Goal: Task Accomplishment & Management: Manage account settings

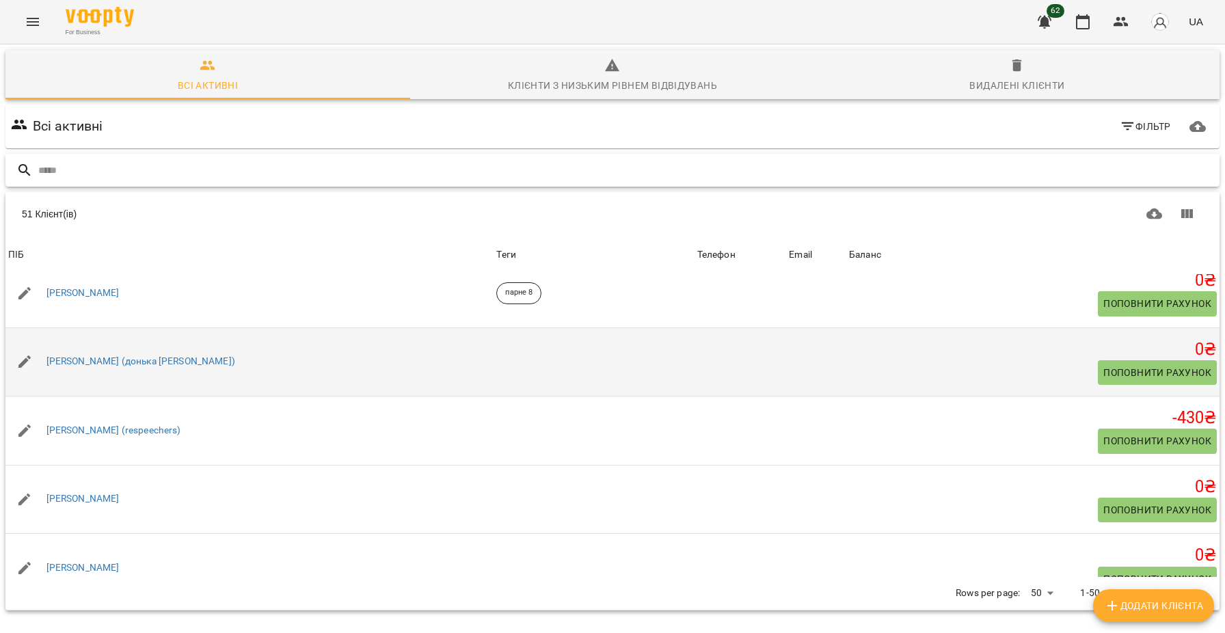
scroll to position [986, 0]
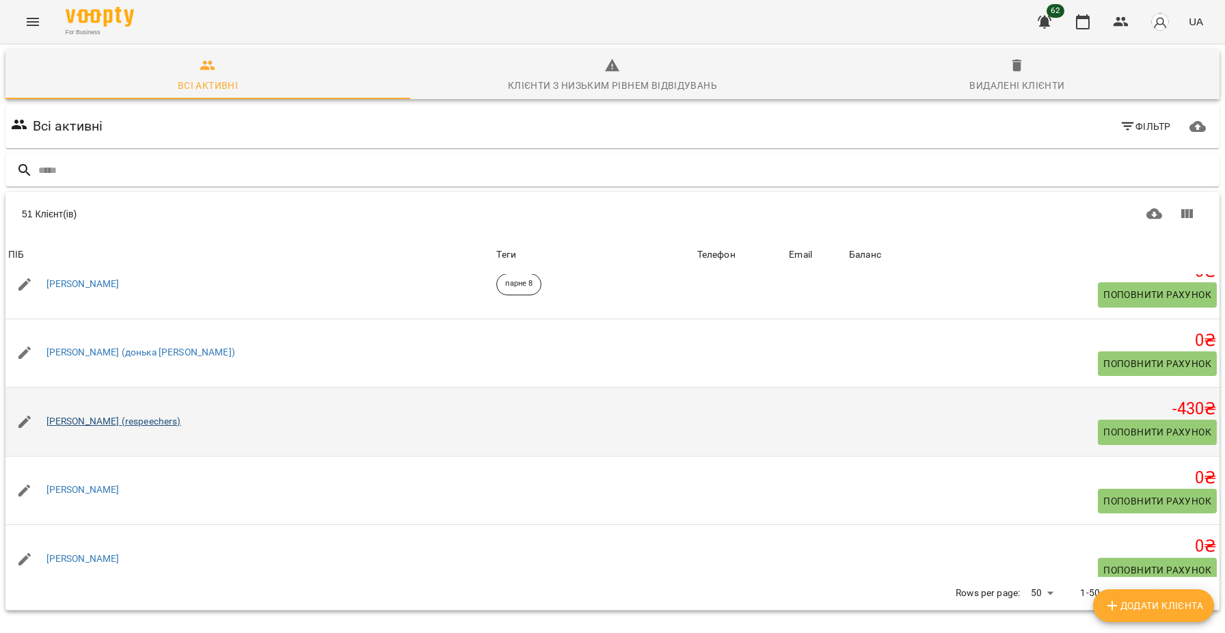
click at [106, 425] on link "[PERSON_NAME] (respeechers)" at bounding box center [113, 422] width 135 height 14
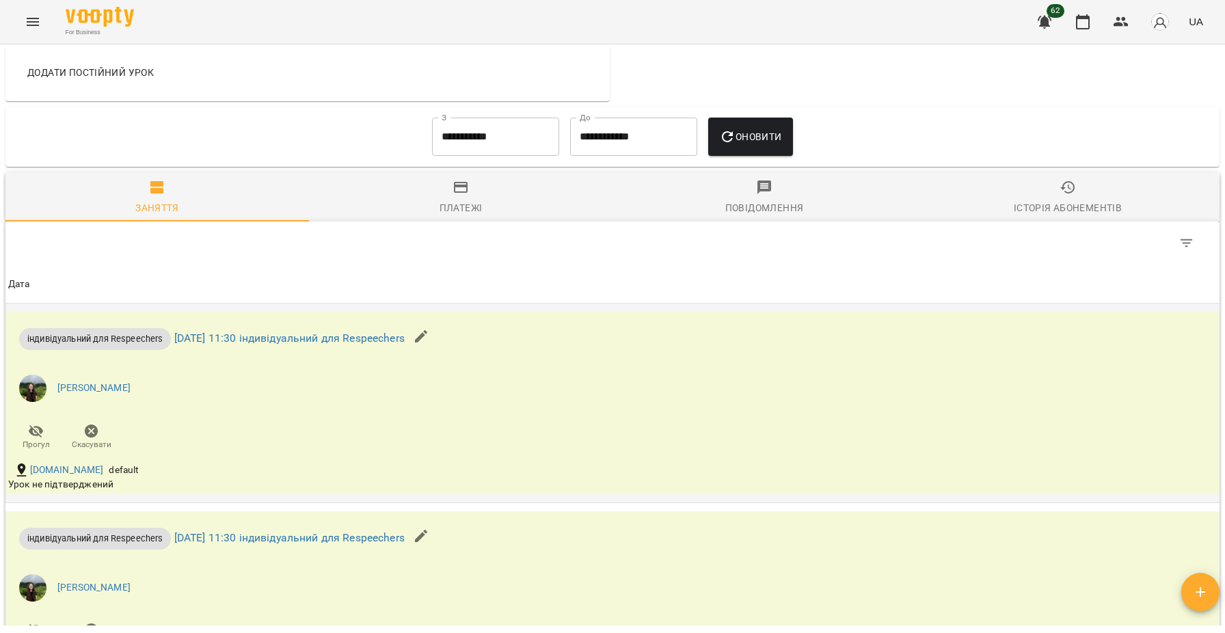
scroll to position [635, 0]
click at [477, 150] on input "**********" at bounding box center [495, 136] width 127 height 38
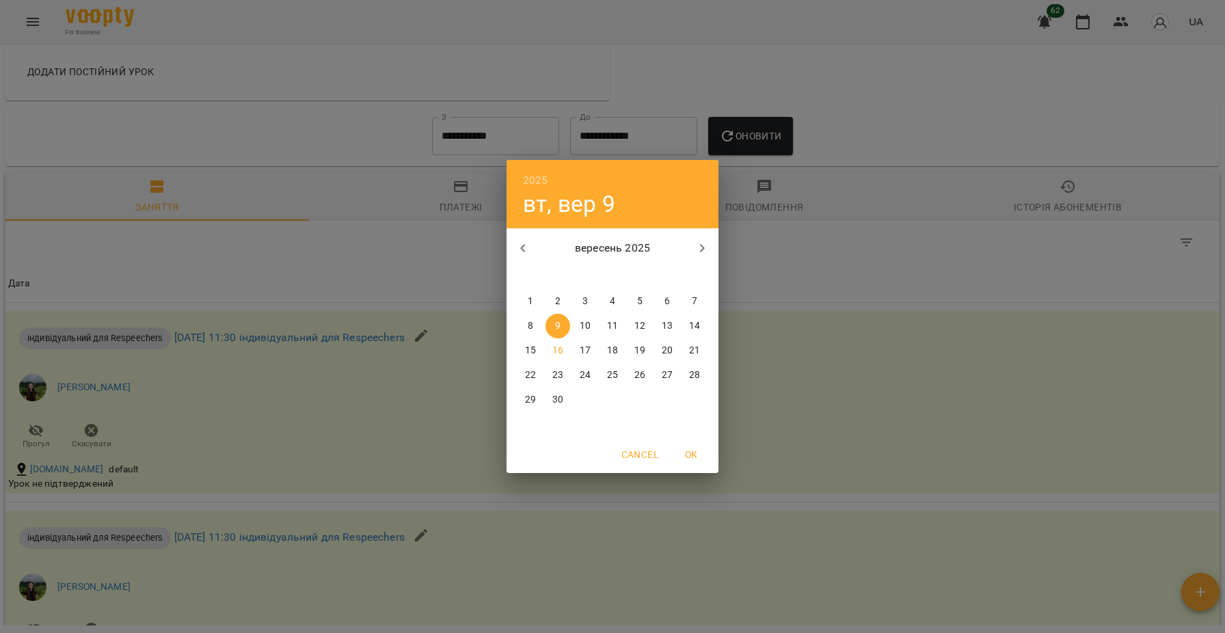
click at [521, 303] on span "1" at bounding box center [530, 302] width 25 height 14
type input "**********"
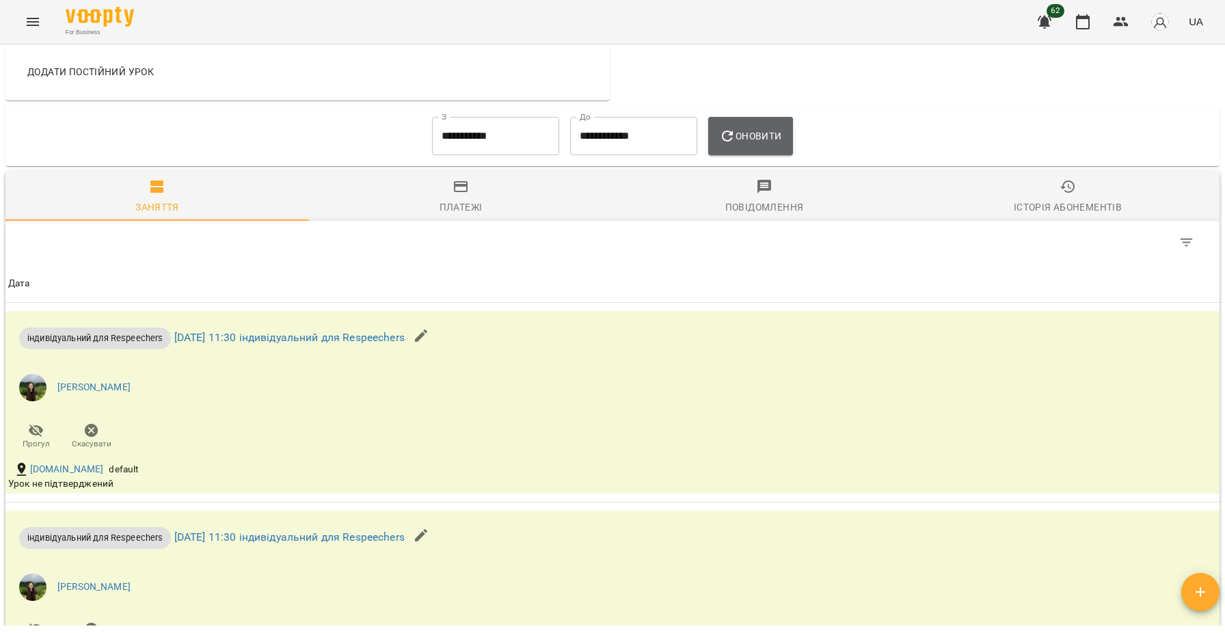
click at [735, 140] on icon "button" at bounding box center [727, 136] width 16 height 16
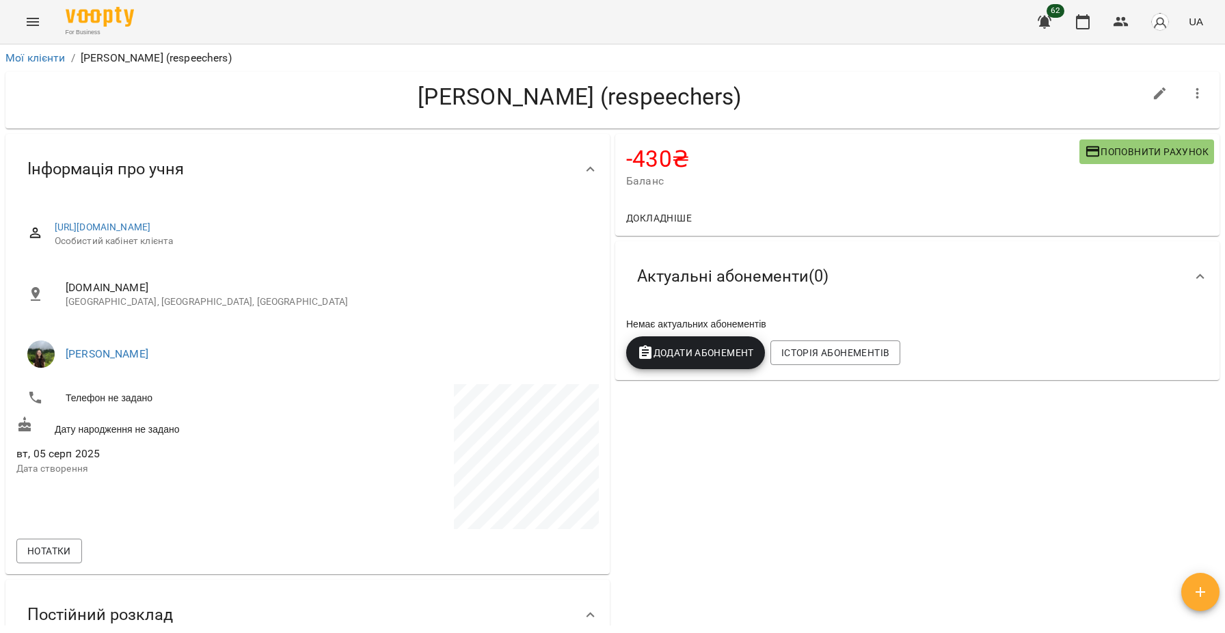
scroll to position [0, 0]
click at [35, 57] on link "Мої клієнти" at bounding box center [35, 57] width 60 height 13
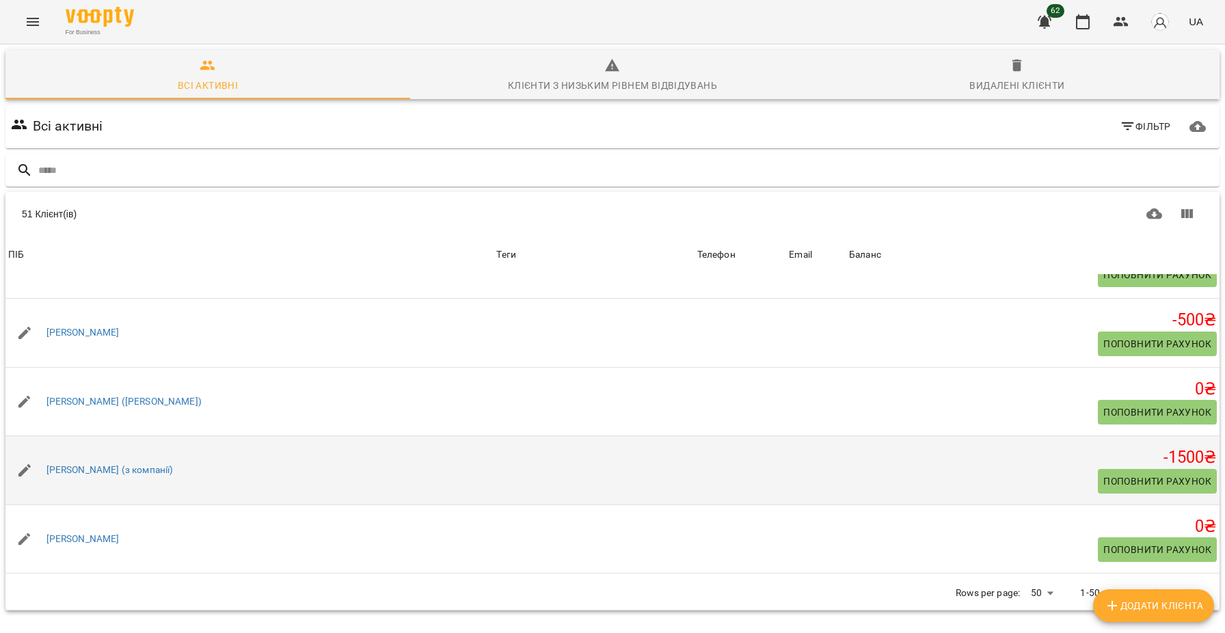
scroll to position [1356, 0]
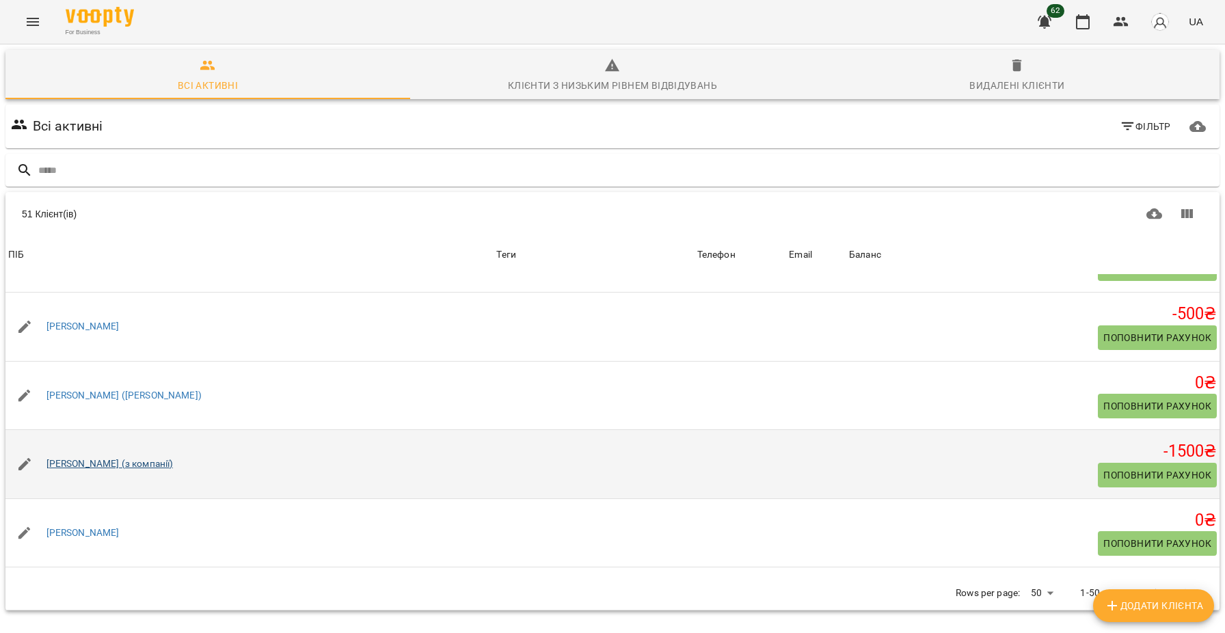
click at [109, 471] on link "[PERSON_NAME] (з компанії)" at bounding box center [109, 464] width 127 height 14
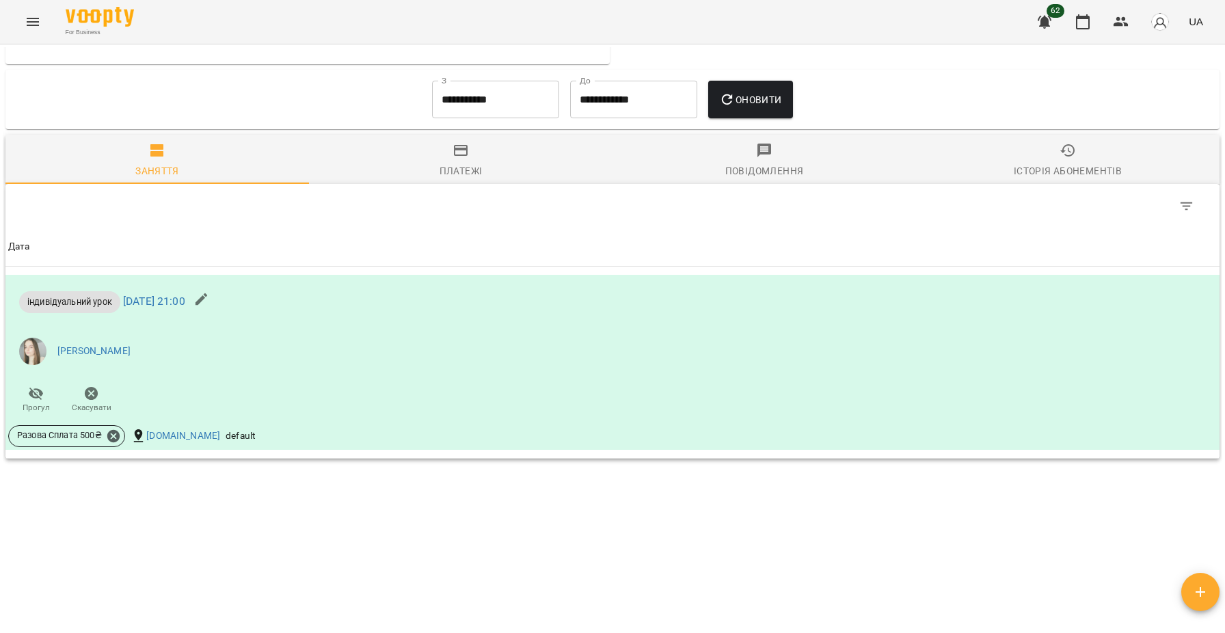
scroll to position [607, 0]
click at [477, 101] on input "**********" at bounding box center [495, 100] width 127 height 38
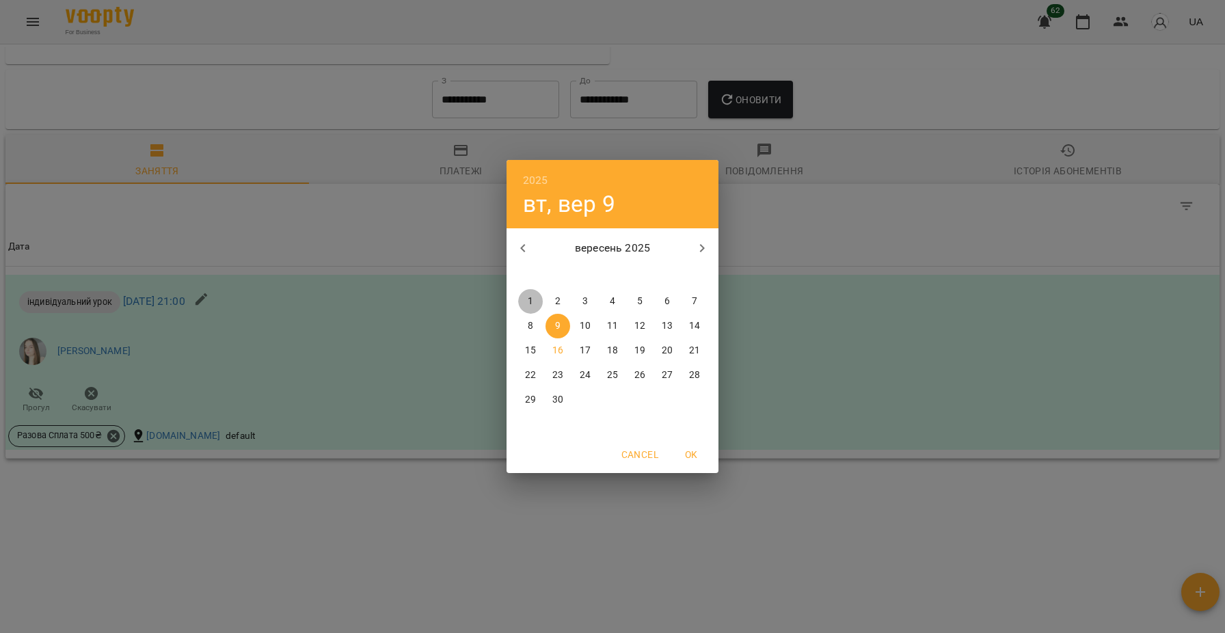
click at [531, 295] on p "1" at bounding box center [530, 302] width 5 height 14
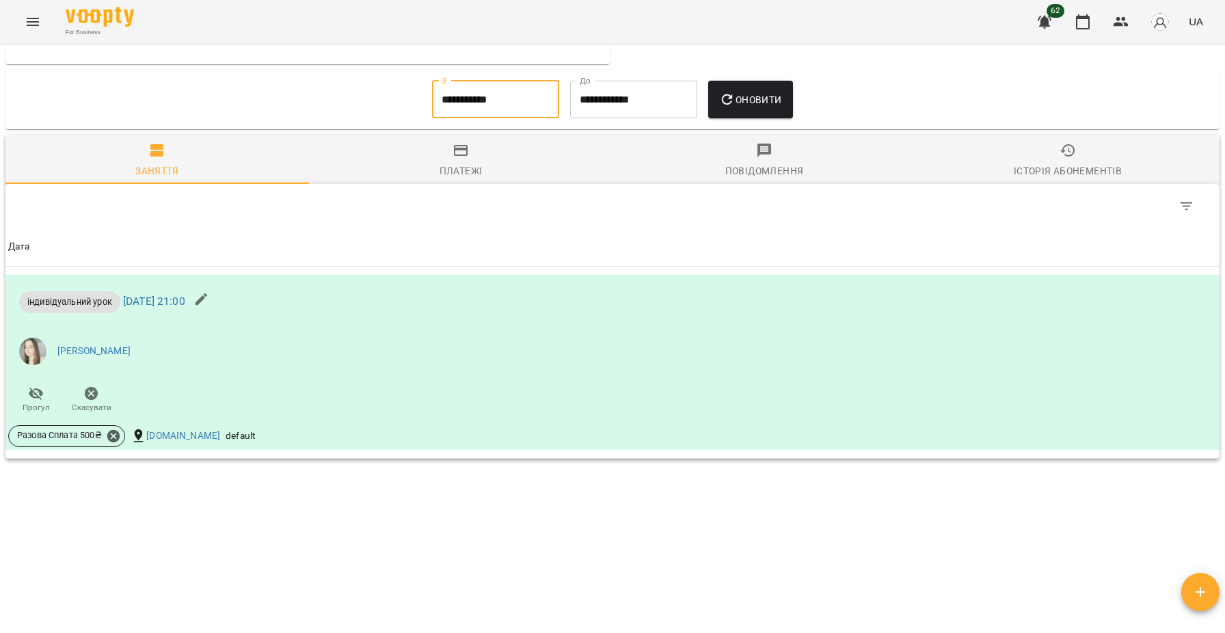
click at [747, 96] on span "Оновити" at bounding box center [750, 100] width 62 height 16
click at [474, 94] on input "**********" at bounding box center [495, 100] width 127 height 38
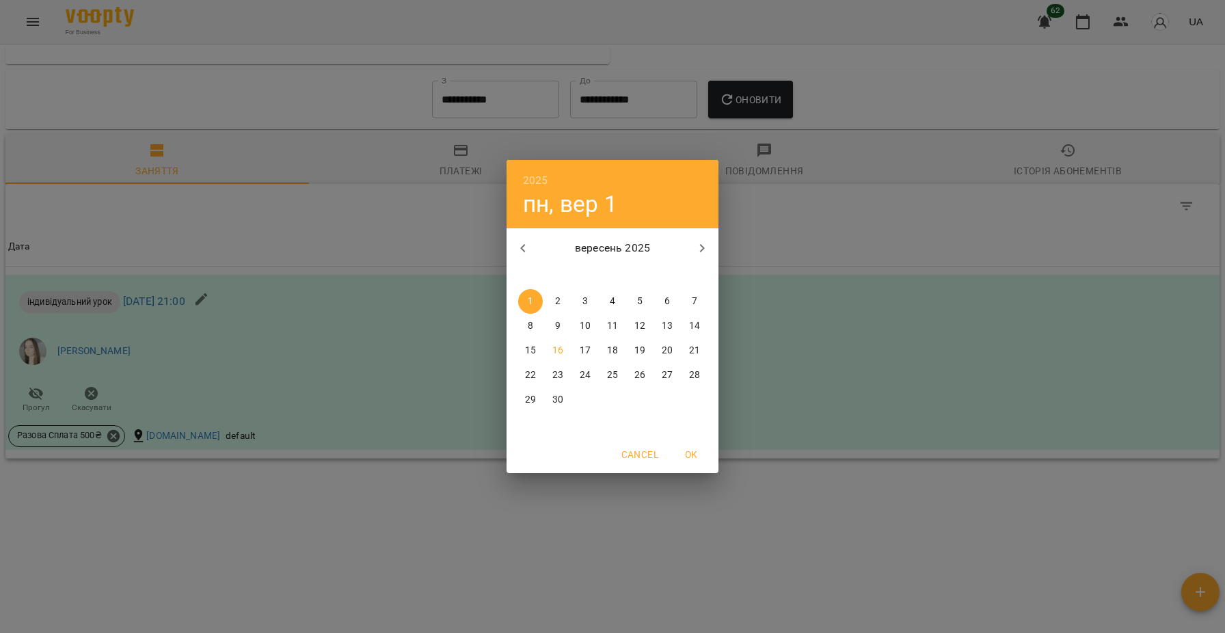
click at [521, 246] on icon "button" at bounding box center [523, 248] width 16 height 16
click at [530, 353] on p "11" at bounding box center [530, 351] width 11 height 14
type input "**********"
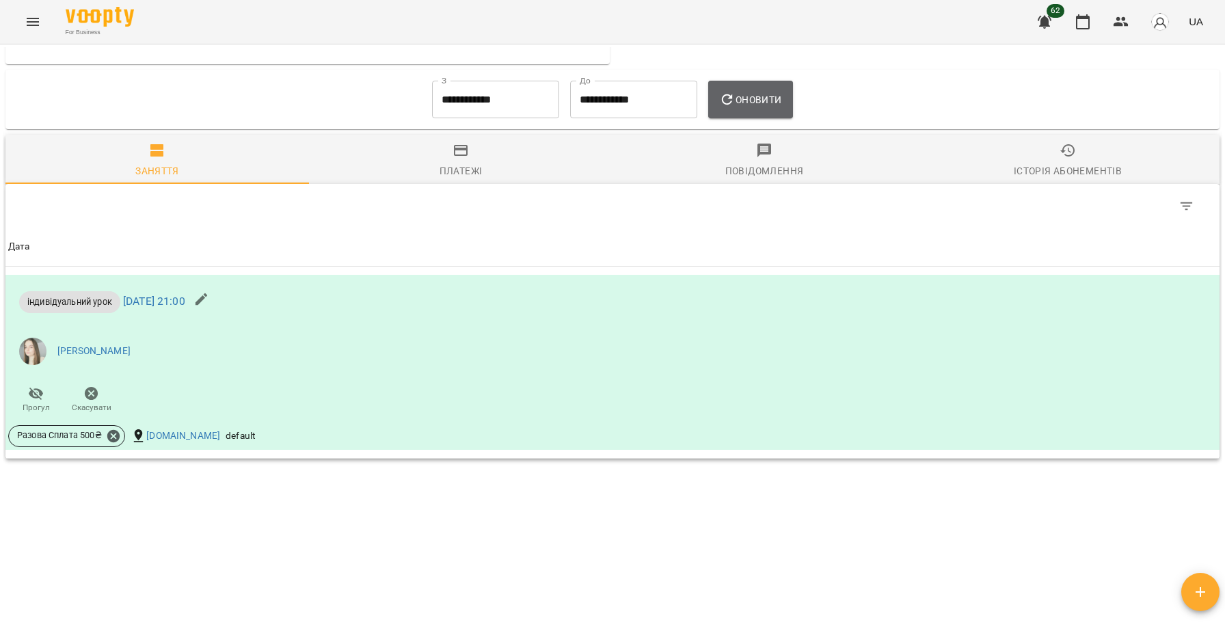
click at [735, 95] on icon "button" at bounding box center [727, 100] width 16 height 16
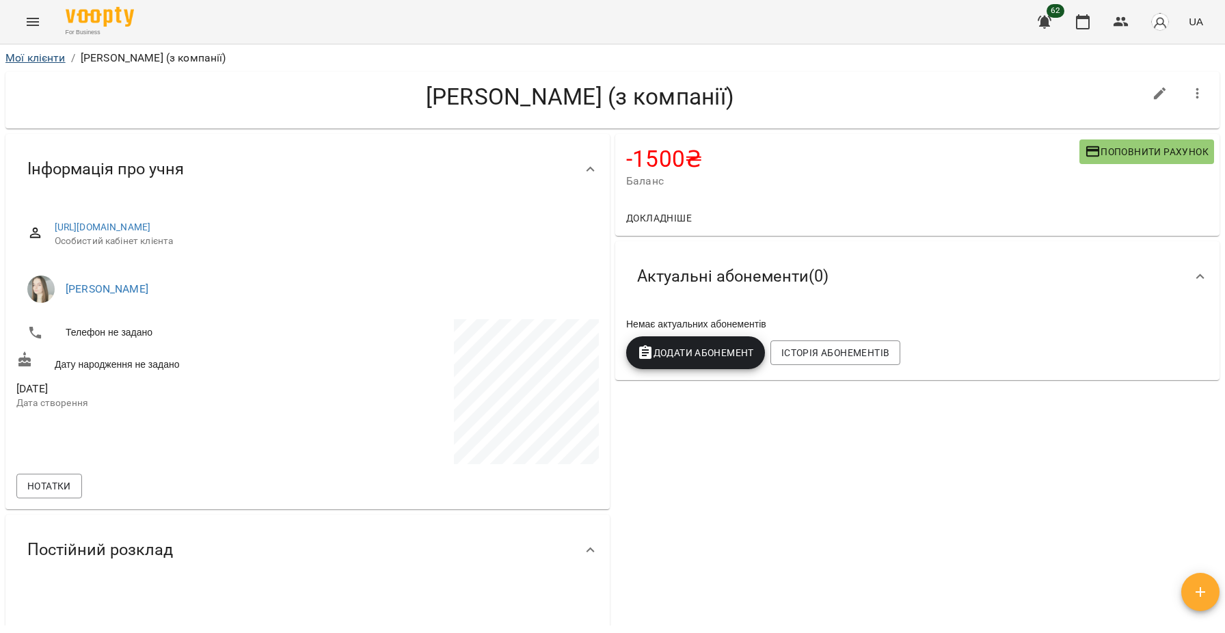
scroll to position [0, 0]
click at [23, 57] on link "Мої клієнти" at bounding box center [35, 57] width 60 height 13
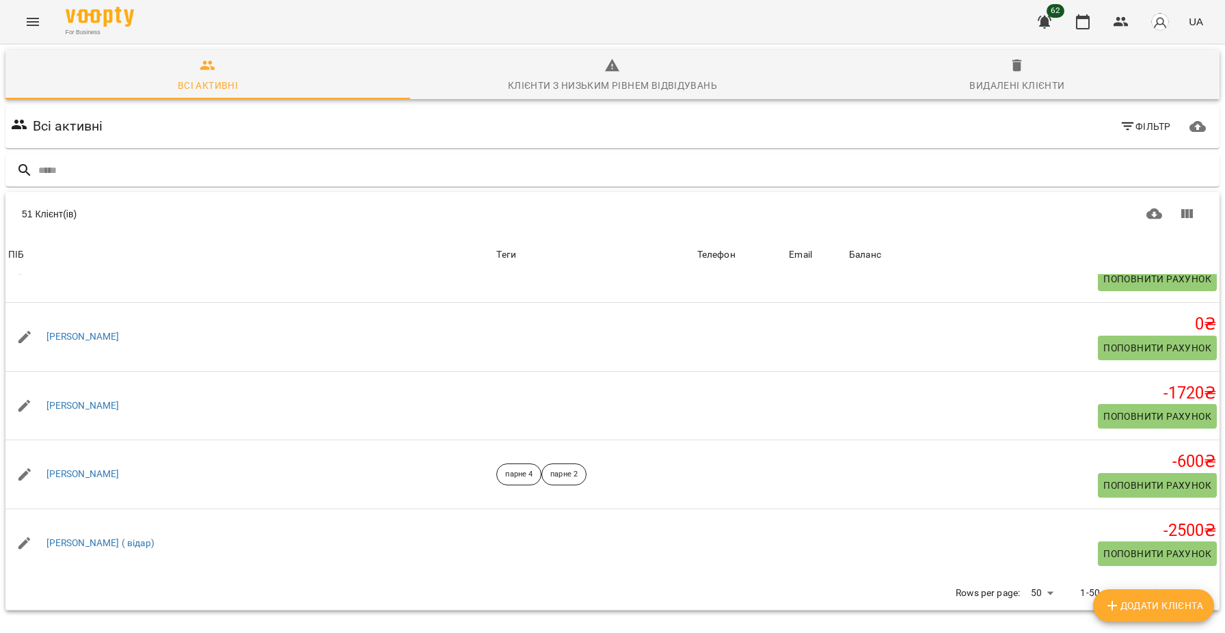
scroll to position [2721, 0]
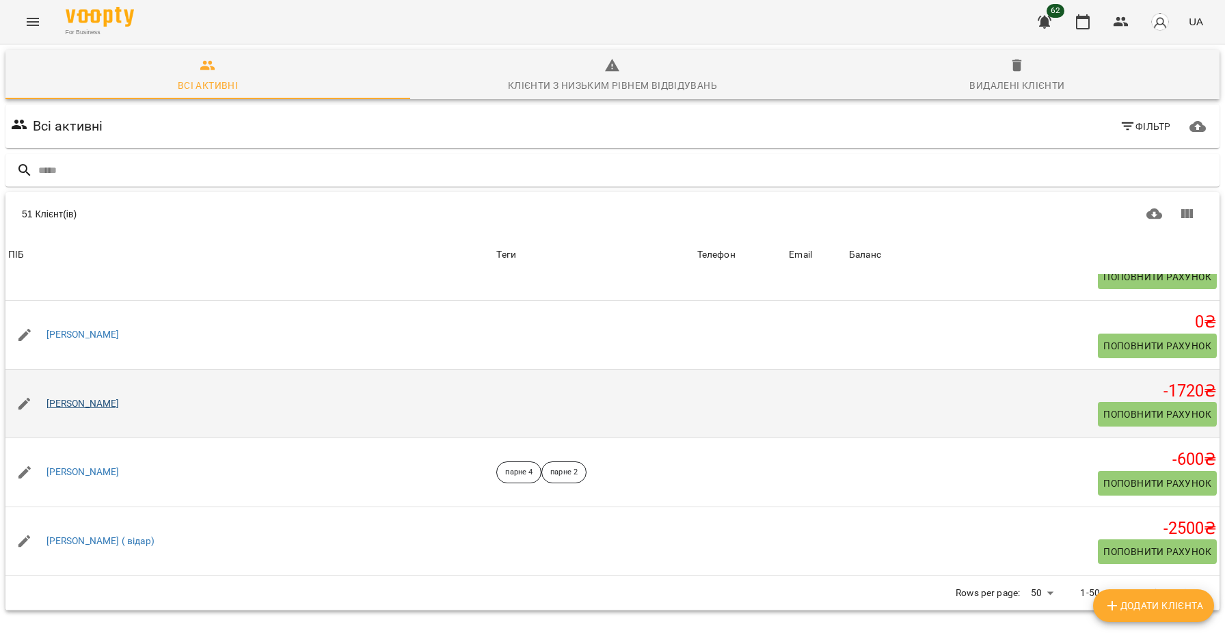
click at [120, 411] on link "[PERSON_NAME]" at bounding box center [82, 404] width 73 height 14
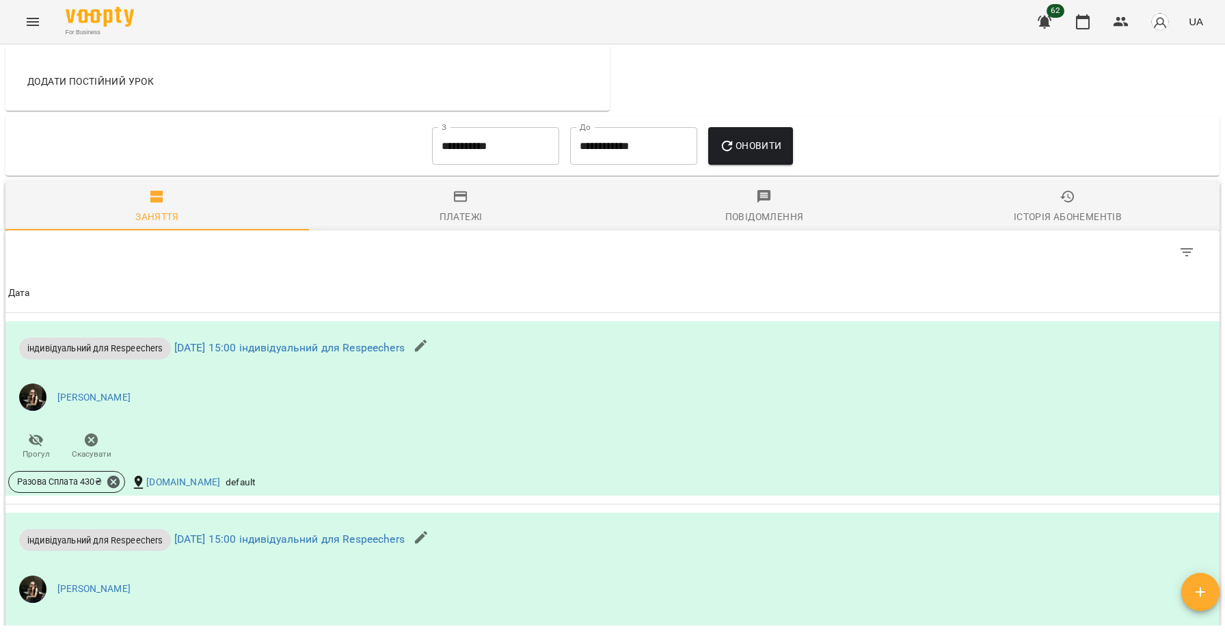
scroll to position [707, 0]
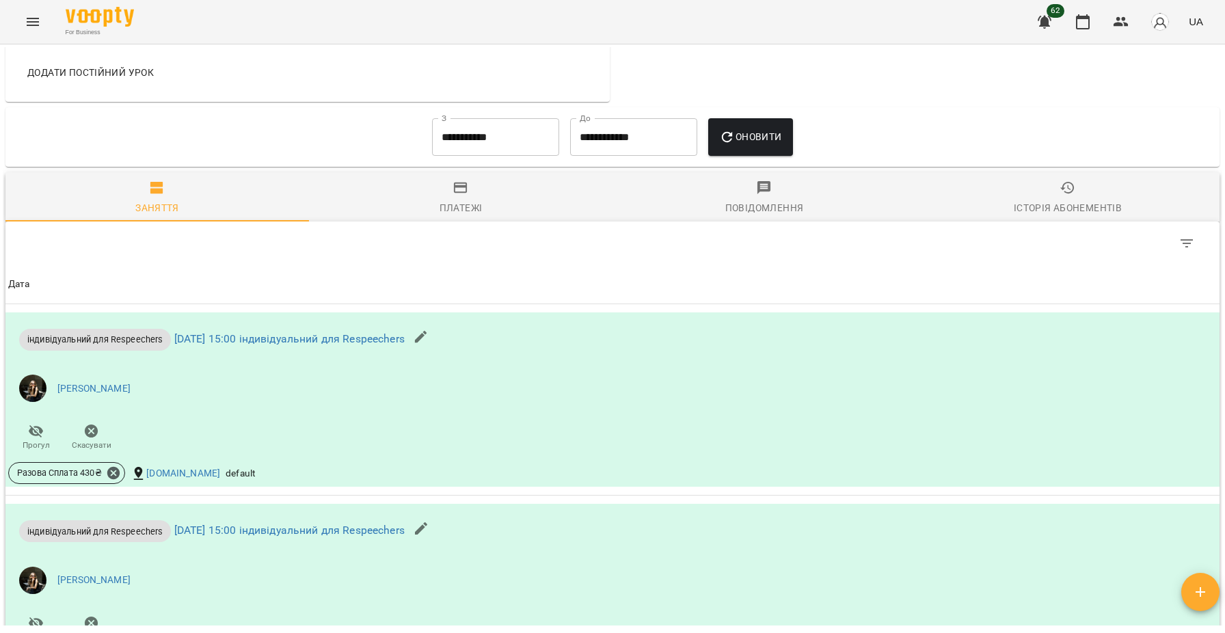
click at [472, 142] on input "**********" at bounding box center [495, 137] width 127 height 38
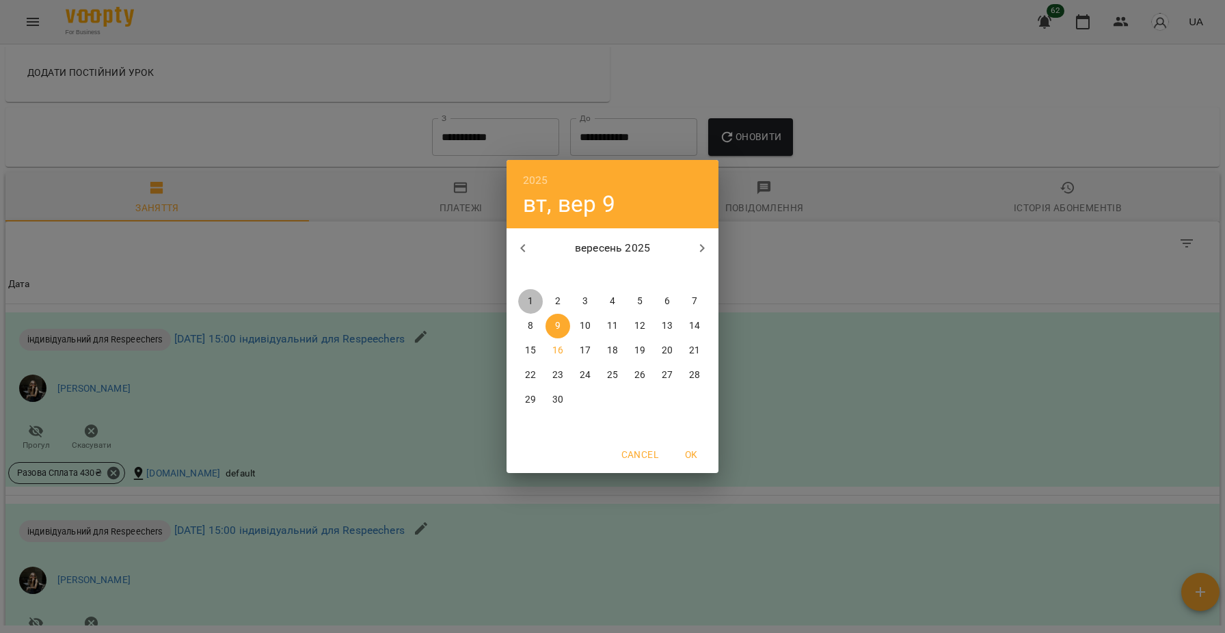
click at [529, 299] on p "1" at bounding box center [530, 302] width 5 height 14
type input "**********"
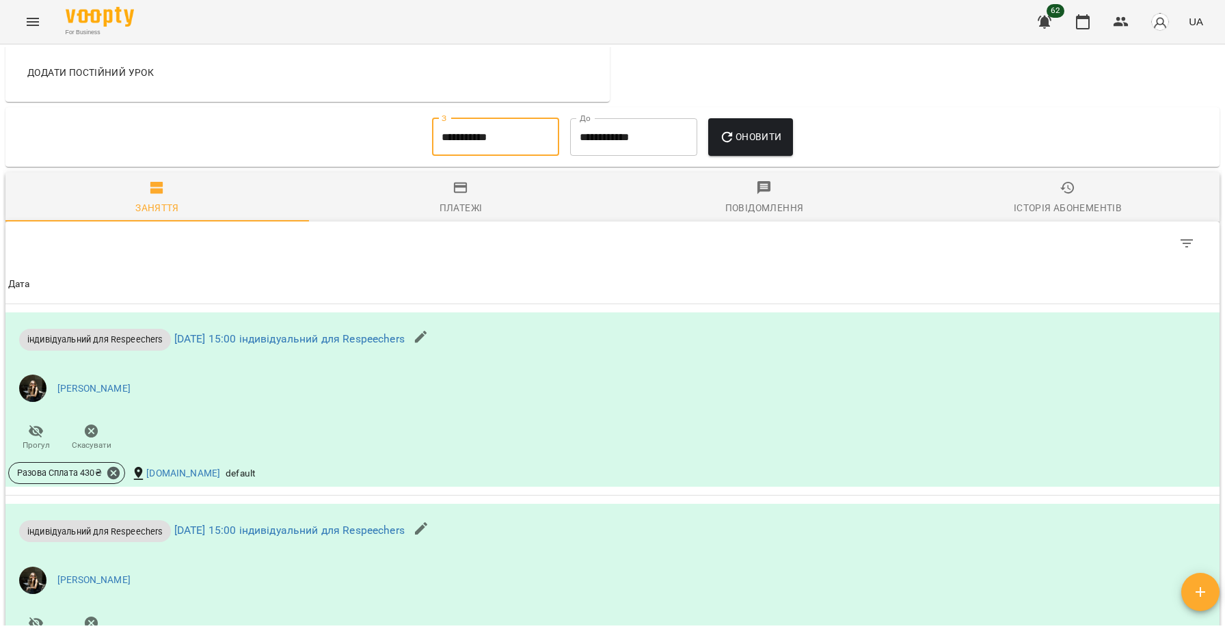
click at [734, 143] on icon "button" at bounding box center [727, 137] width 16 height 16
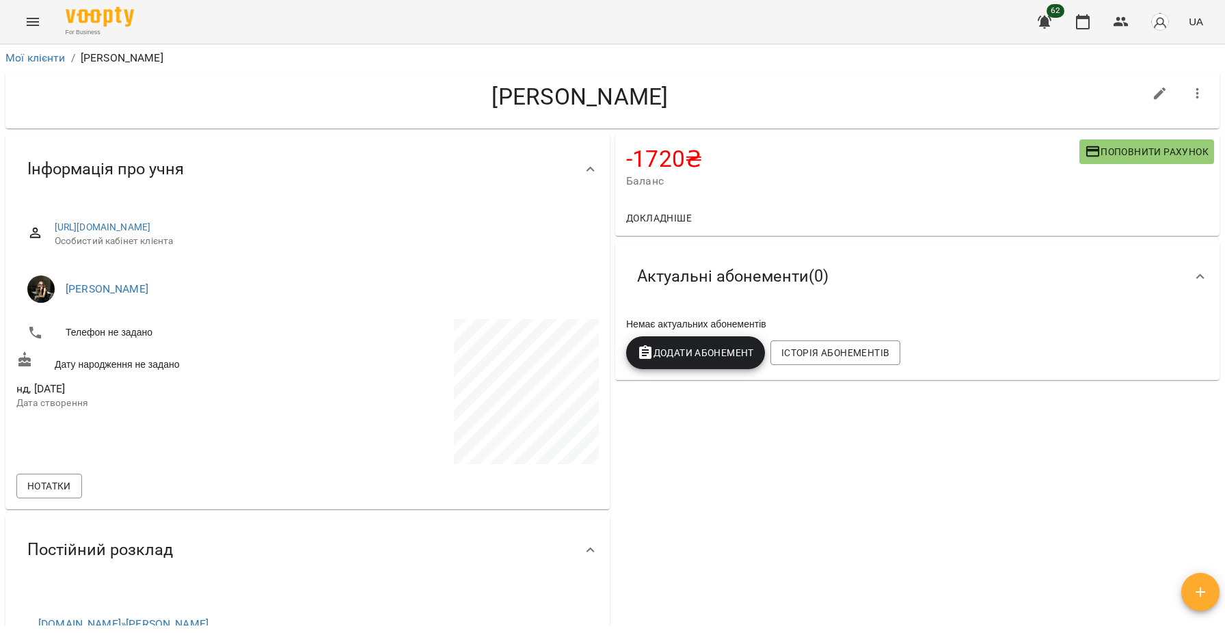
scroll to position [0, 0]
click at [40, 57] on link "Мої клієнти" at bounding box center [35, 57] width 60 height 13
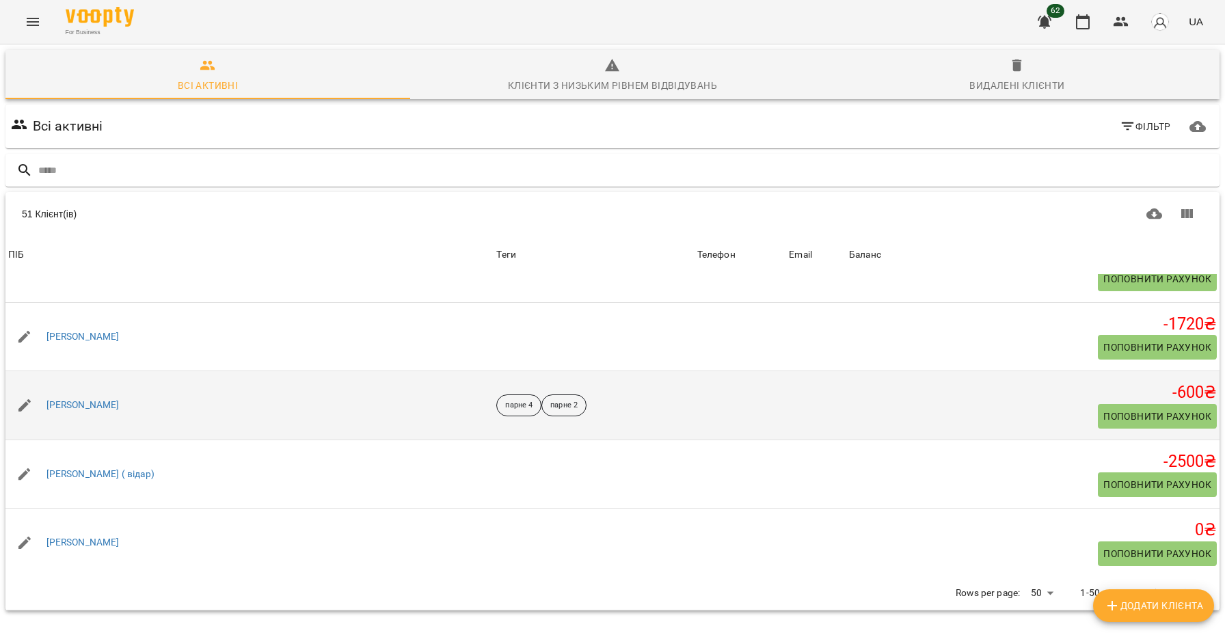
scroll to position [2812, 0]
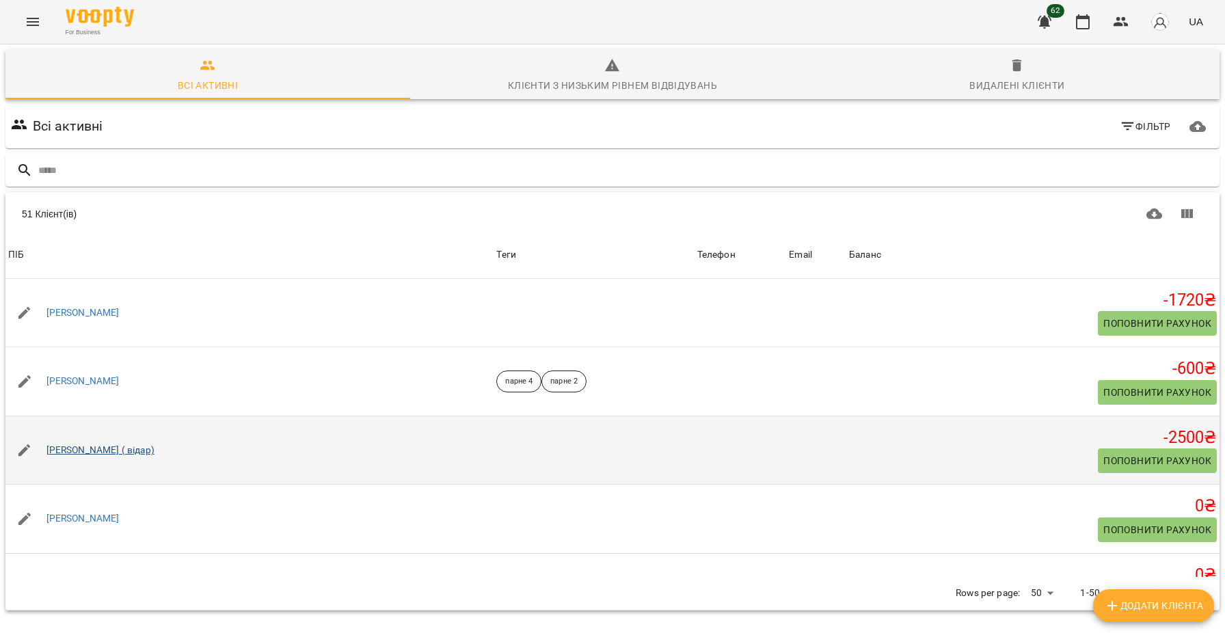
click at [94, 457] on link "[PERSON_NAME] ( відaр)" at bounding box center [100, 451] width 108 height 14
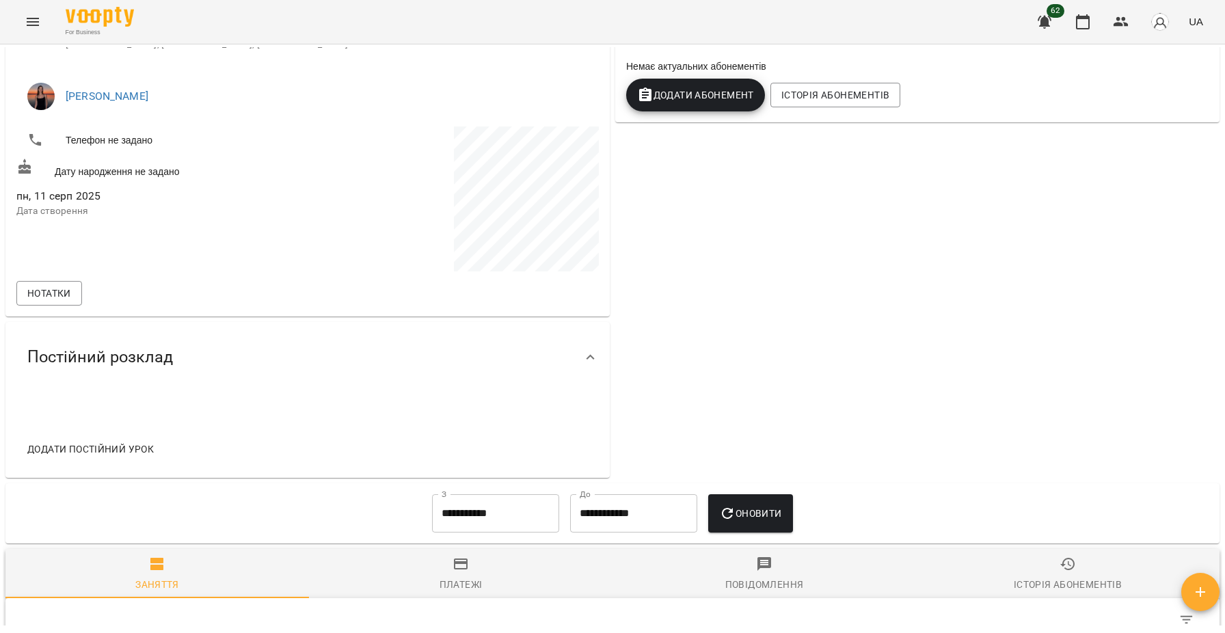
scroll to position [346, 0]
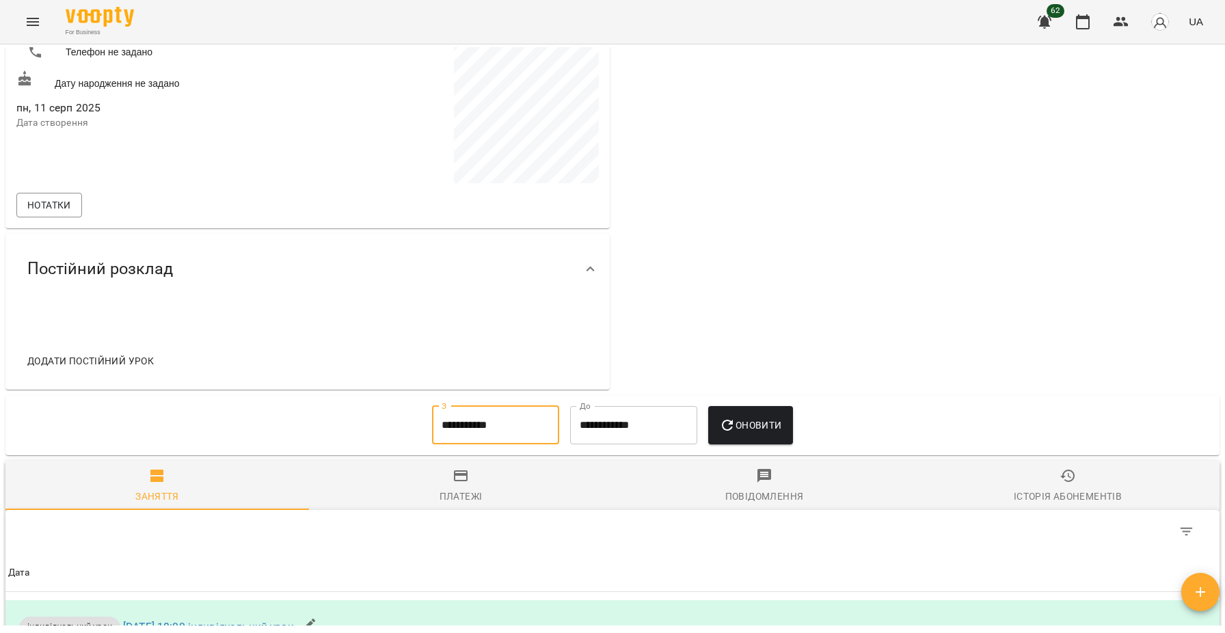
click at [501, 420] on input "**********" at bounding box center [495, 425] width 127 height 38
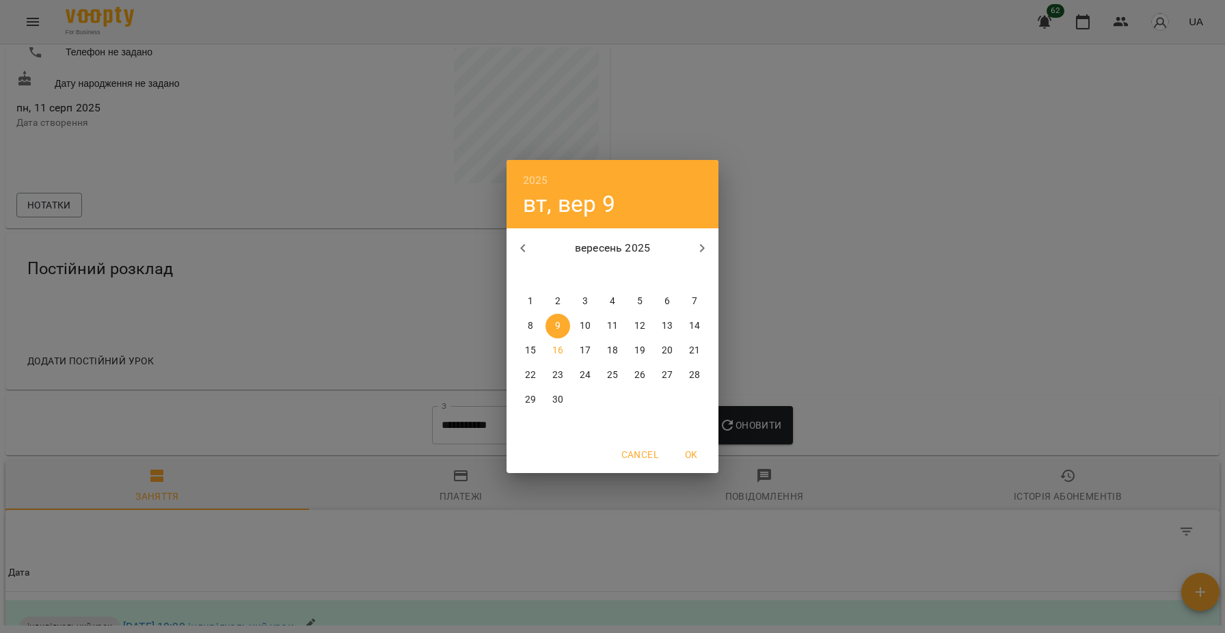
click at [531, 299] on p "1" at bounding box center [530, 302] width 5 height 14
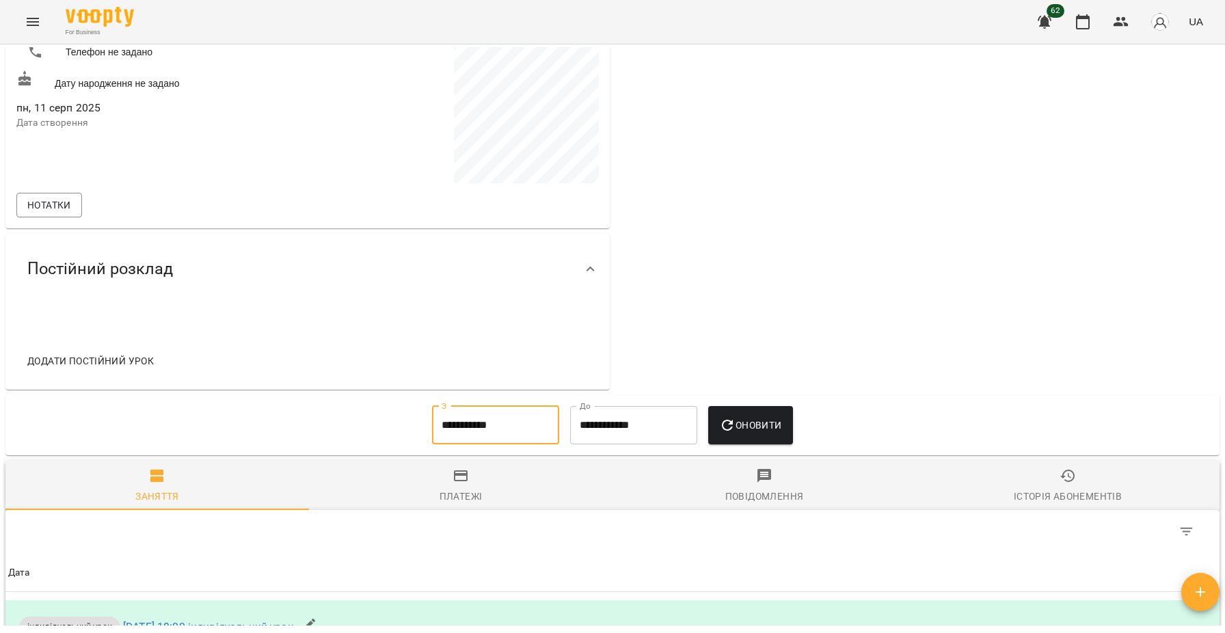
type input "**********"
click at [761, 429] on span "Оновити" at bounding box center [750, 425] width 62 height 16
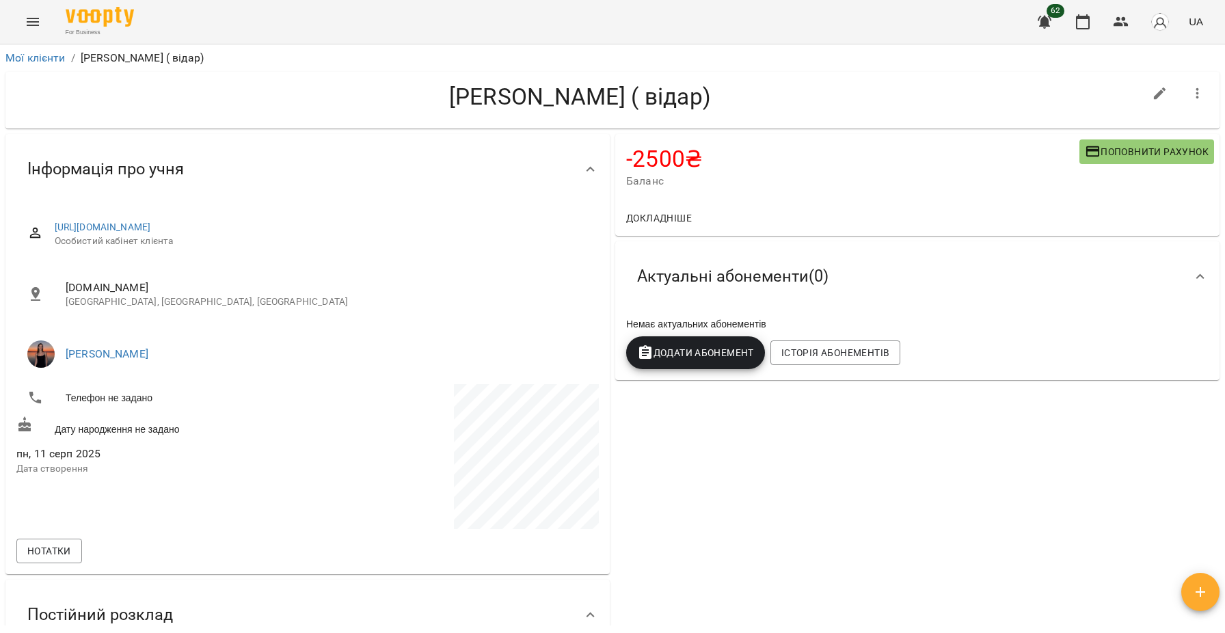
scroll to position [0, 0]
click at [18, 53] on link "Мої клієнти" at bounding box center [35, 57] width 60 height 13
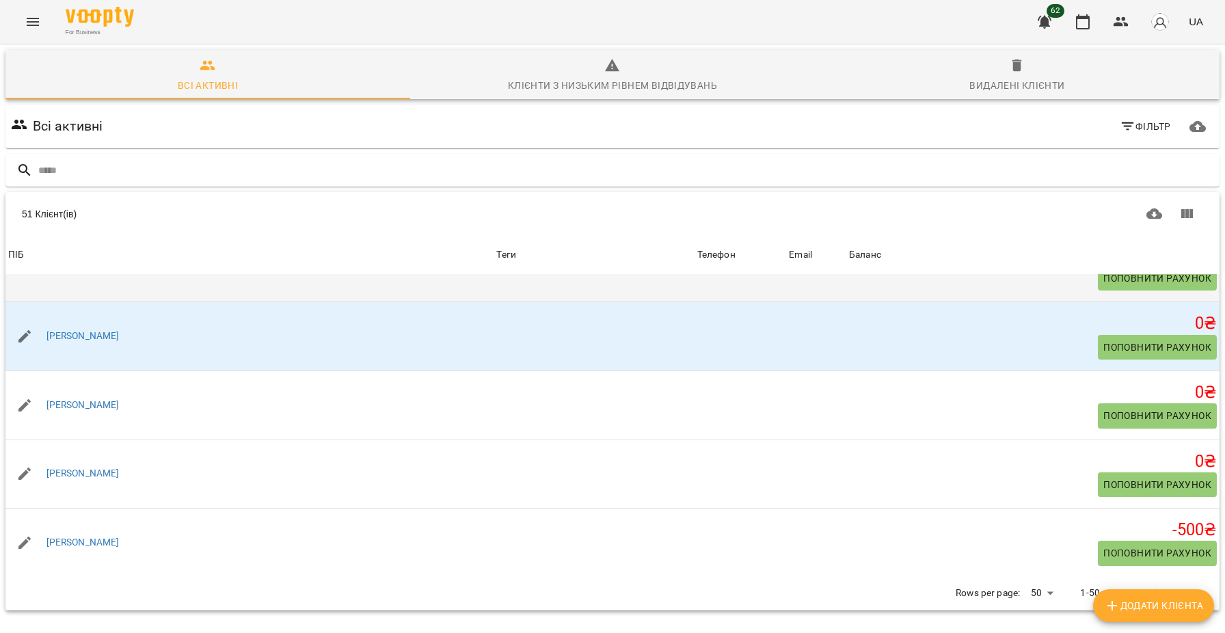
scroll to position [3149, 0]
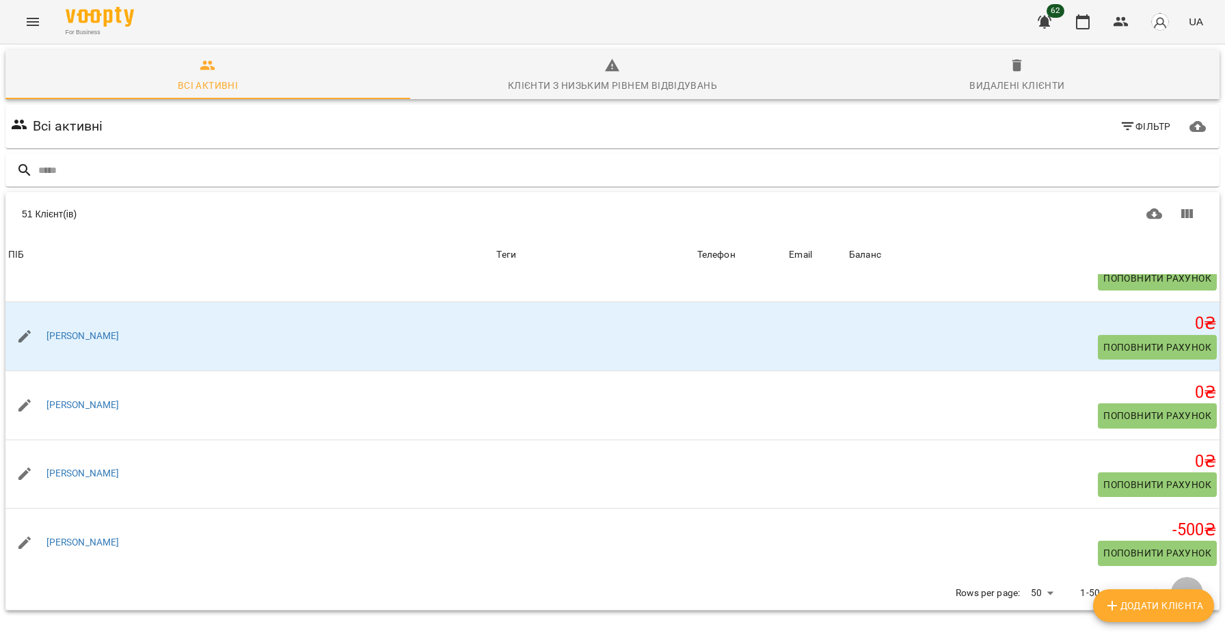
click at [1182, 582] on button "Next Page" at bounding box center [1186, 593] width 33 height 33
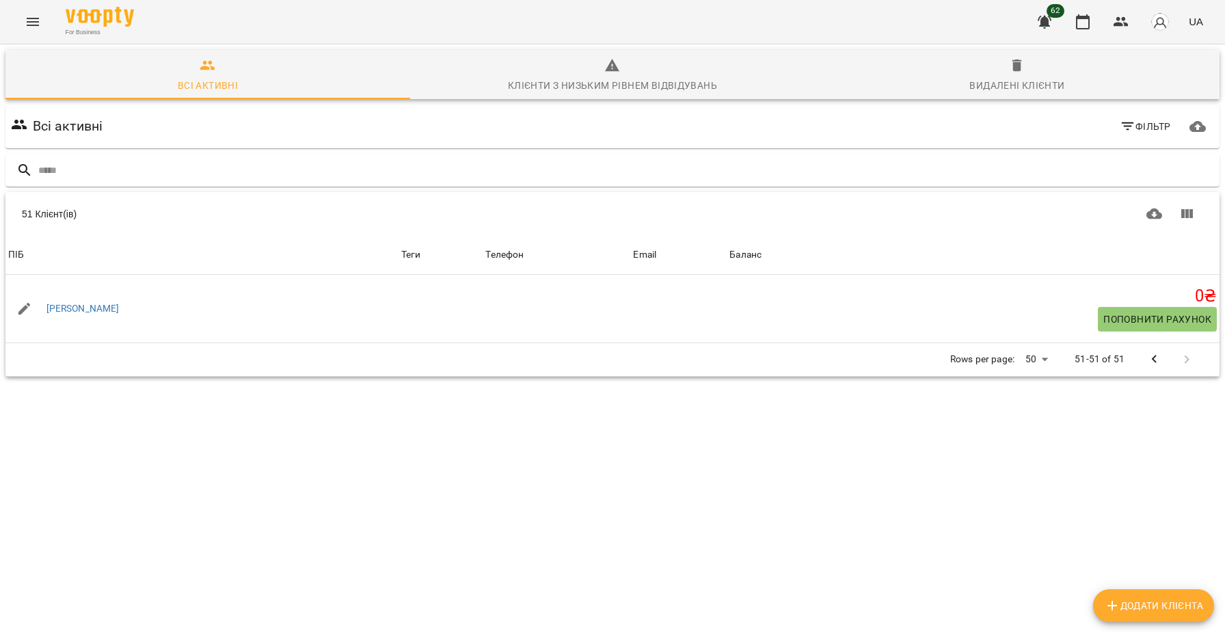
click at [1154, 364] on icon "Previous Page" at bounding box center [1154, 359] width 5 height 8
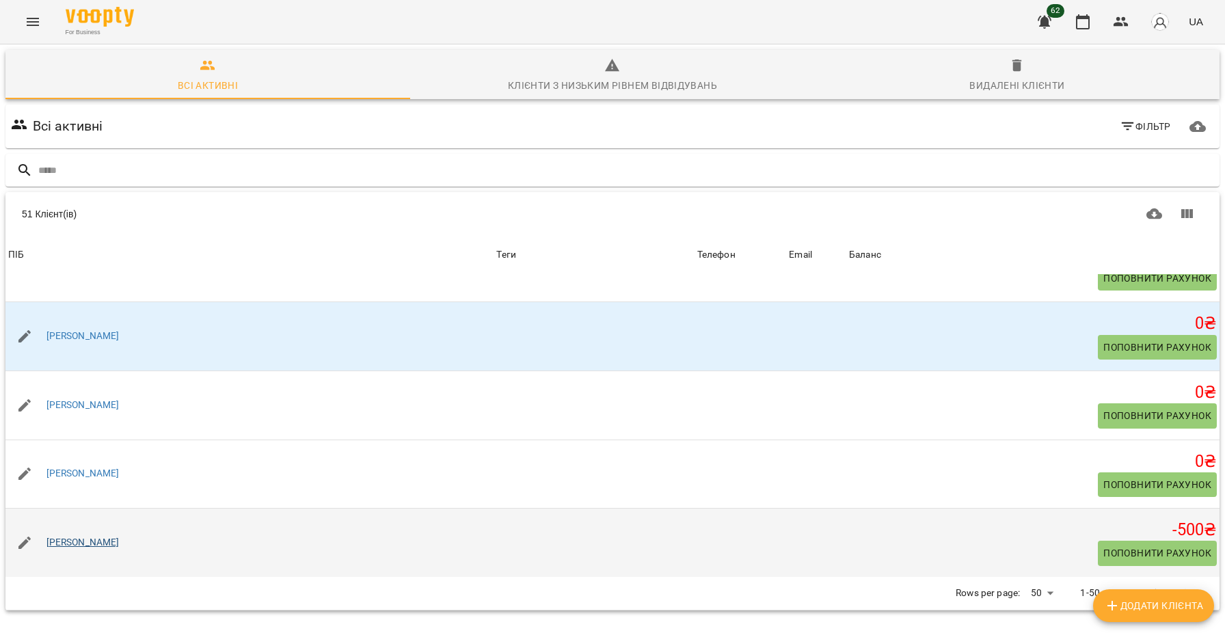
click at [73, 541] on link "[PERSON_NAME]" at bounding box center [82, 543] width 73 height 14
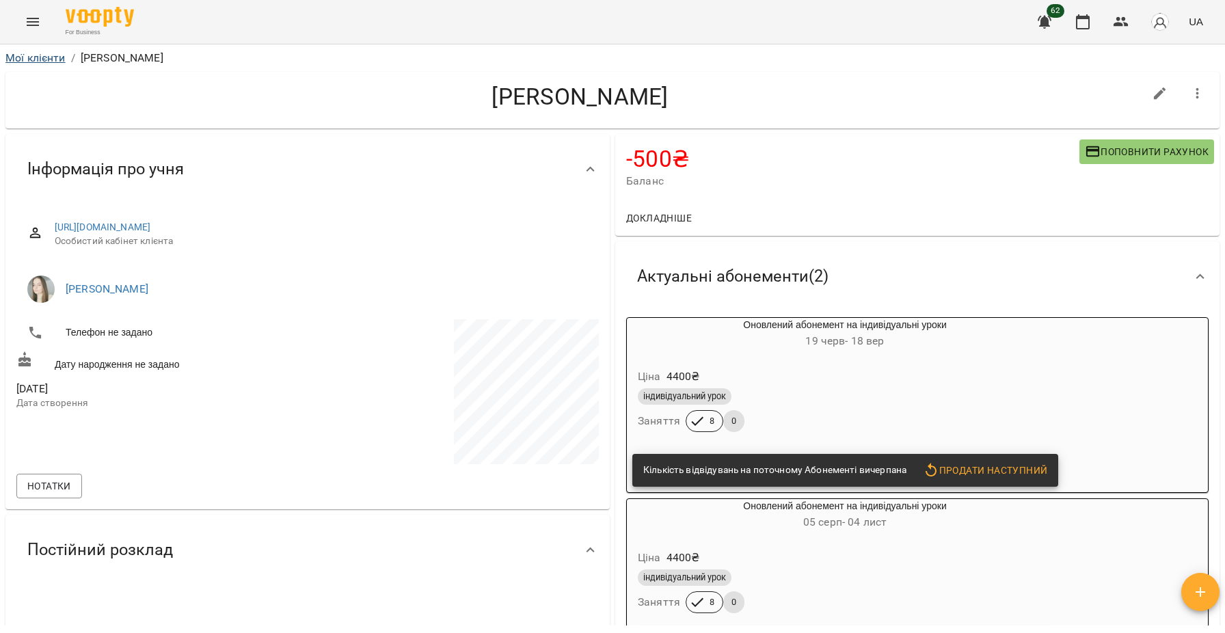
click at [38, 59] on link "Мої клієнти" at bounding box center [35, 57] width 60 height 13
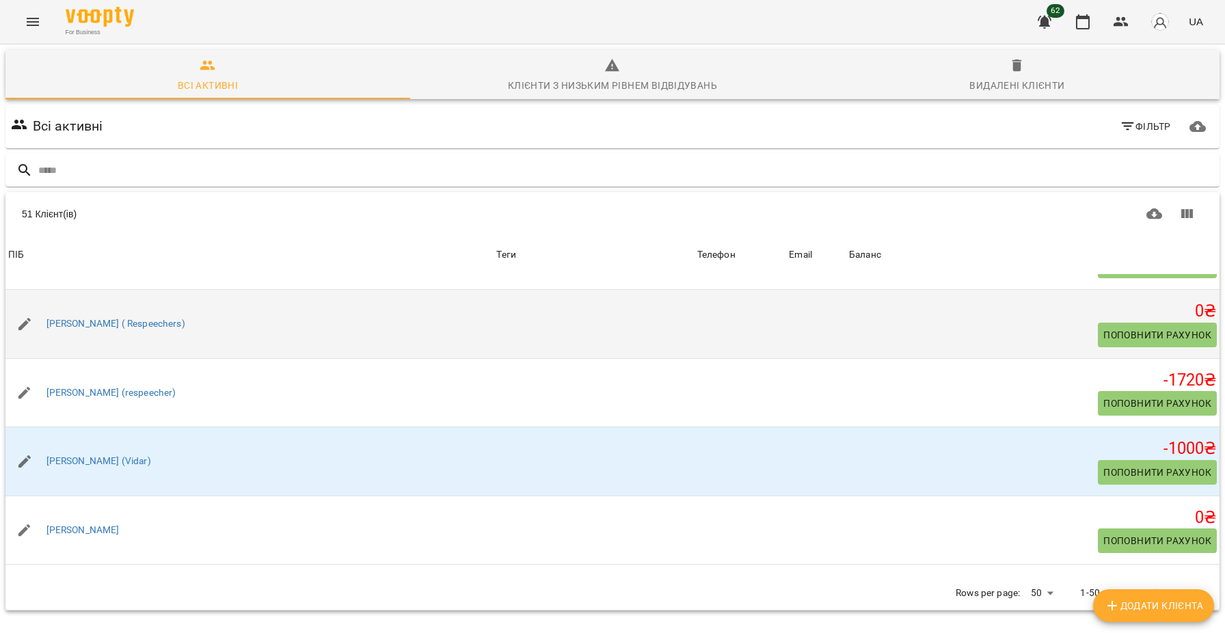
scroll to position [191, 0]
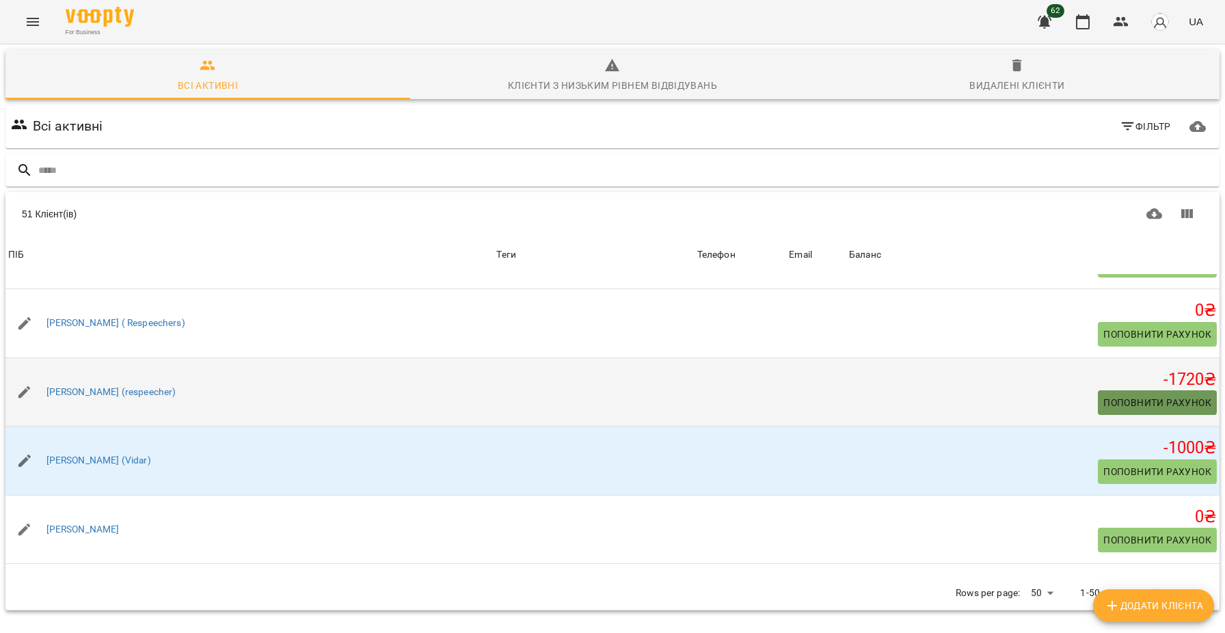
click at [1175, 400] on span "Поповнити рахунок" at bounding box center [1157, 402] width 108 height 16
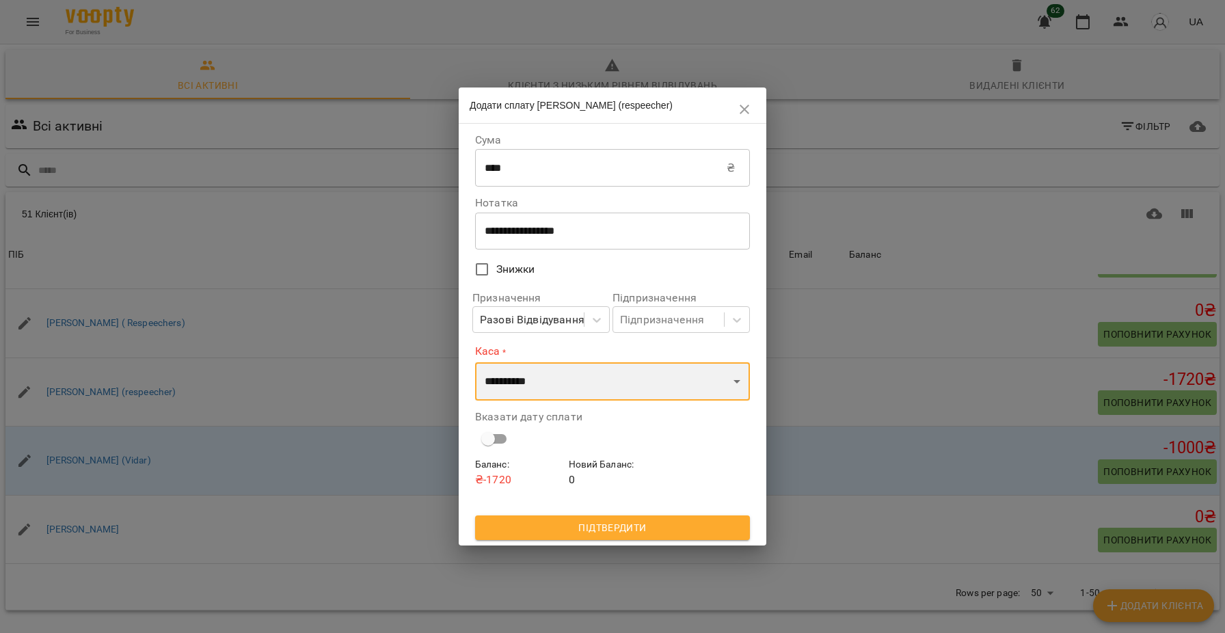
select select "****"
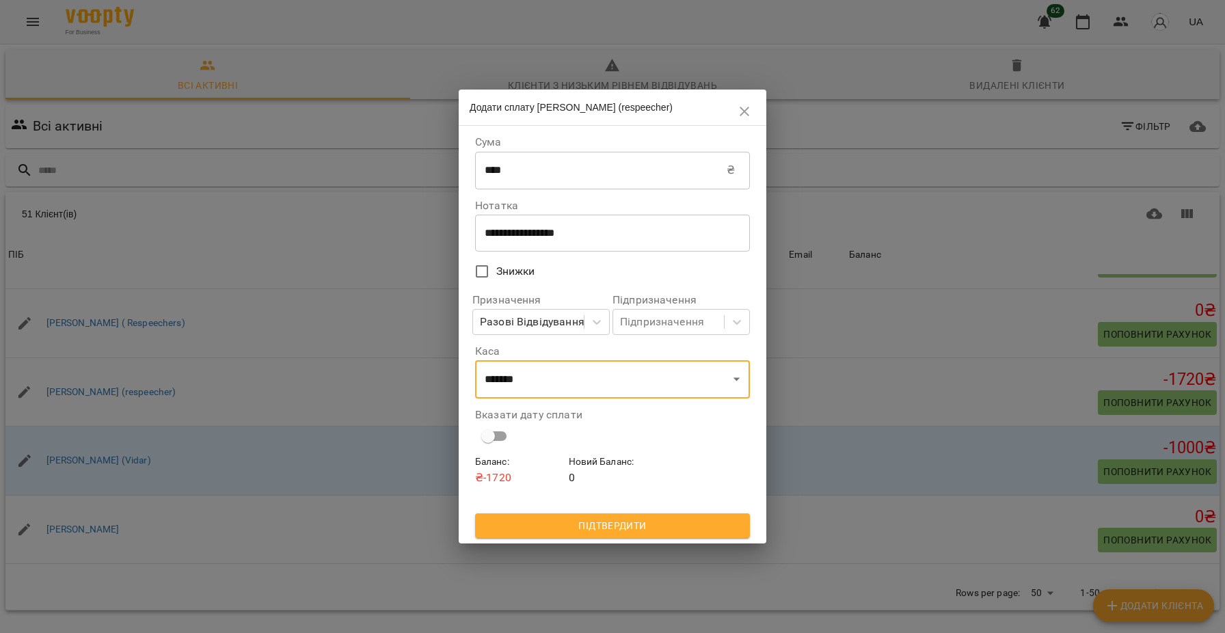
click at [613, 531] on span "Підтвердити" at bounding box center [612, 525] width 253 height 16
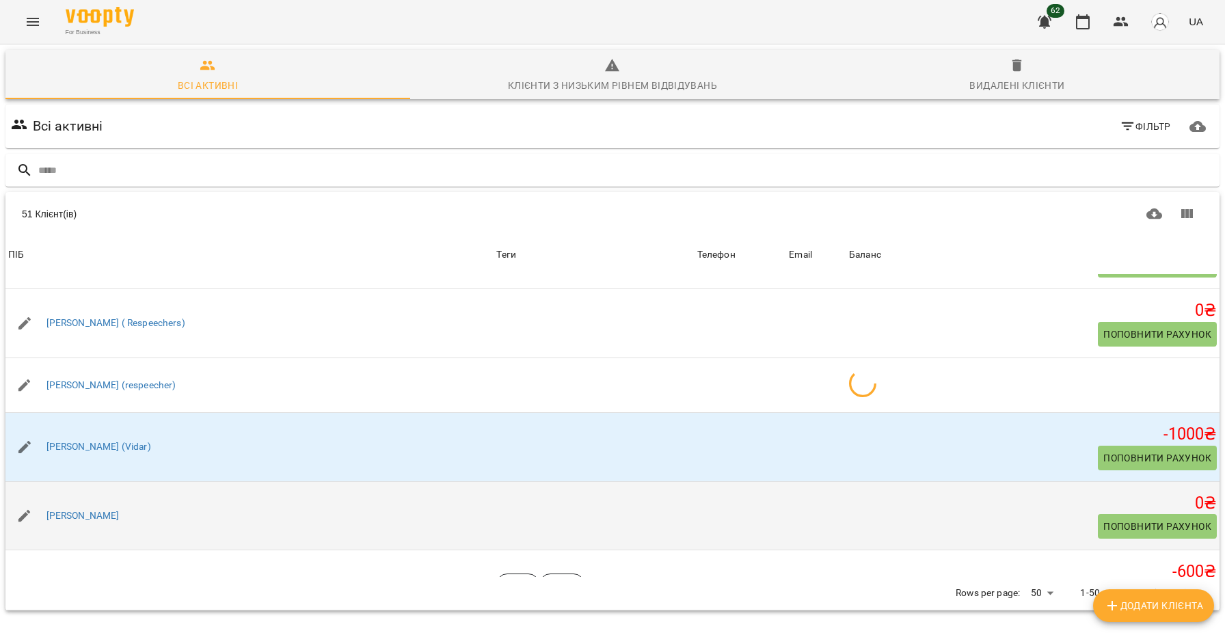
scroll to position [3, 0]
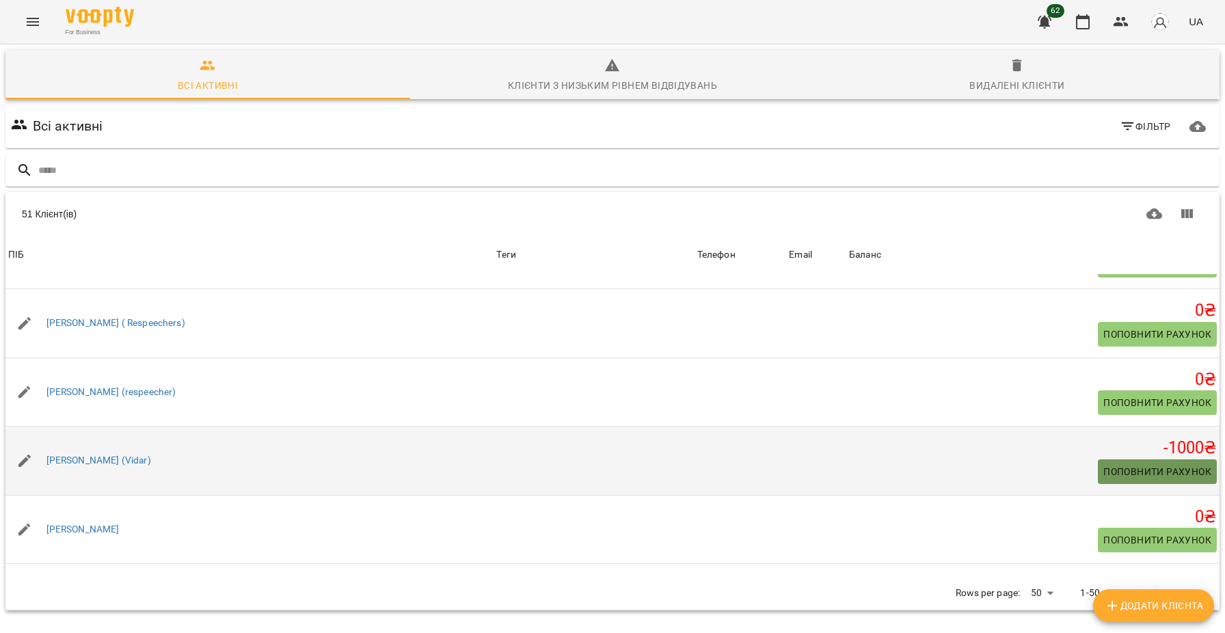
click at [1129, 467] on span "Поповнити рахунок" at bounding box center [1157, 471] width 108 height 16
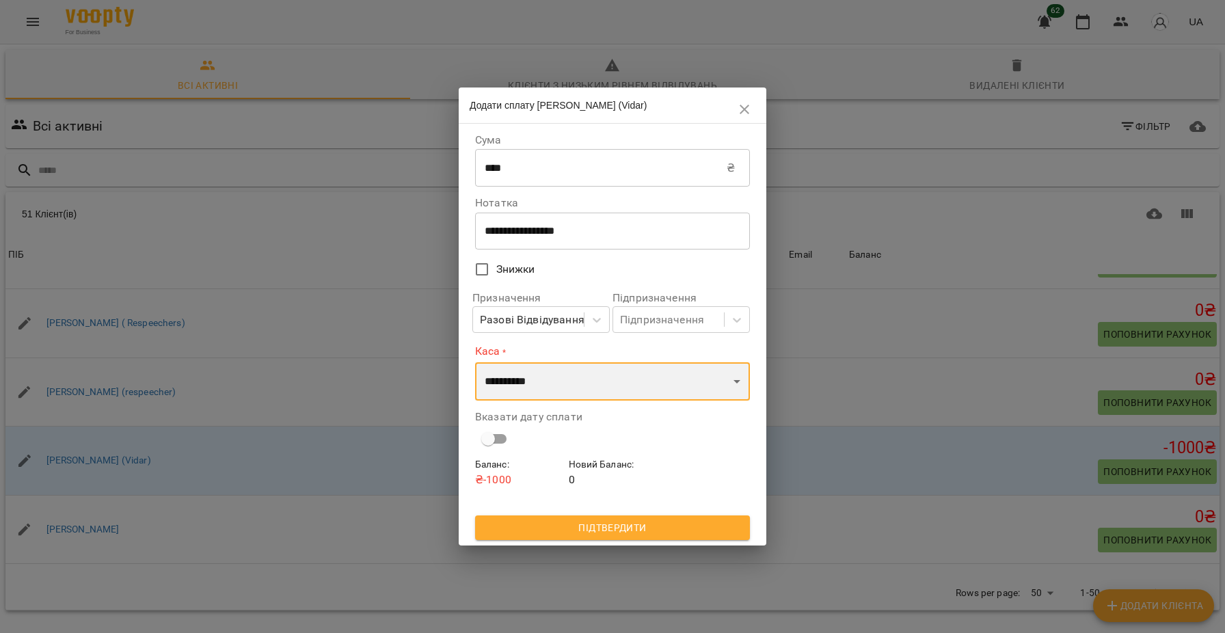
select select "****"
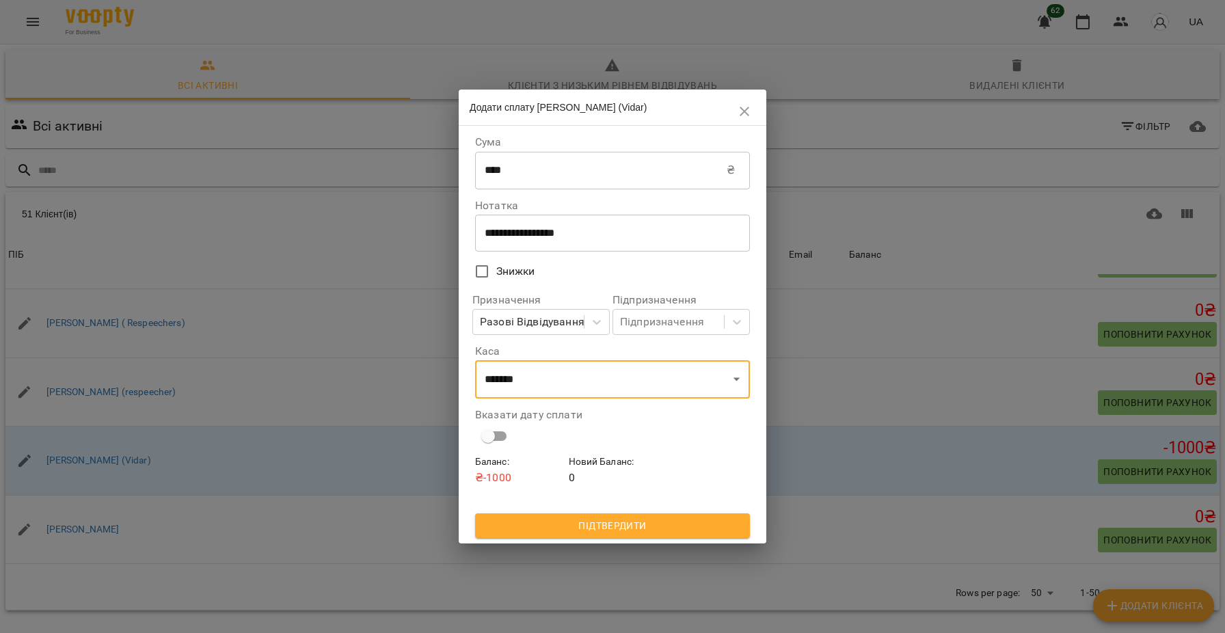
click at [636, 524] on span "Підтвердити" at bounding box center [612, 525] width 253 height 16
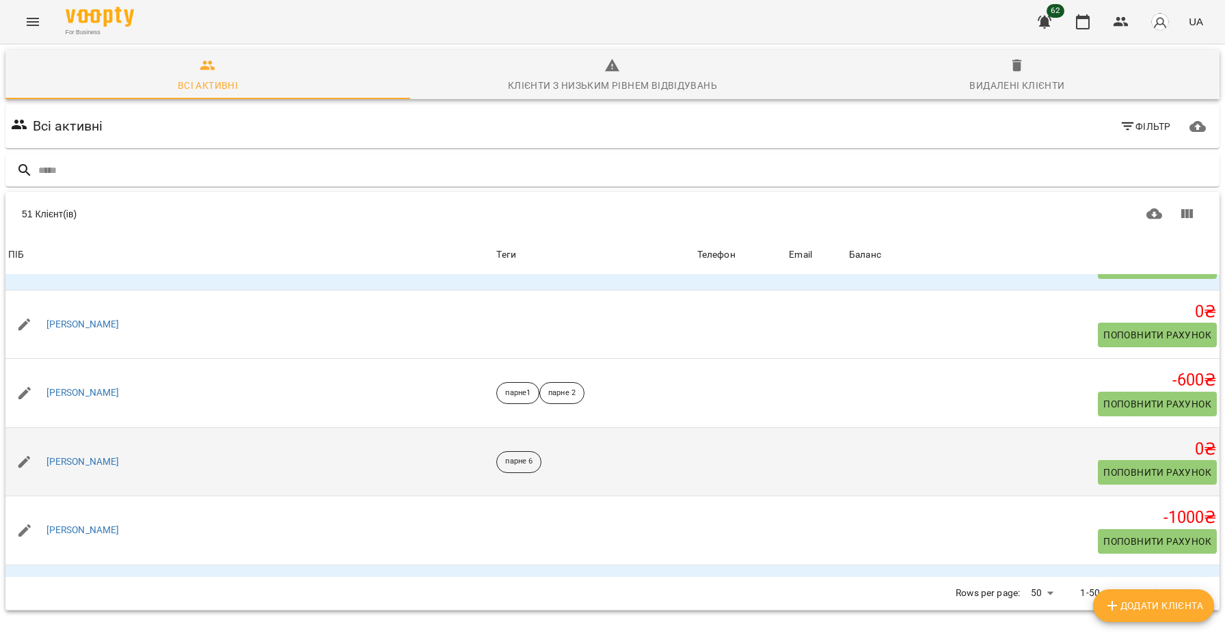
scroll to position [425, 0]
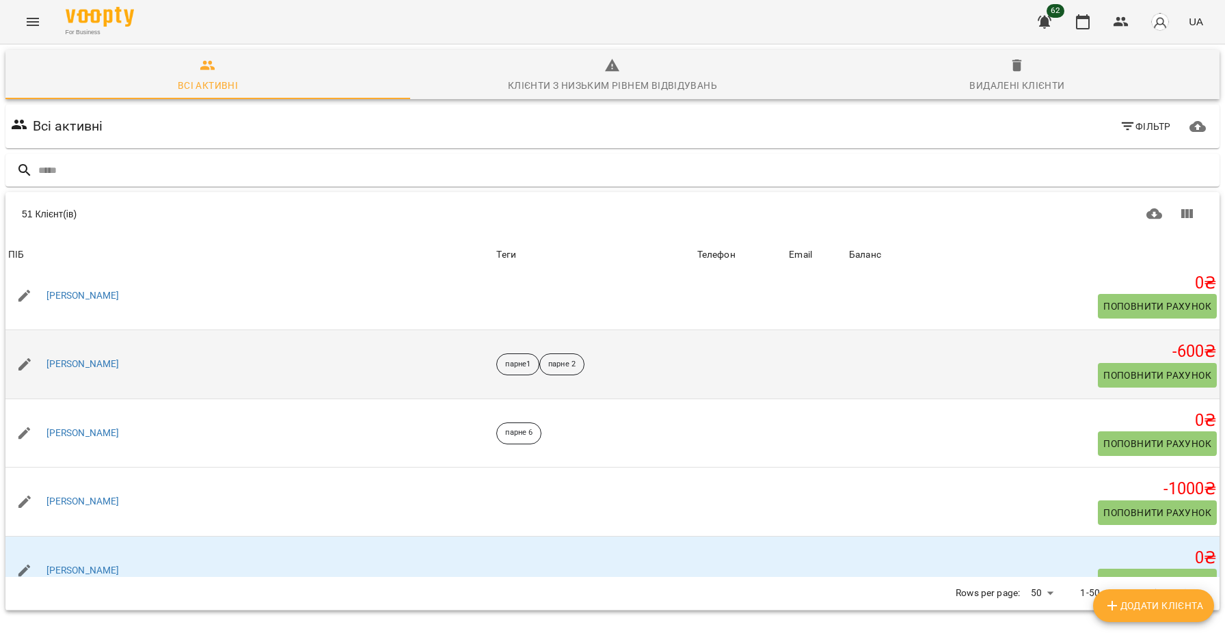
click at [1132, 369] on span "Поповнити рахунок" at bounding box center [1157, 375] width 108 height 16
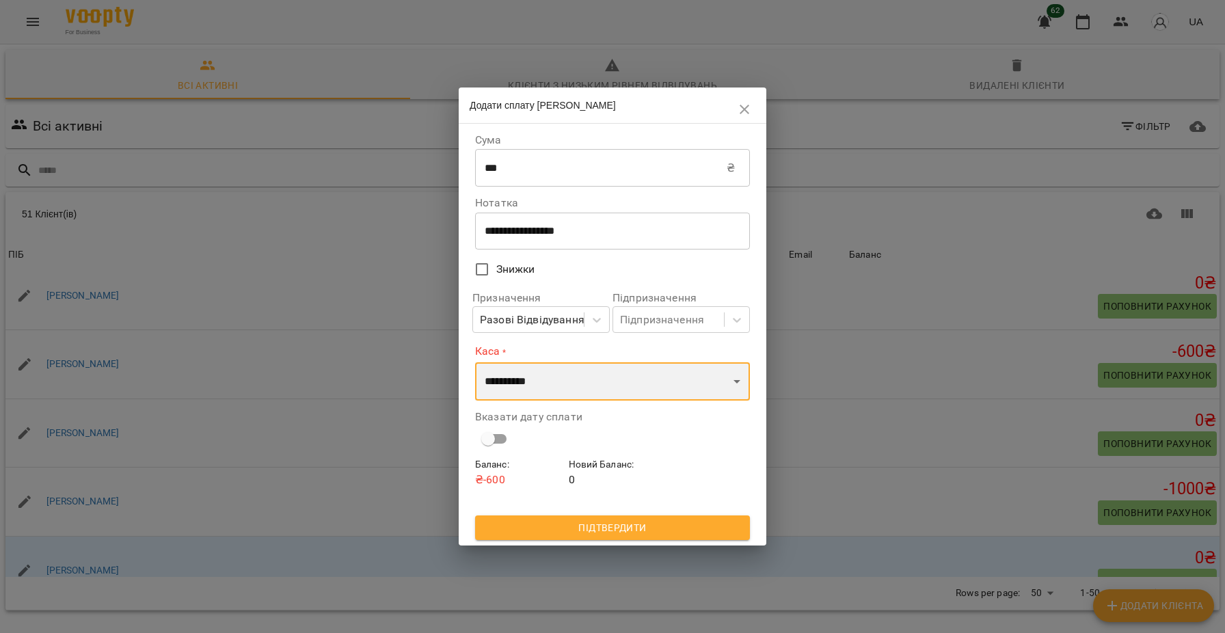
select select "****"
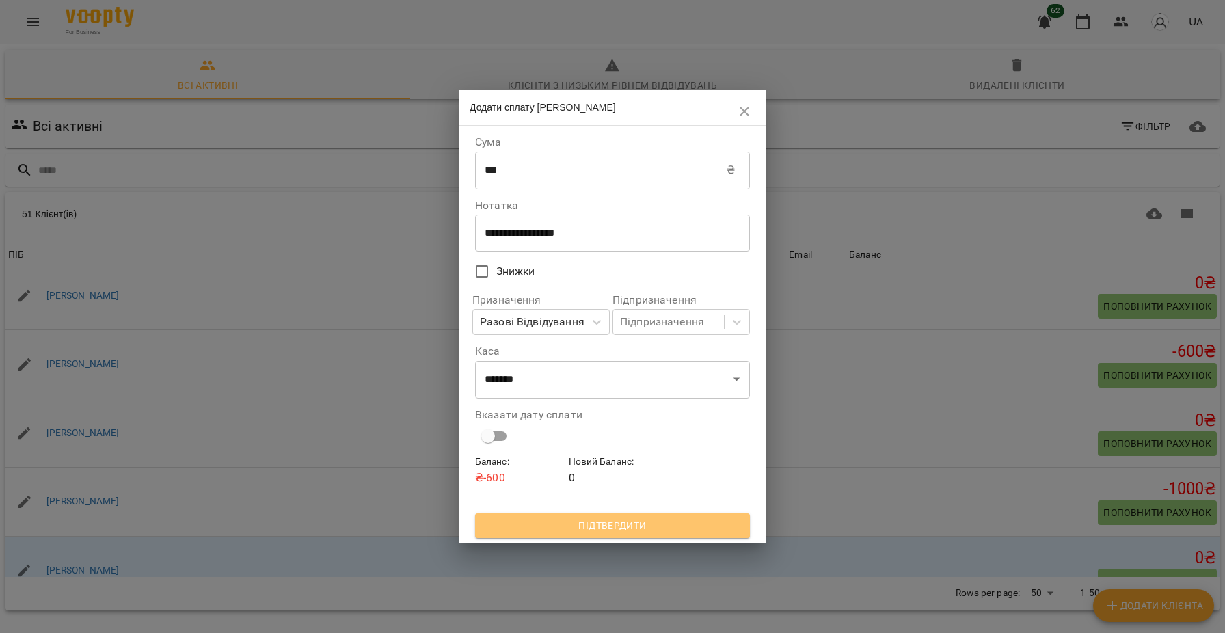
click at [665, 525] on span "Підтвердити" at bounding box center [612, 525] width 253 height 16
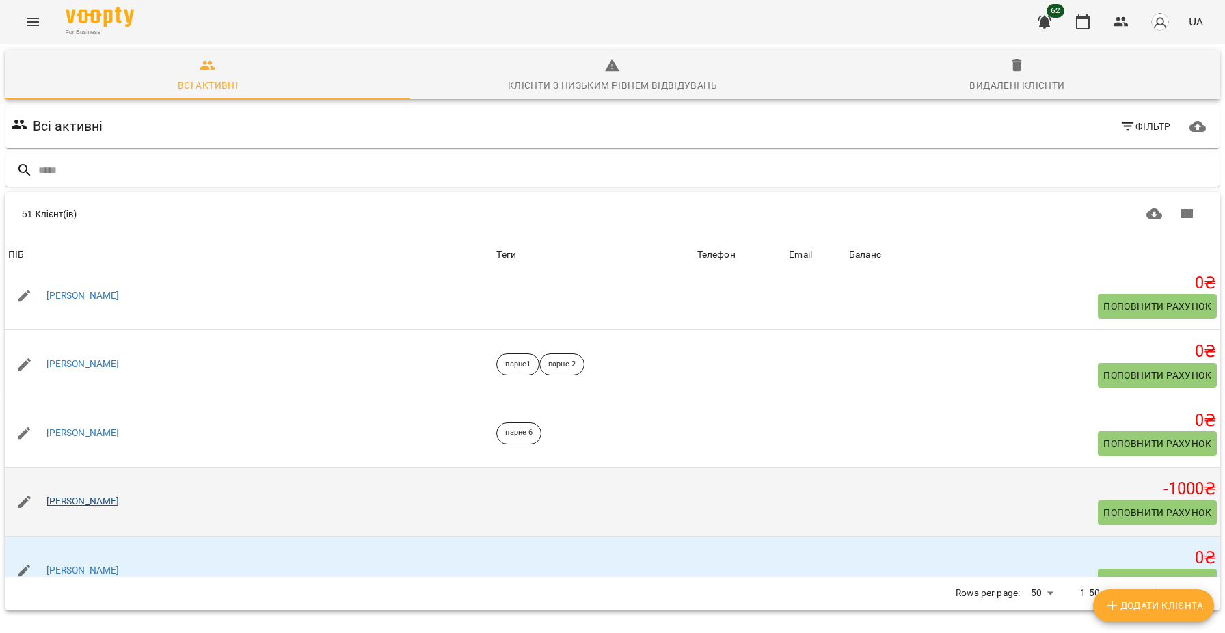
click at [81, 497] on link "[PERSON_NAME]" at bounding box center [82, 502] width 73 height 14
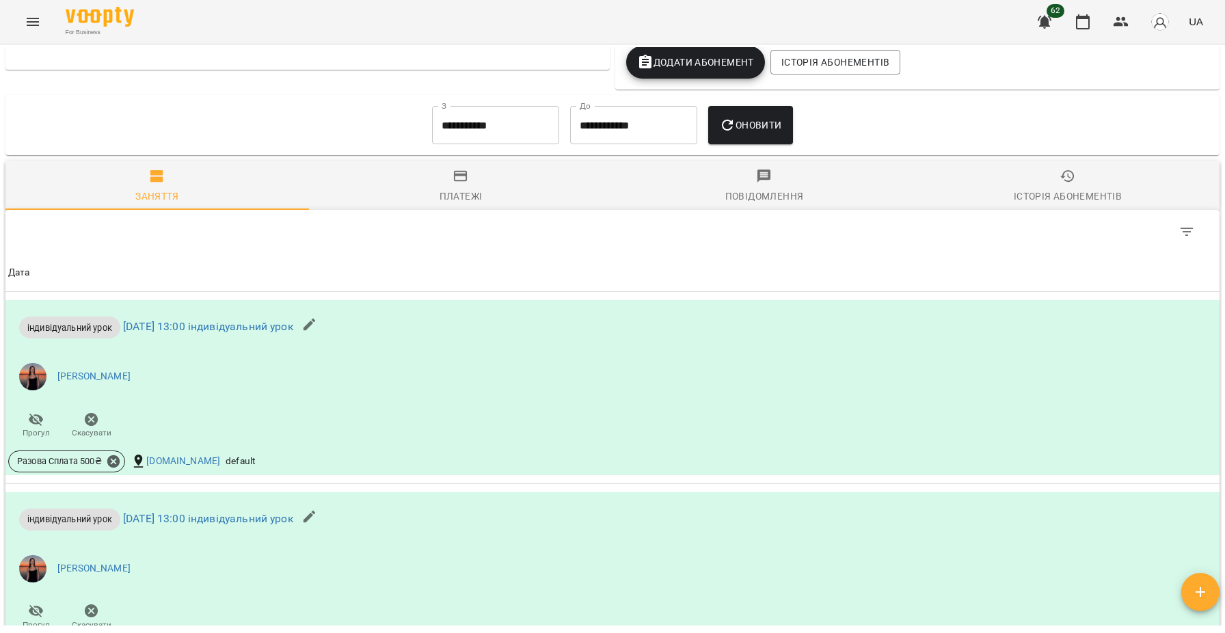
scroll to position [600, 0]
click at [514, 133] on input "**********" at bounding box center [495, 126] width 127 height 38
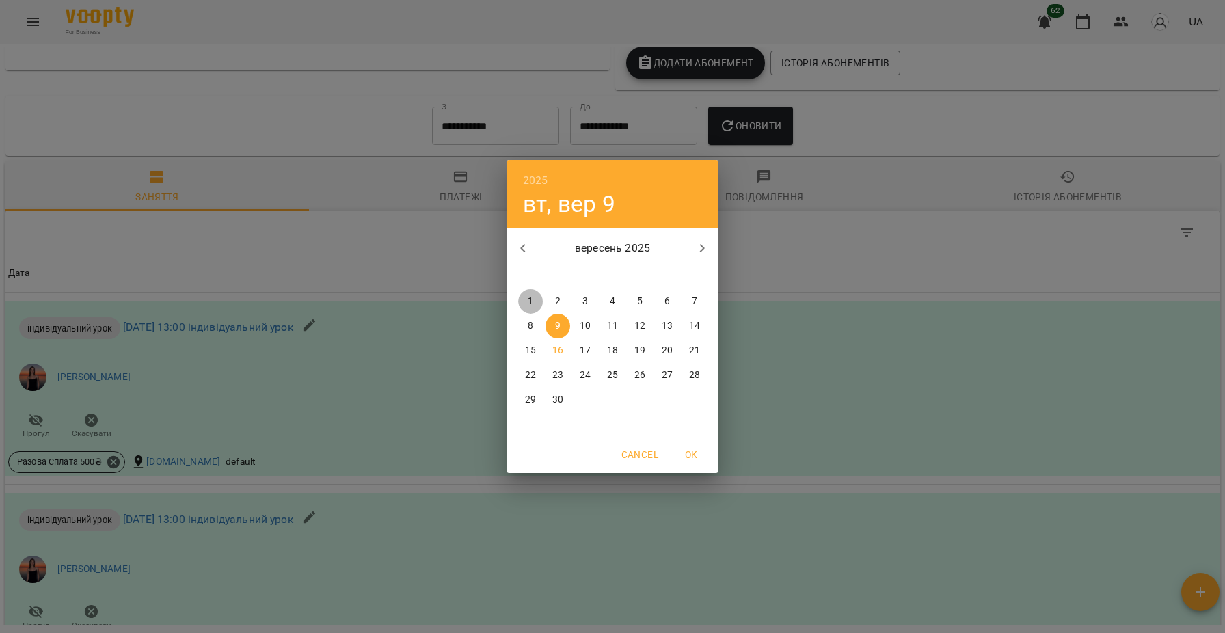
click at [528, 303] on p "1" at bounding box center [530, 302] width 5 height 14
type input "**********"
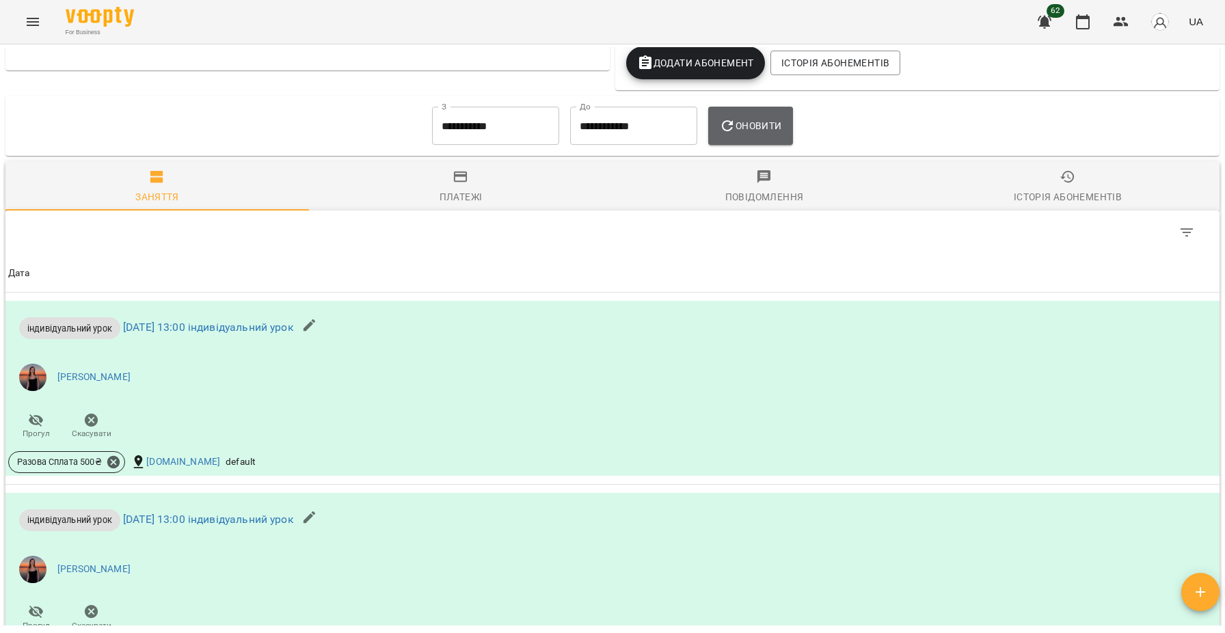
click at [748, 126] on span "Оновити" at bounding box center [750, 126] width 62 height 16
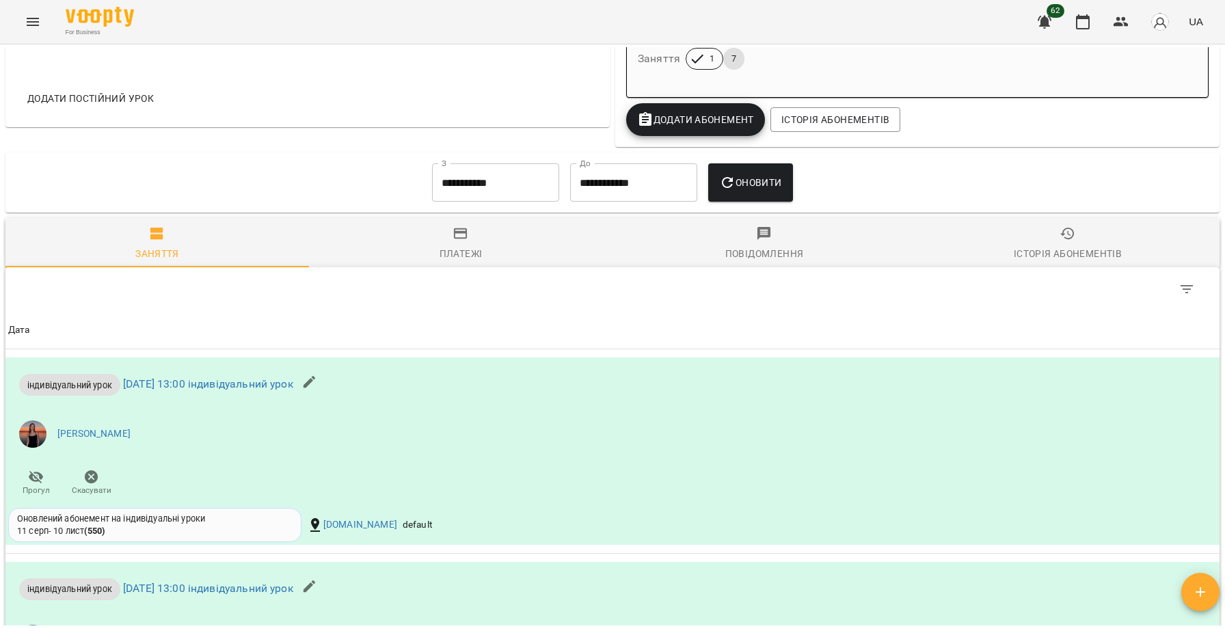
scroll to position [470, 0]
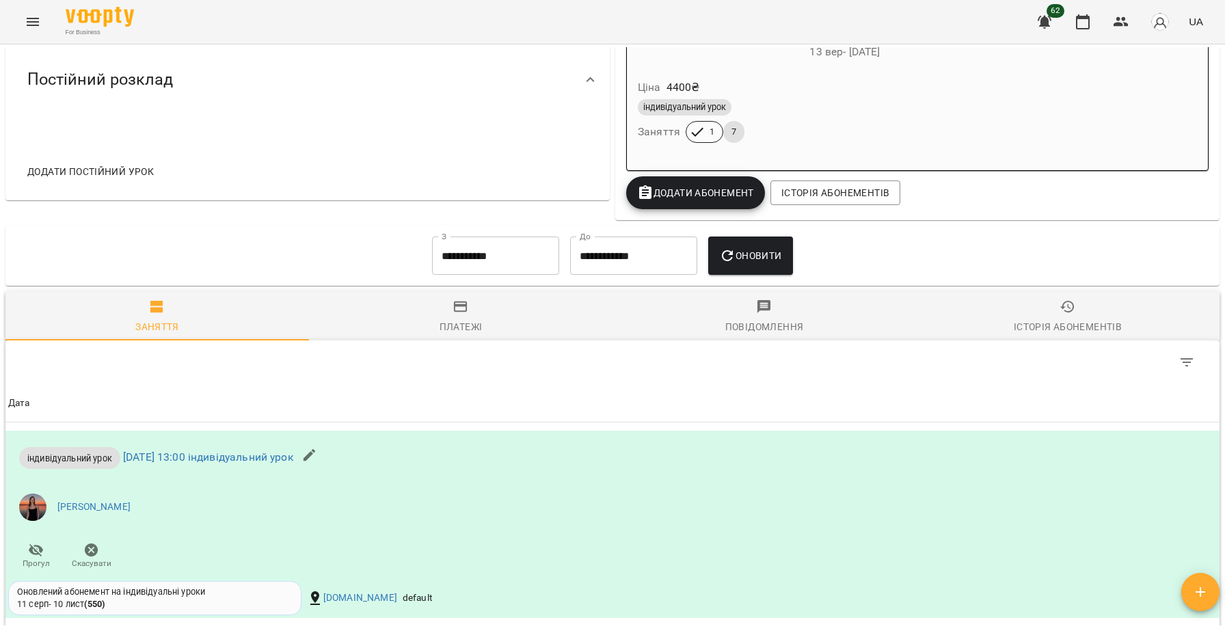
click at [943, 145] on div "індивідуальний [DEMOGRAPHIC_DATA] 1 7" at bounding box center [845, 120] width 420 height 49
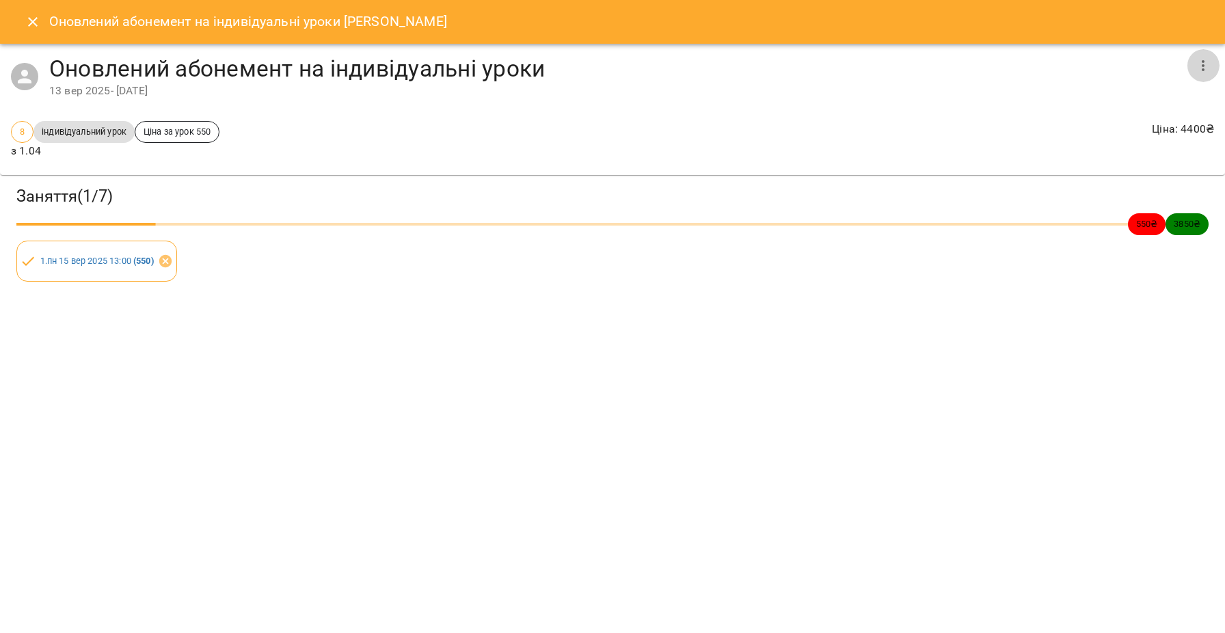
click at [1212, 67] on button "button" at bounding box center [1202, 65] width 33 height 33
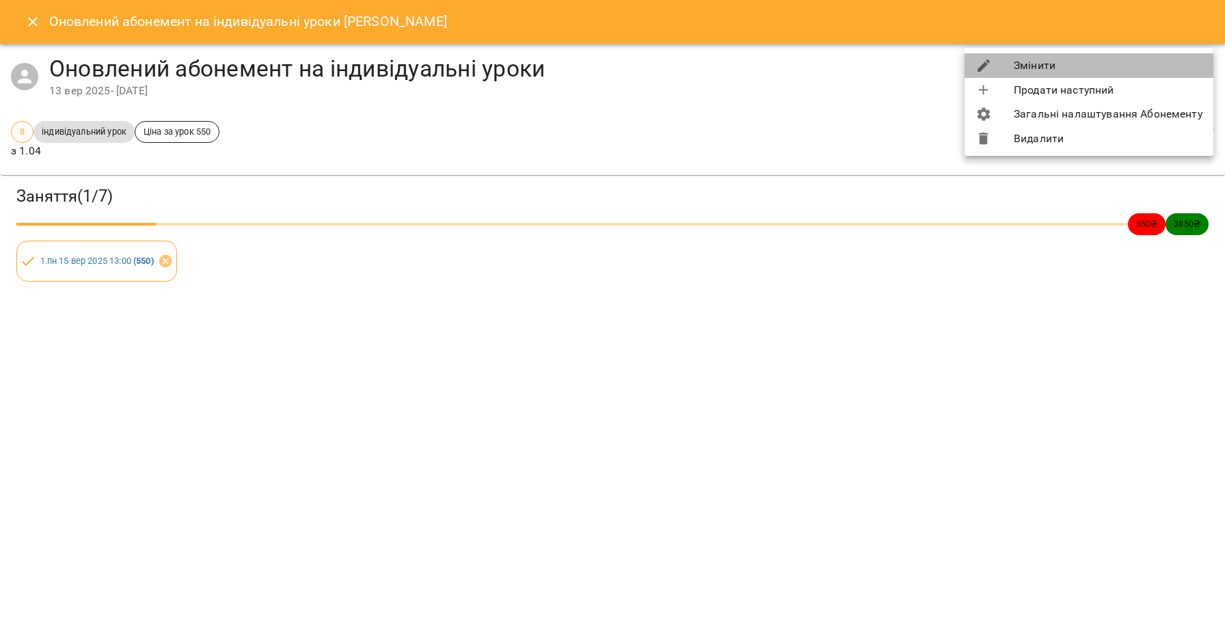
click at [1063, 71] on li "Змінити" at bounding box center [1088, 65] width 249 height 25
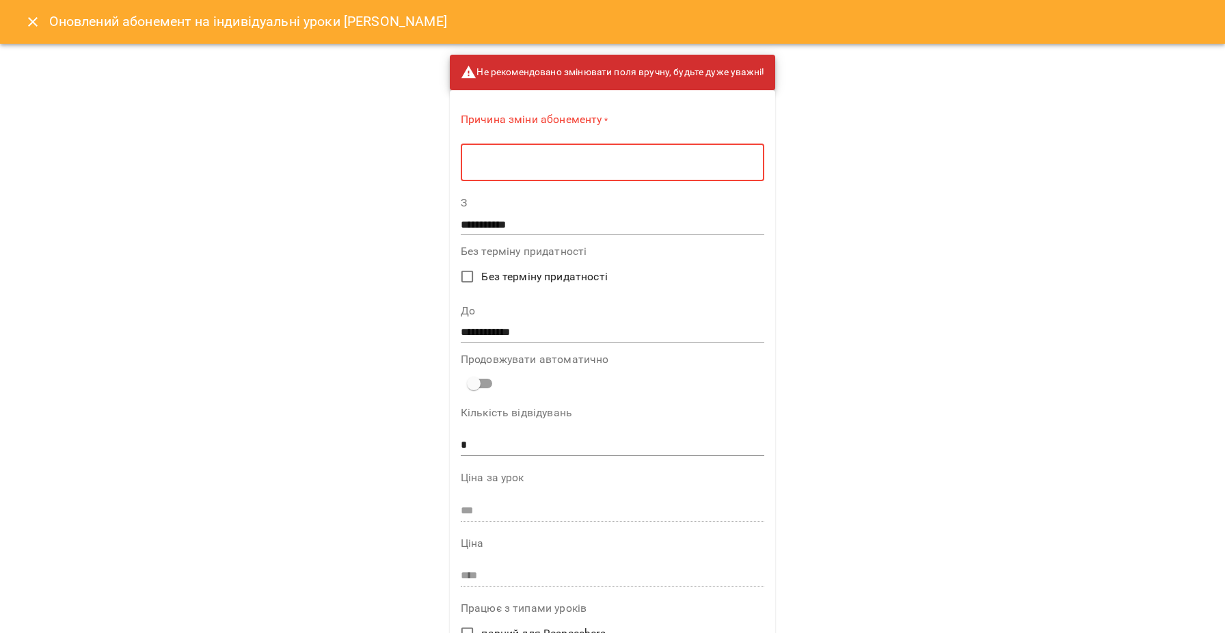
click at [679, 159] on textarea at bounding box center [612, 163] width 284 height 12
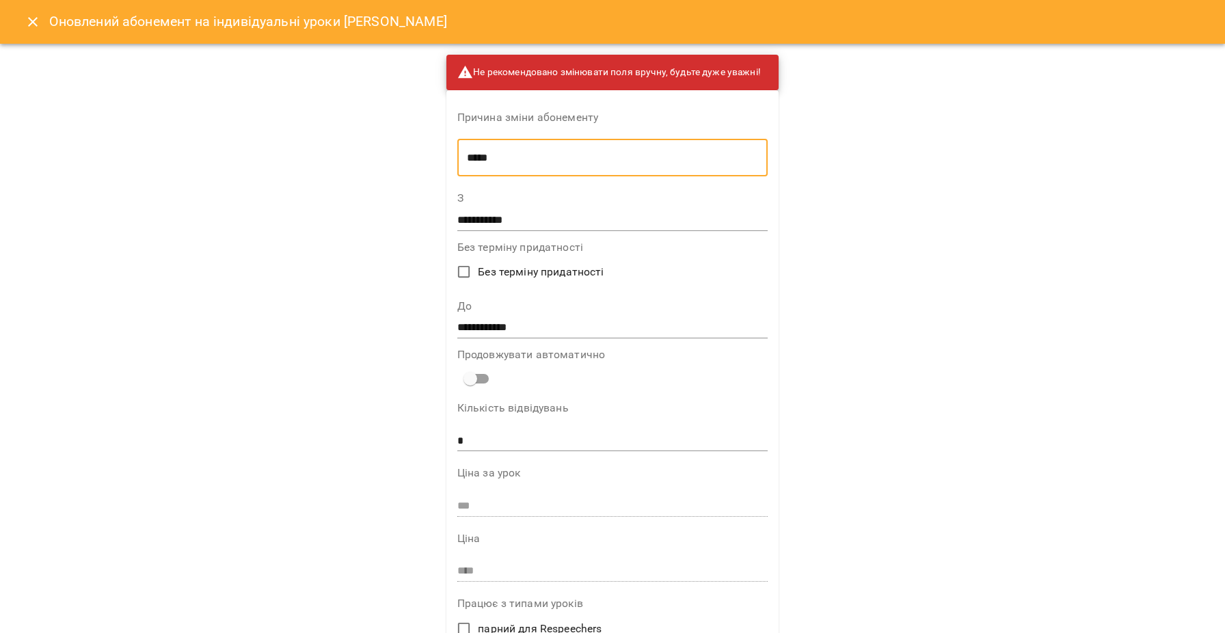
type textarea "*****"
click at [557, 226] on input "**********" at bounding box center [612, 220] width 311 height 22
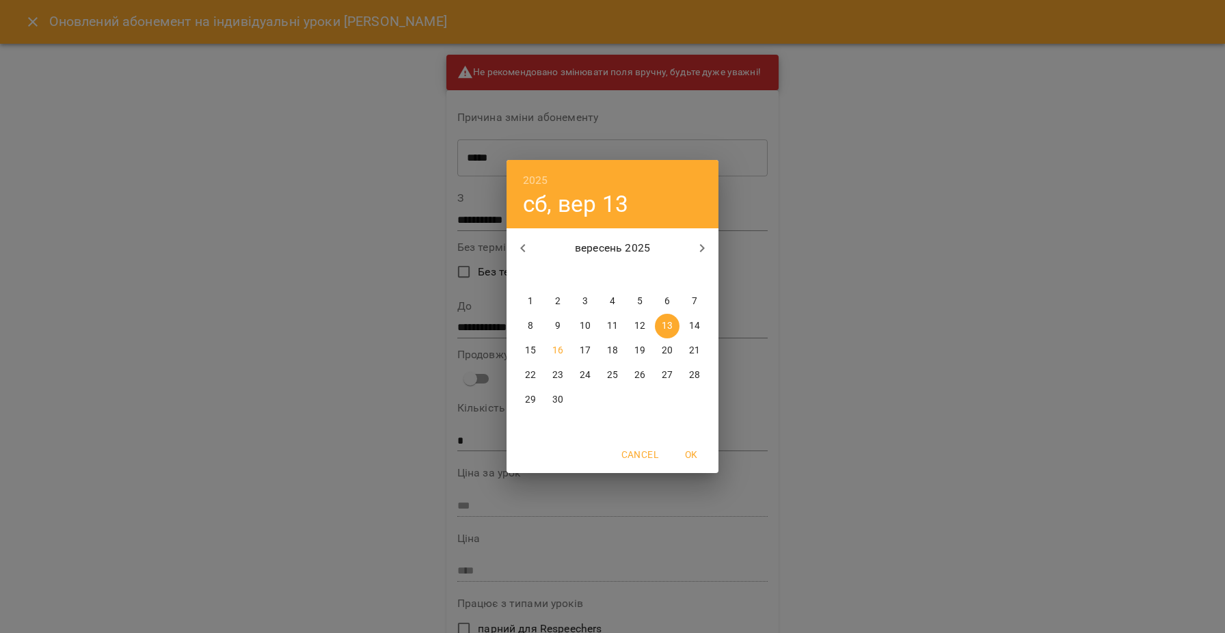
click at [528, 327] on p "8" at bounding box center [530, 326] width 5 height 14
type input "**********"
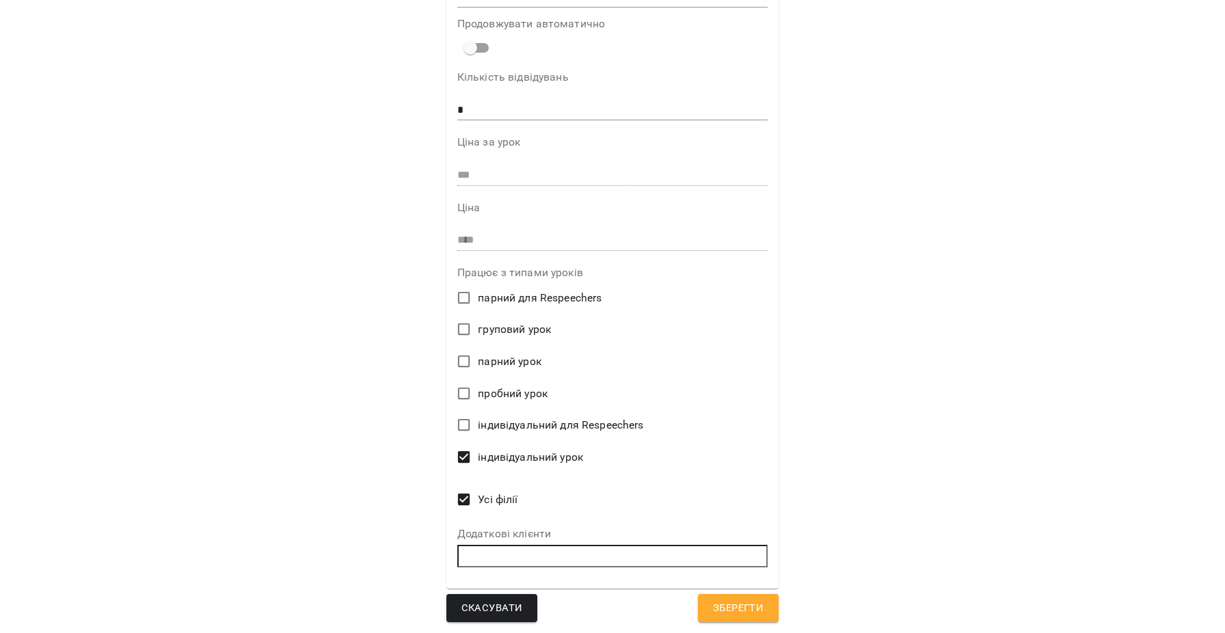
scroll to position [334, 0]
click at [724, 599] on span "Зберегти" at bounding box center [738, 608] width 51 height 18
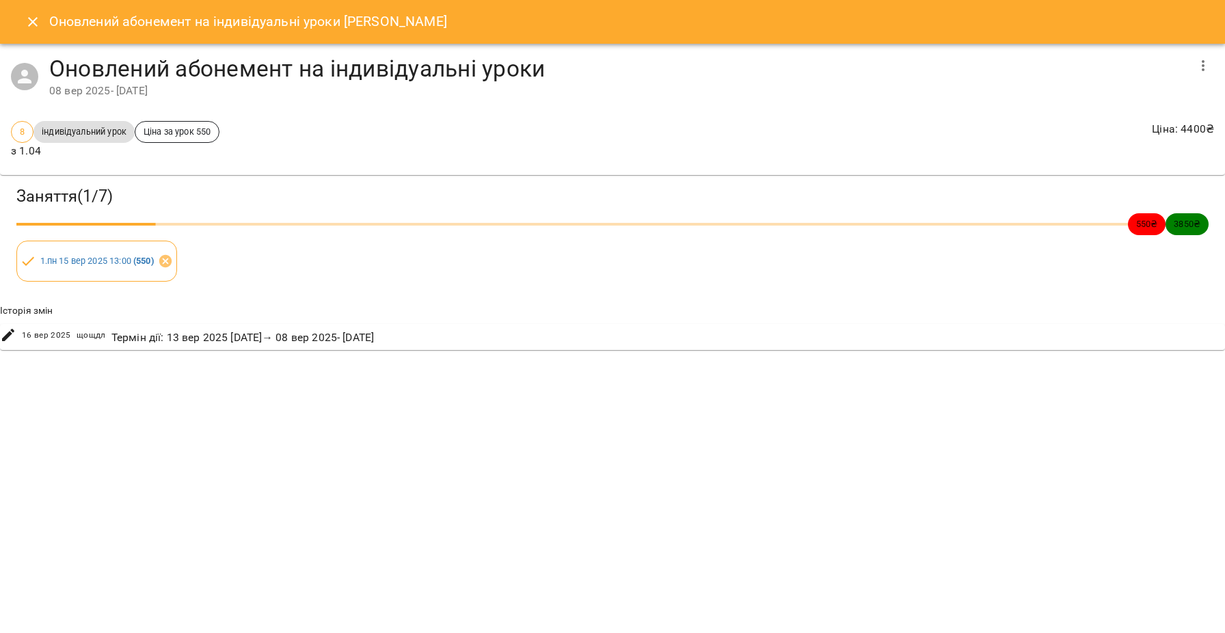
click at [29, 23] on icon "Close" at bounding box center [33, 22] width 16 height 16
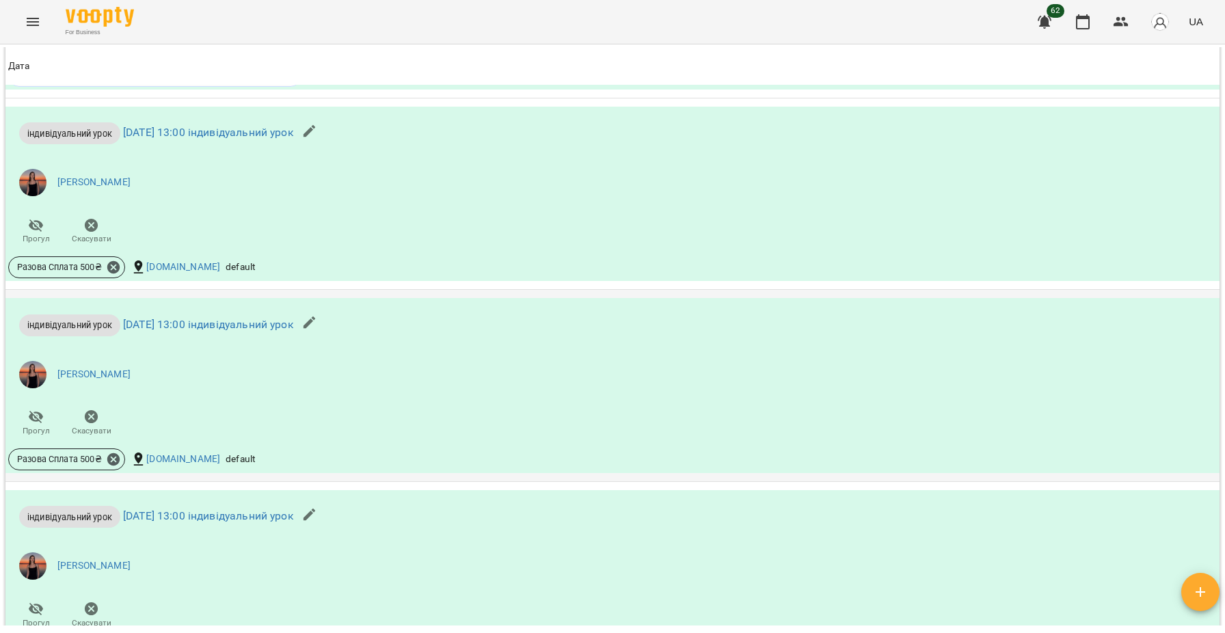
scroll to position [1213, 0]
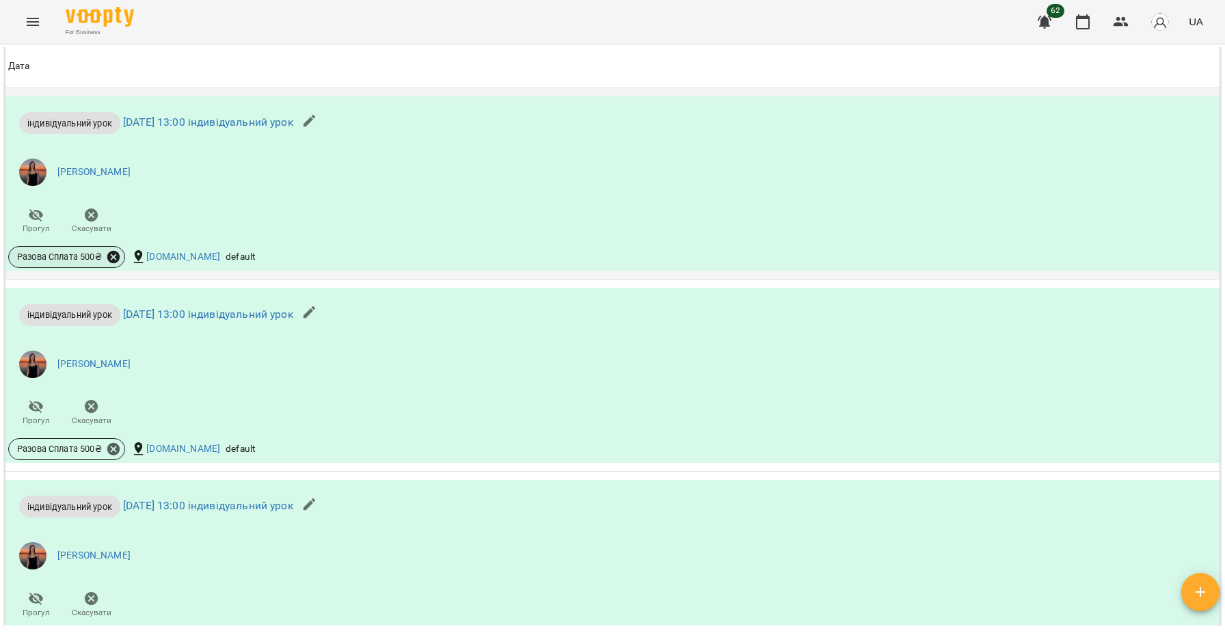
click at [113, 259] on icon at bounding box center [113, 256] width 15 height 15
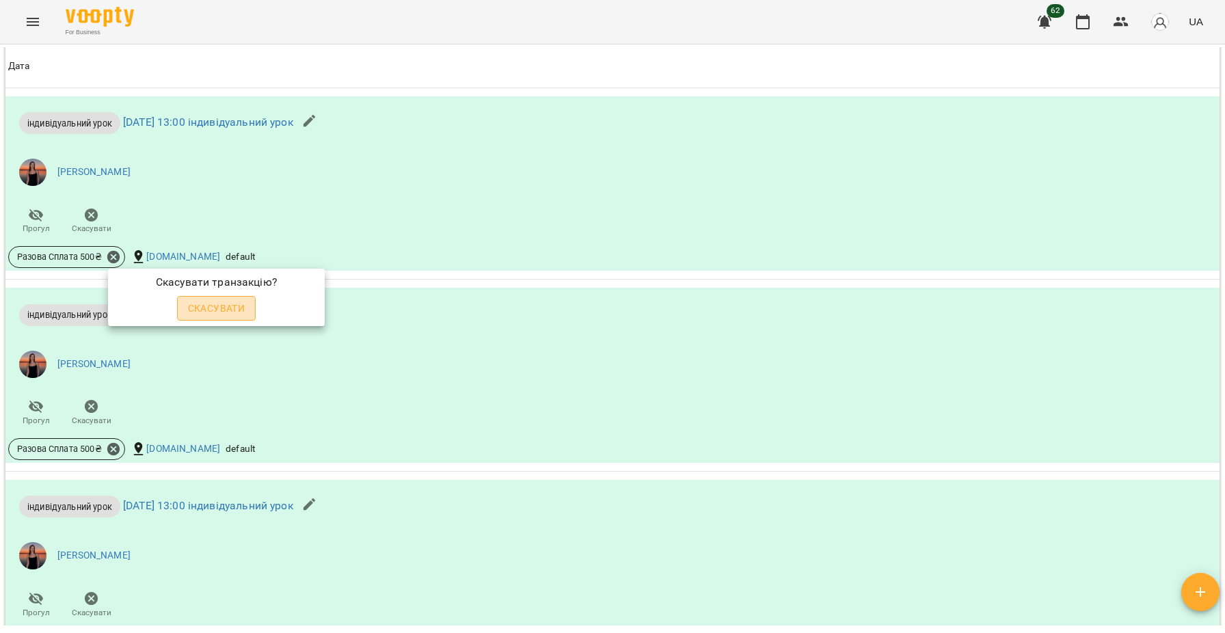
click at [225, 306] on span "Скасувати" at bounding box center [216, 308] width 57 height 16
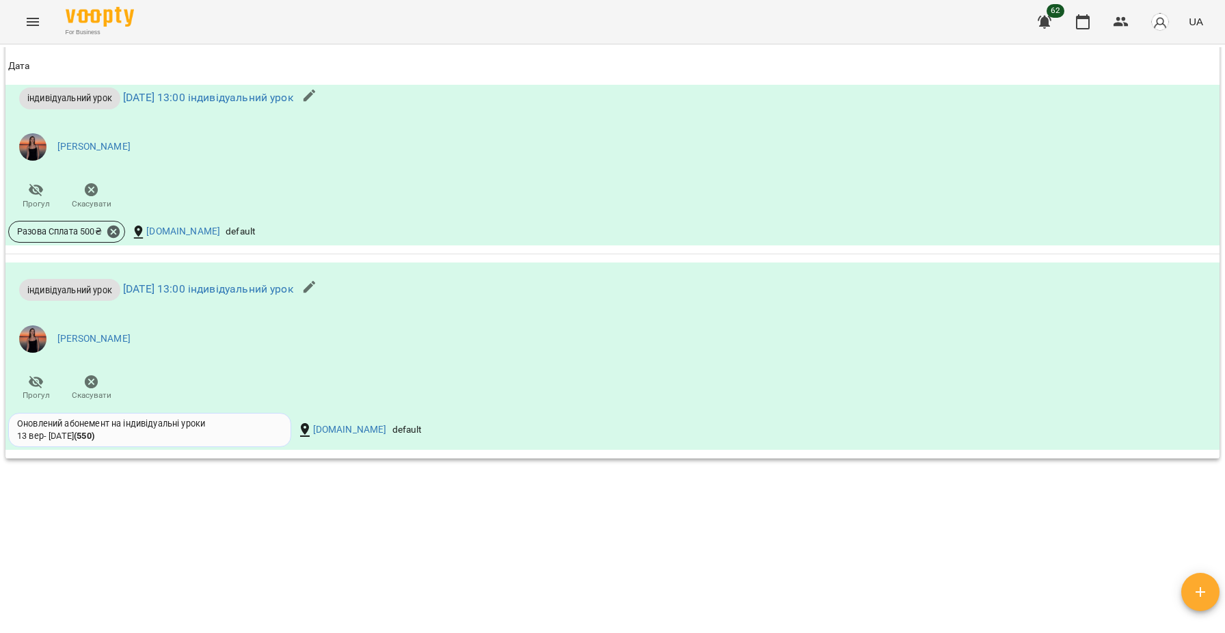
scroll to position [1456, 0]
click at [114, 232] on icon at bounding box center [113, 232] width 12 height 12
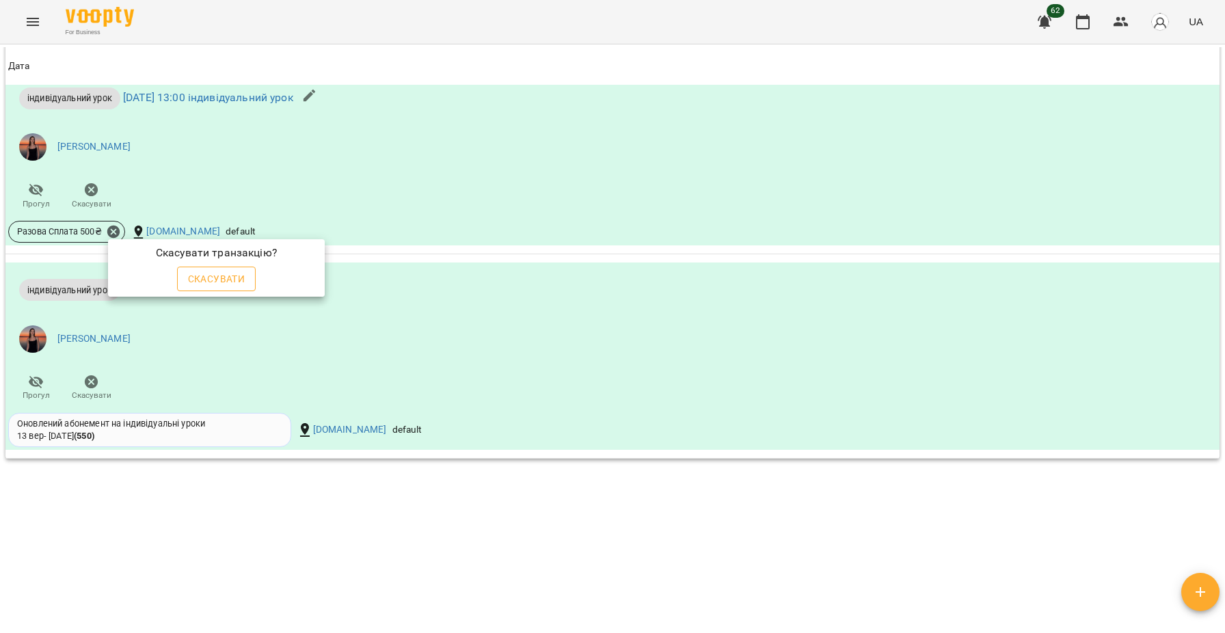
click at [195, 278] on span "Скасувати" at bounding box center [216, 279] width 57 height 16
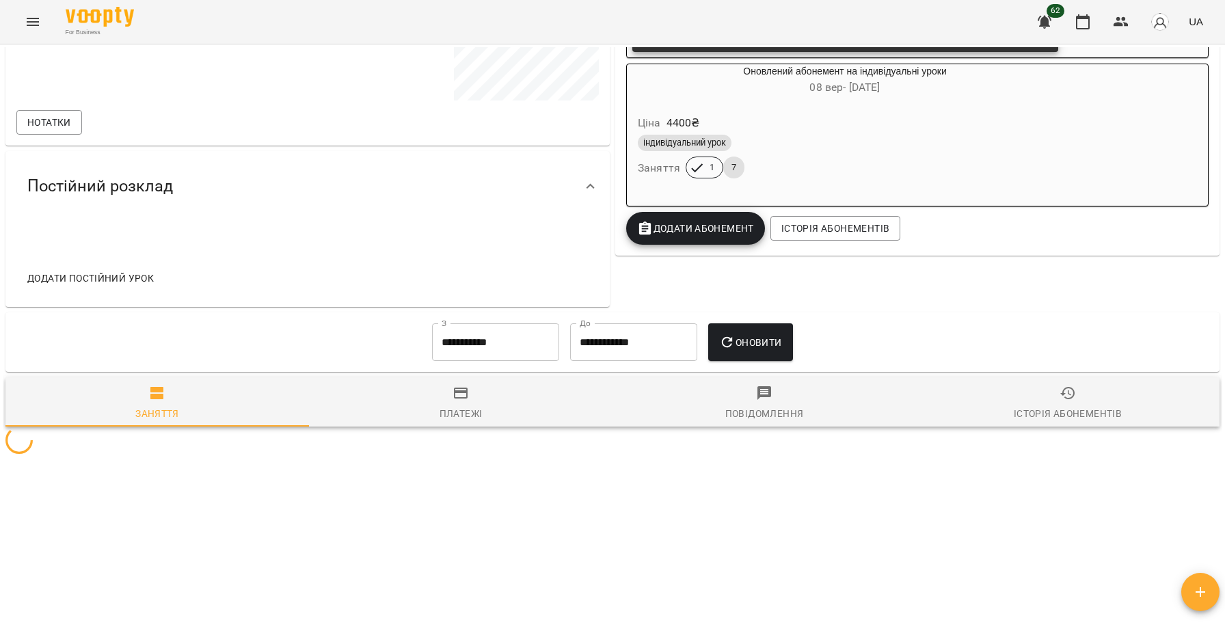
scroll to position [365, 0]
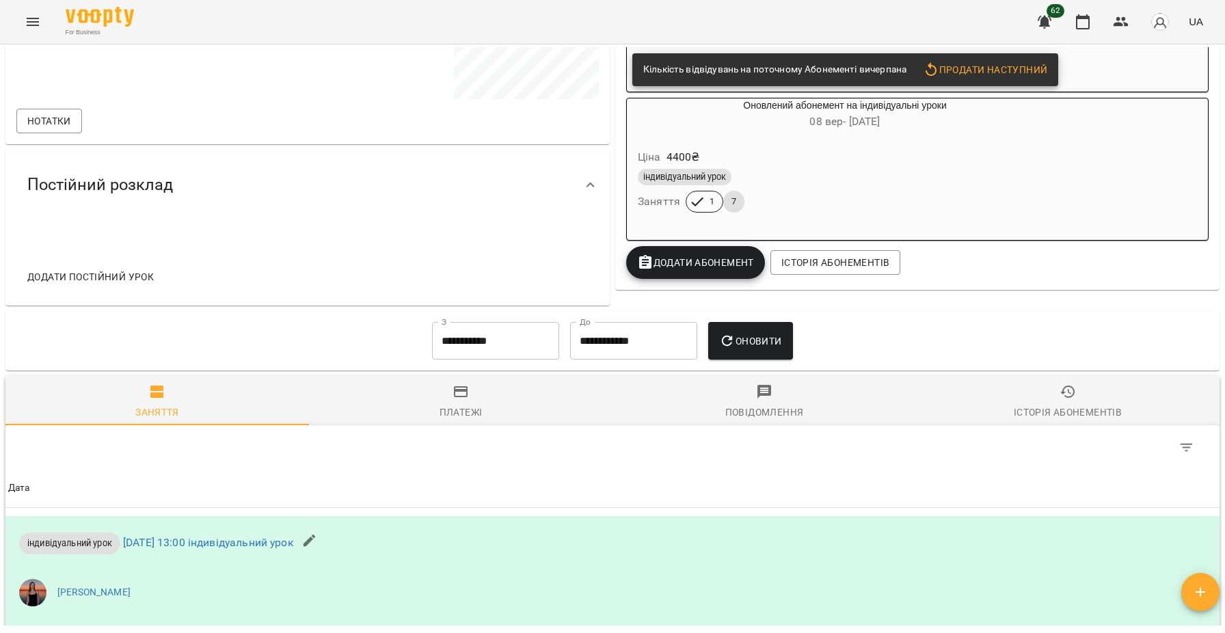
click at [941, 183] on div "індивідуальний урок" at bounding box center [845, 177] width 414 height 16
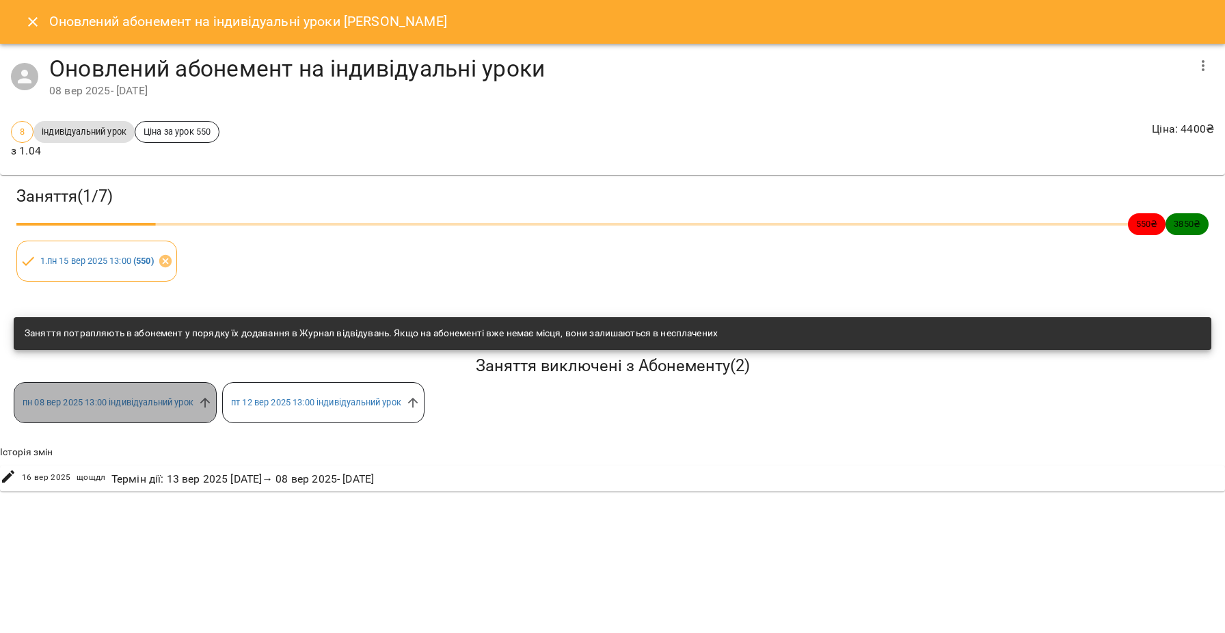
click at [211, 395] on div "[DATE] 13:00 індивідуальний урок" at bounding box center [115, 402] width 203 height 41
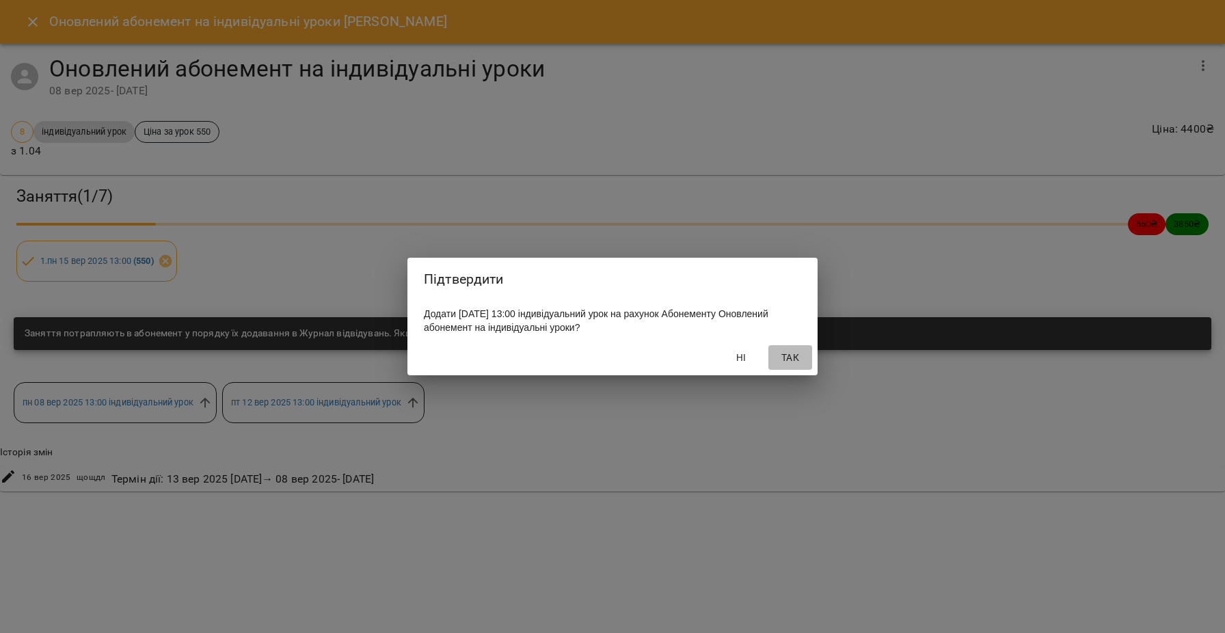
click at [783, 366] on span "Так" at bounding box center [790, 357] width 33 height 16
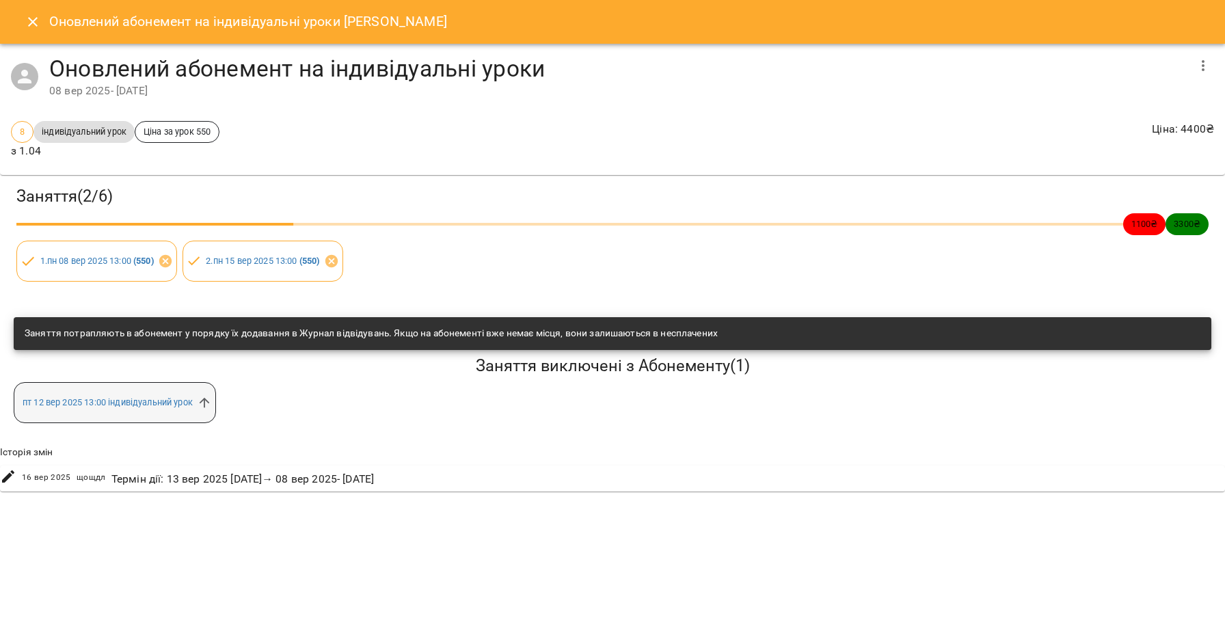
click at [202, 394] on div "[DATE] 13:00 індивідуальний урок" at bounding box center [115, 402] width 202 height 41
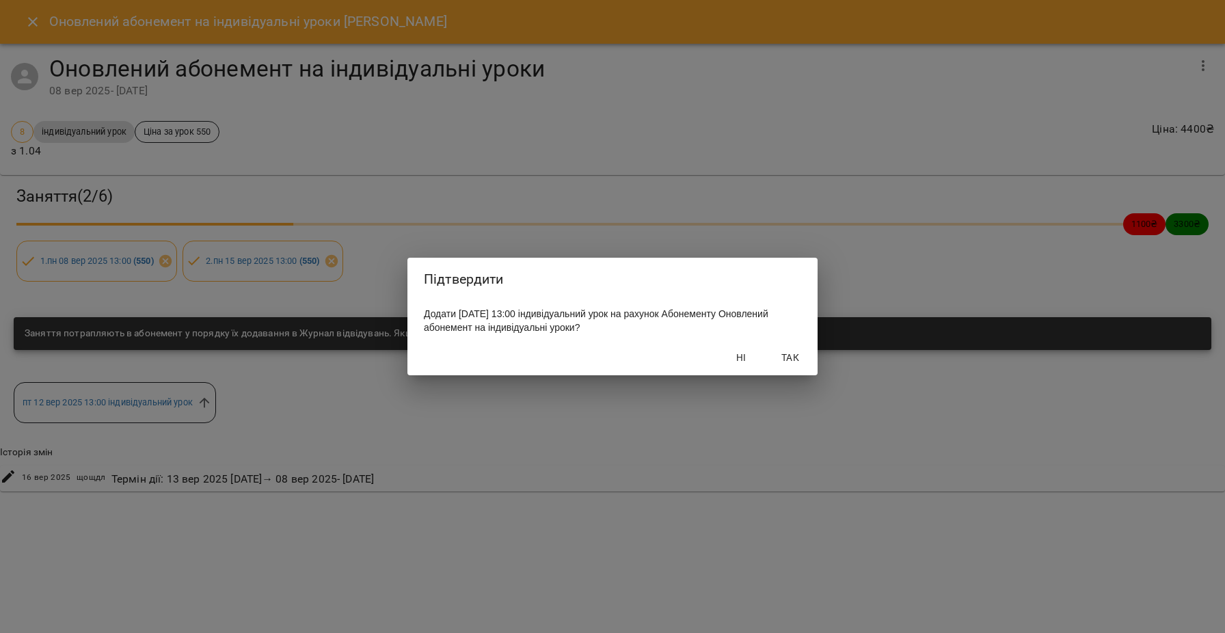
click at [792, 359] on span "Так" at bounding box center [790, 357] width 33 height 16
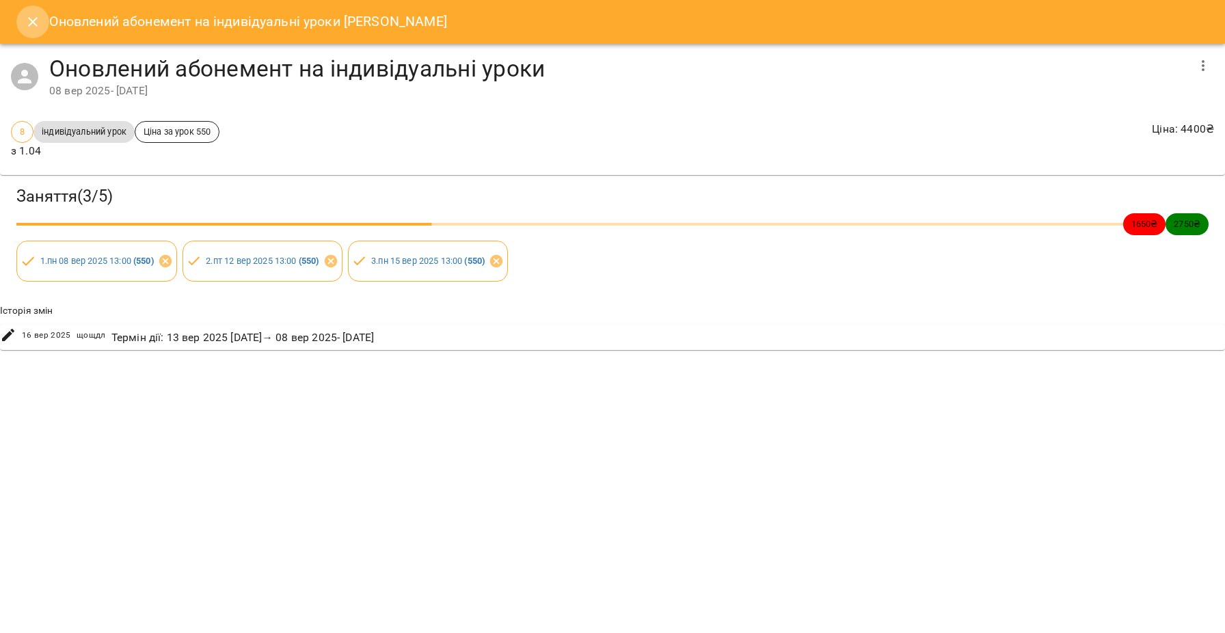
click at [32, 23] on icon "Close" at bounding box center [33, 22] width 10 height 10
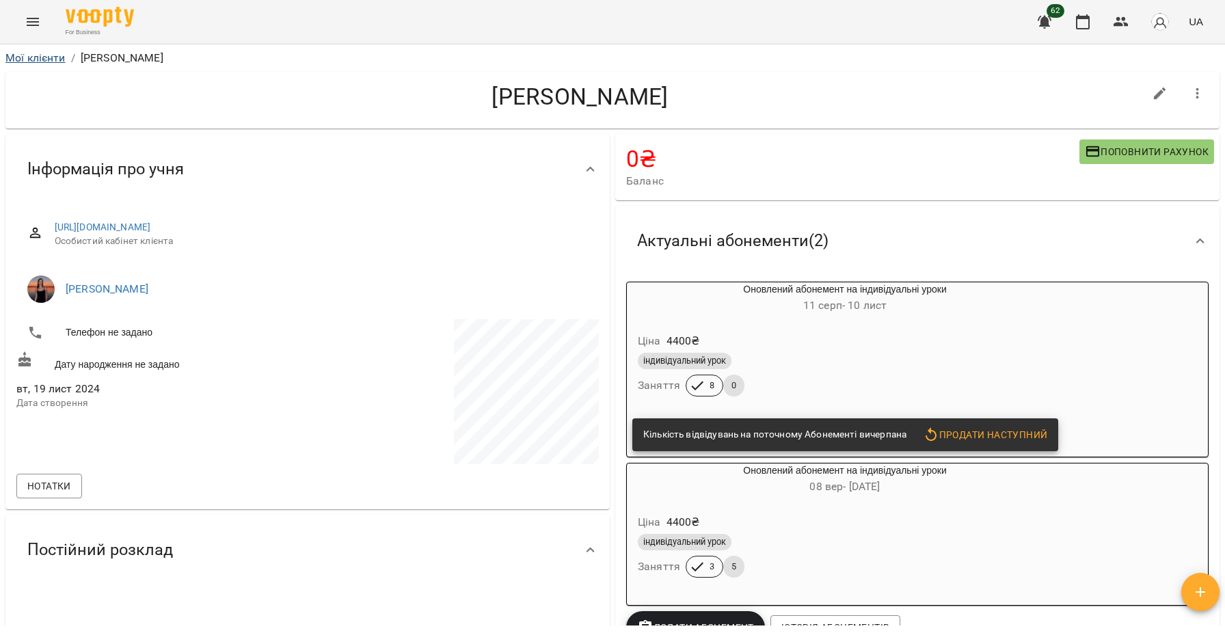
scroll to position [0, 0]
click at [27, 60] on link "Мої клієнти" at bounding box center [35, 57] width 60 height 13
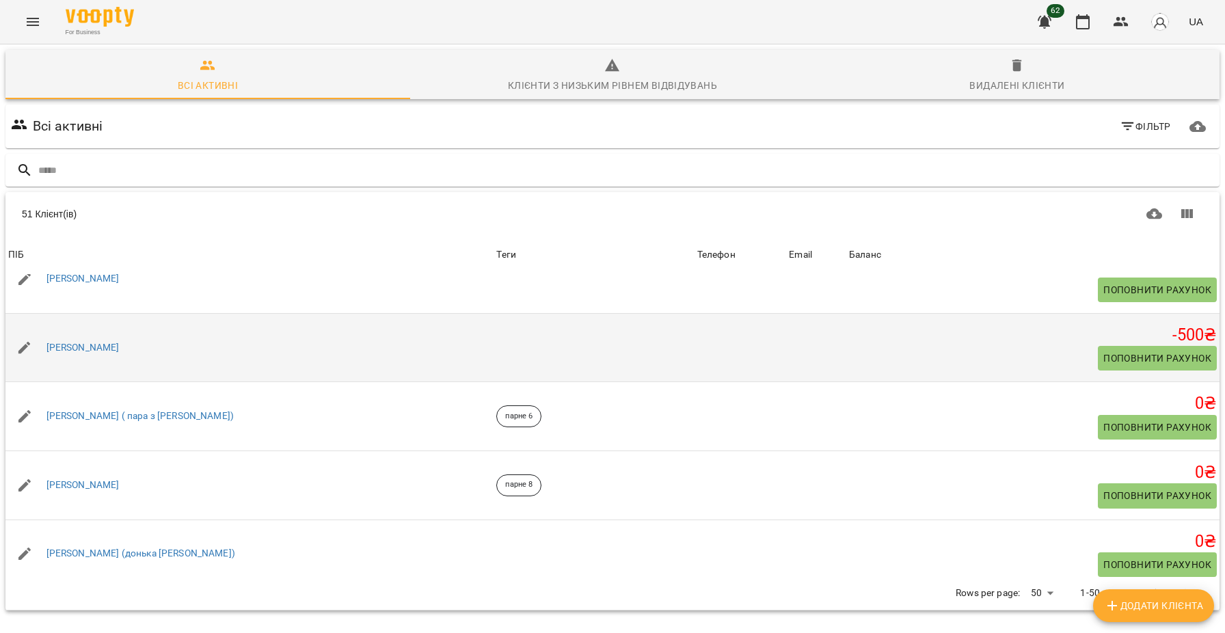
scroll to position [789, 0]
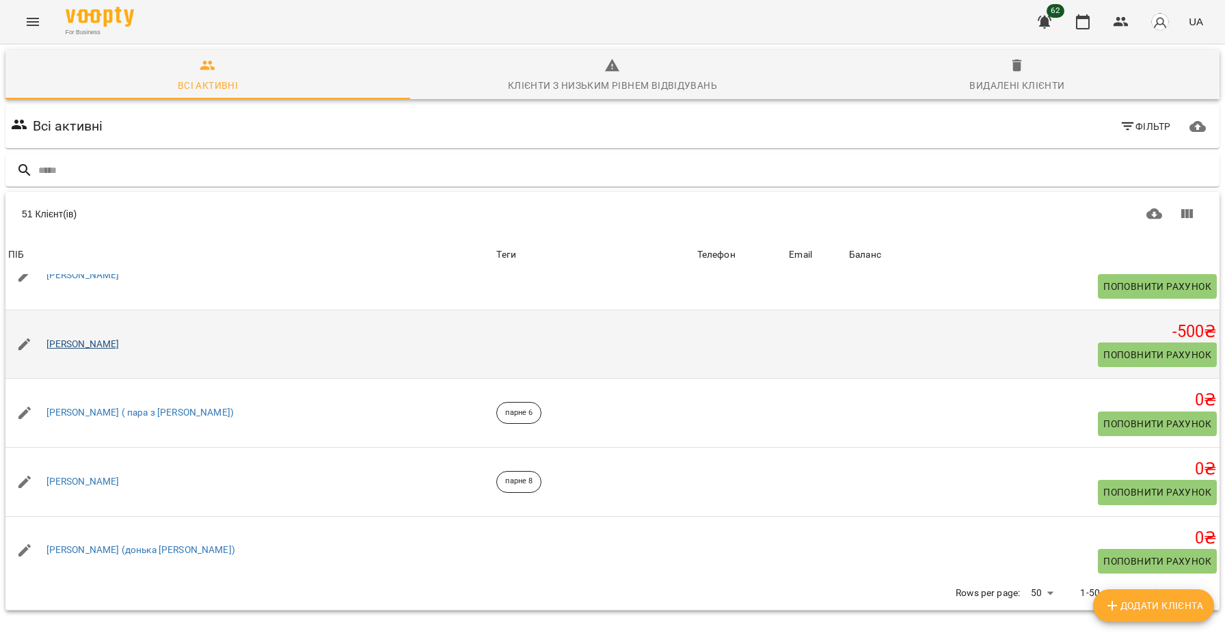
click at [118, 351] on link "[PERSON_NAME]" at bounding box center [82, 345] width 73 height 14
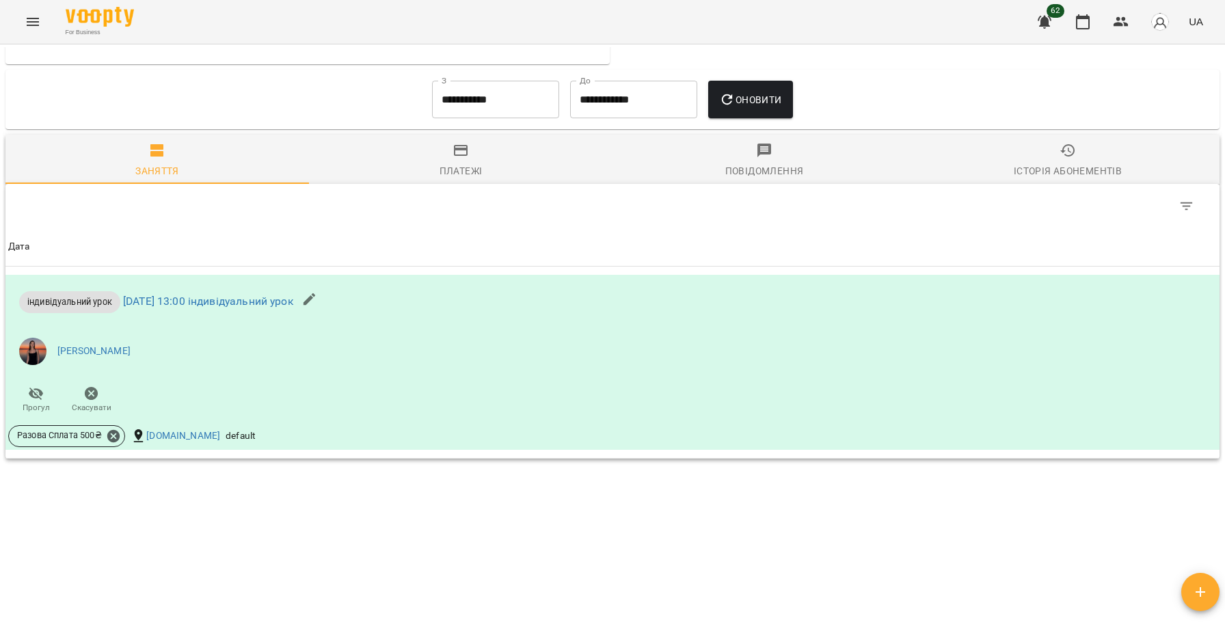
scroll to position [607, 0]
click at [114, 436] on icon at bounding box center [113, 435] width 12 height 12
click at [236, 478] on span "Скасувати" at bounding box center [216, 483] width 57 height 16
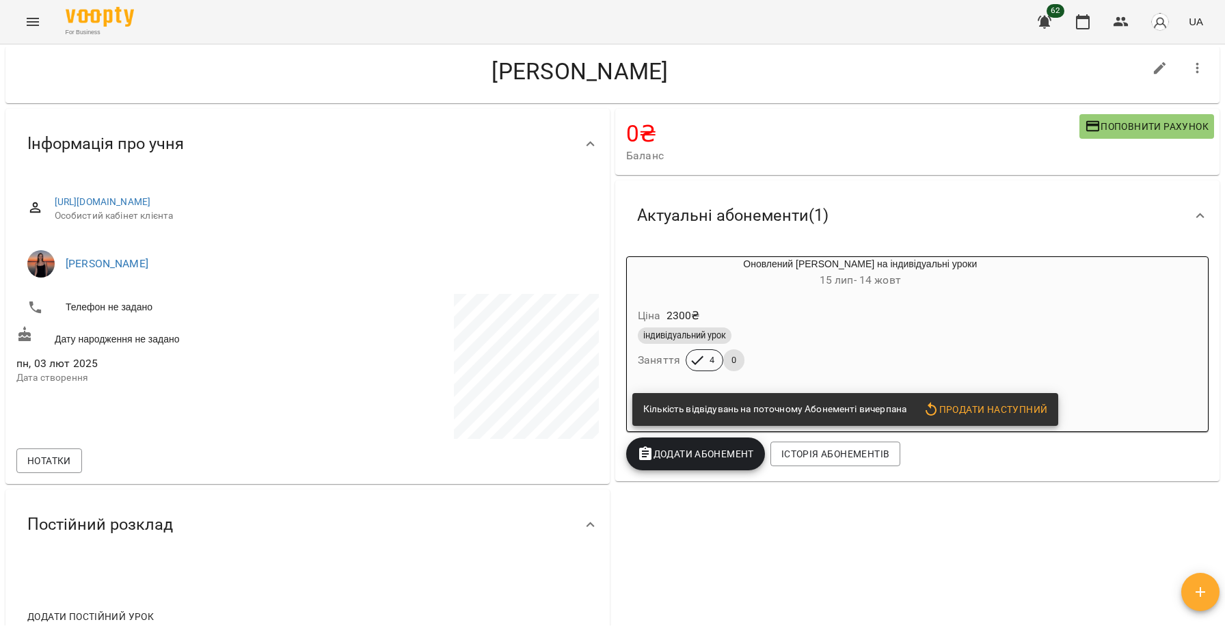
scroll to position [0, 0]
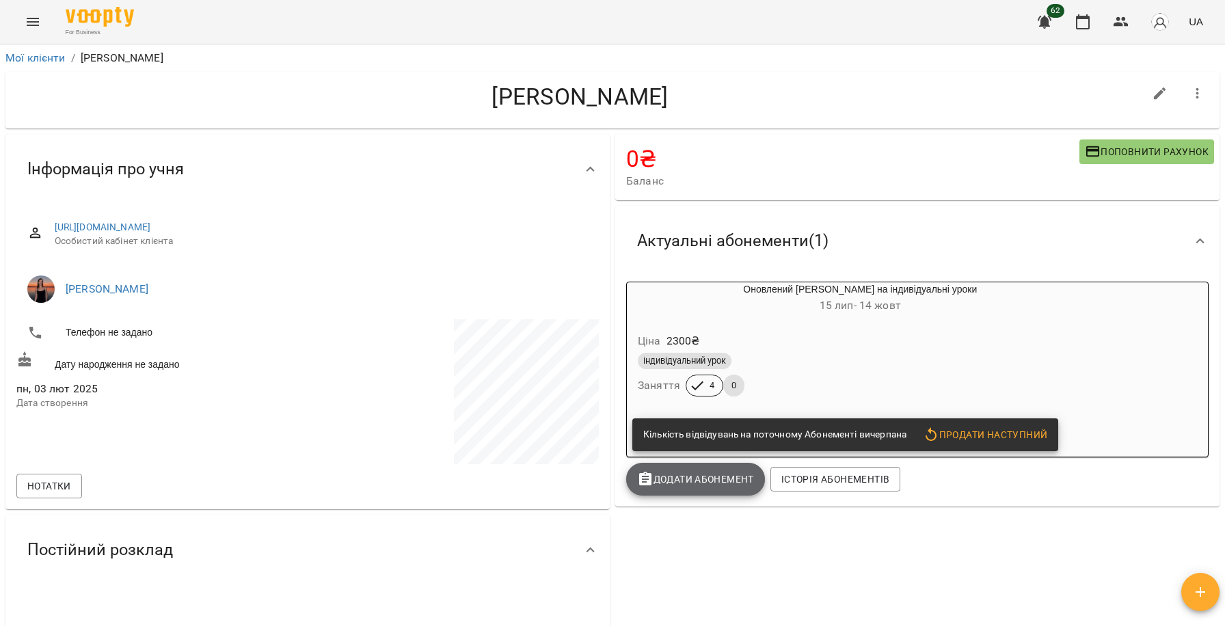
click at [701, 478] on span "Додати Абонемент" at bounding box center [695, 479] width 117 height 16
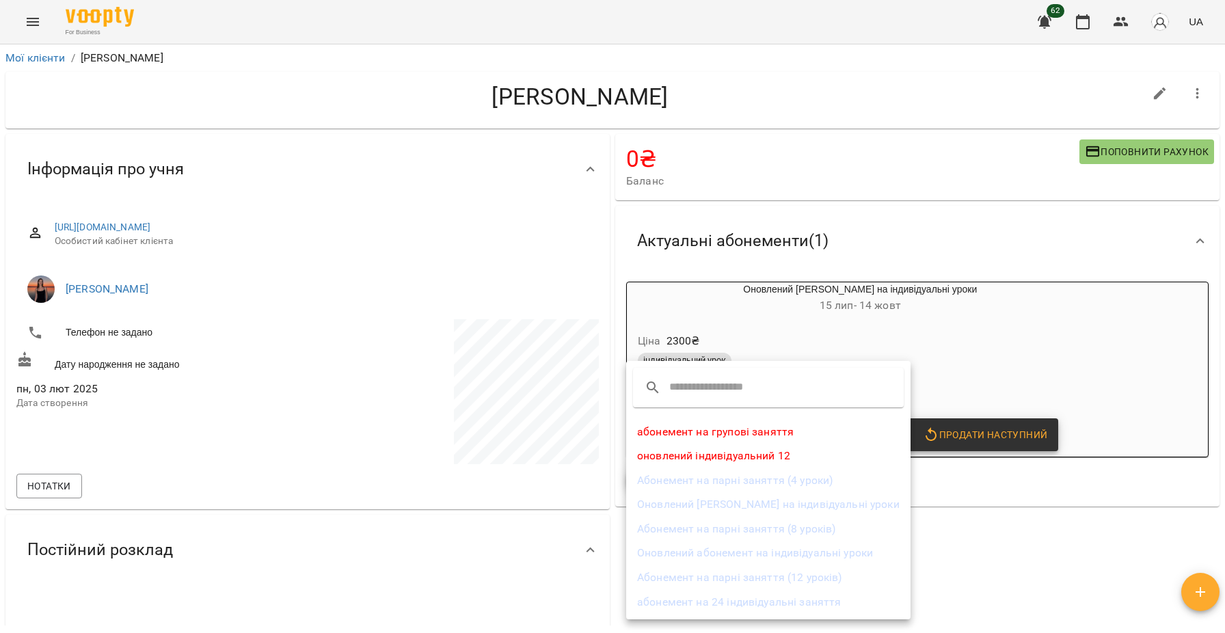
click at [713, 551] on li "Оновлений абонемент на індивідуальні уроки" at bounding box center [768, 553] width 284 height 25
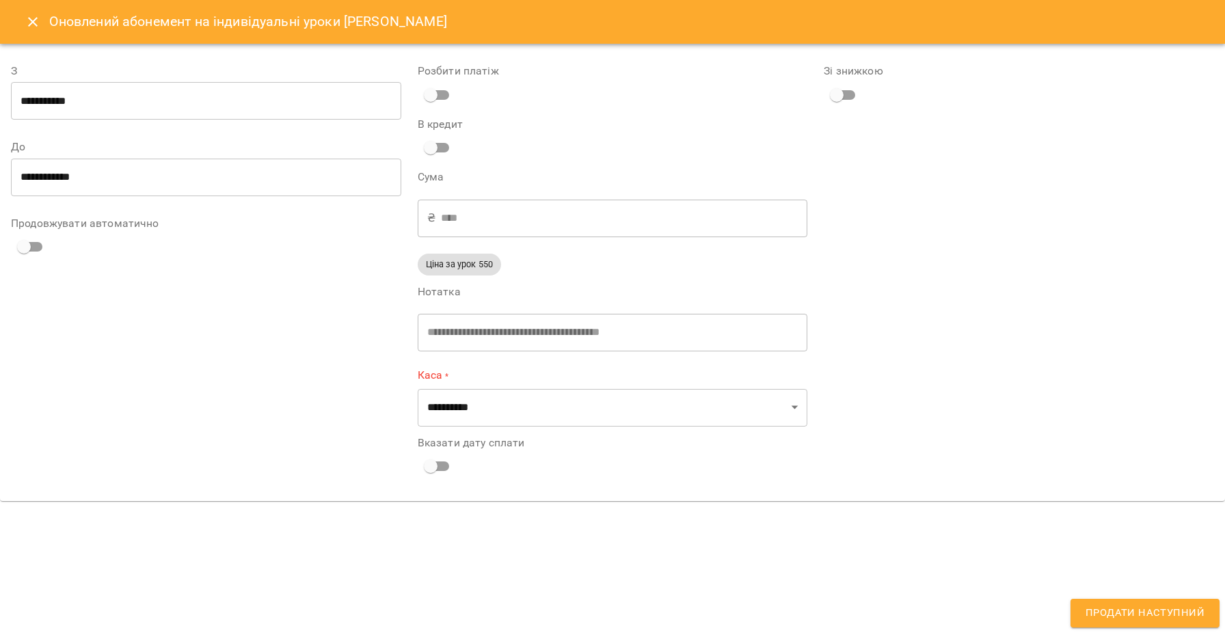
type input "**********"
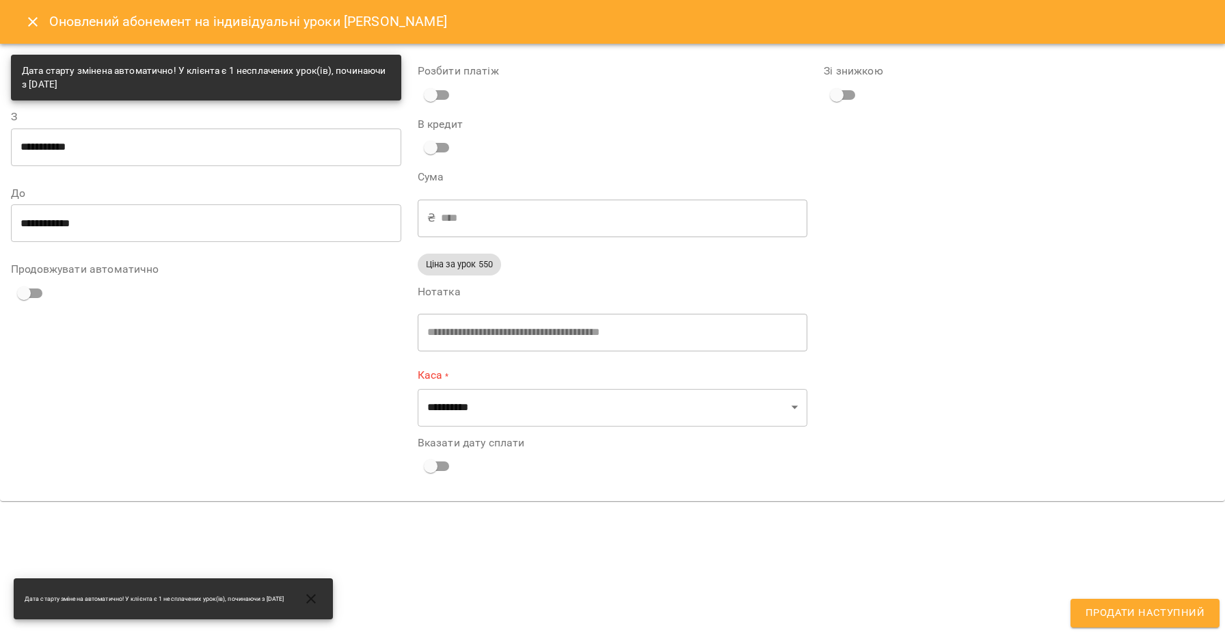
click at [29, 25] on icon "Close" at bounding box center [33, 22] width 16 height 16
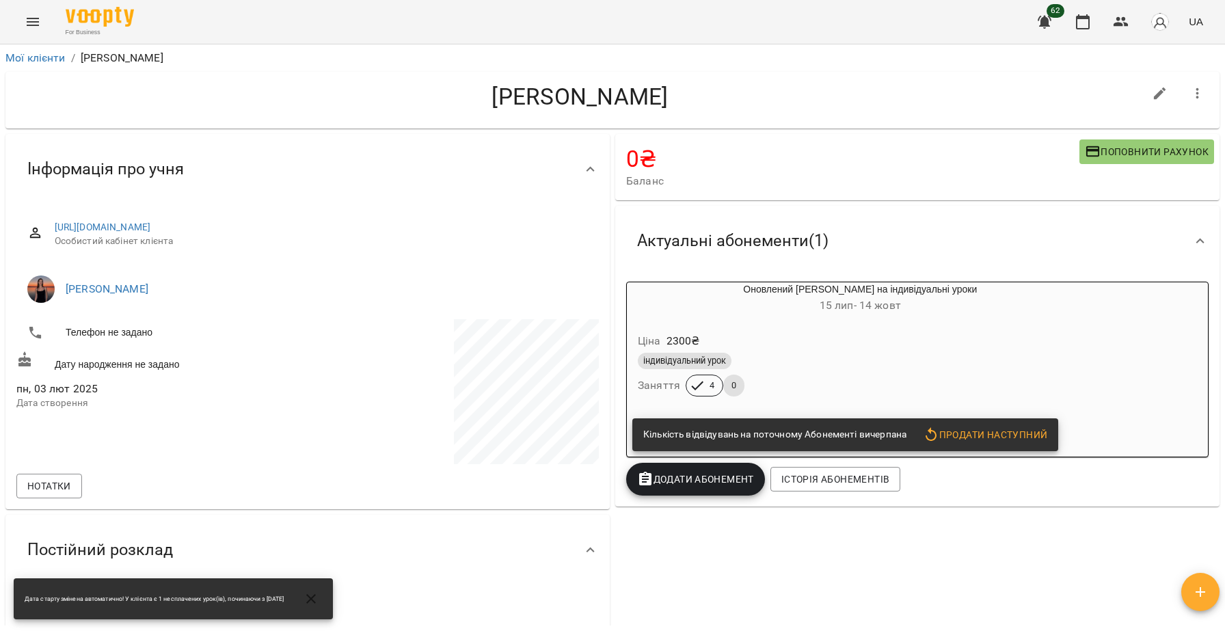
click at [694, 514] on div "0 ₴ Баланс Поповнити рахунок Актуальні абонементи ( 1 ) Оновлений [PERSON_NAME]…" at bounding box center [917, 402] width 610 height 542
click at [696, 482] on span "Додати Абонемент" at bounding box center [695, 479] width 117 height 16
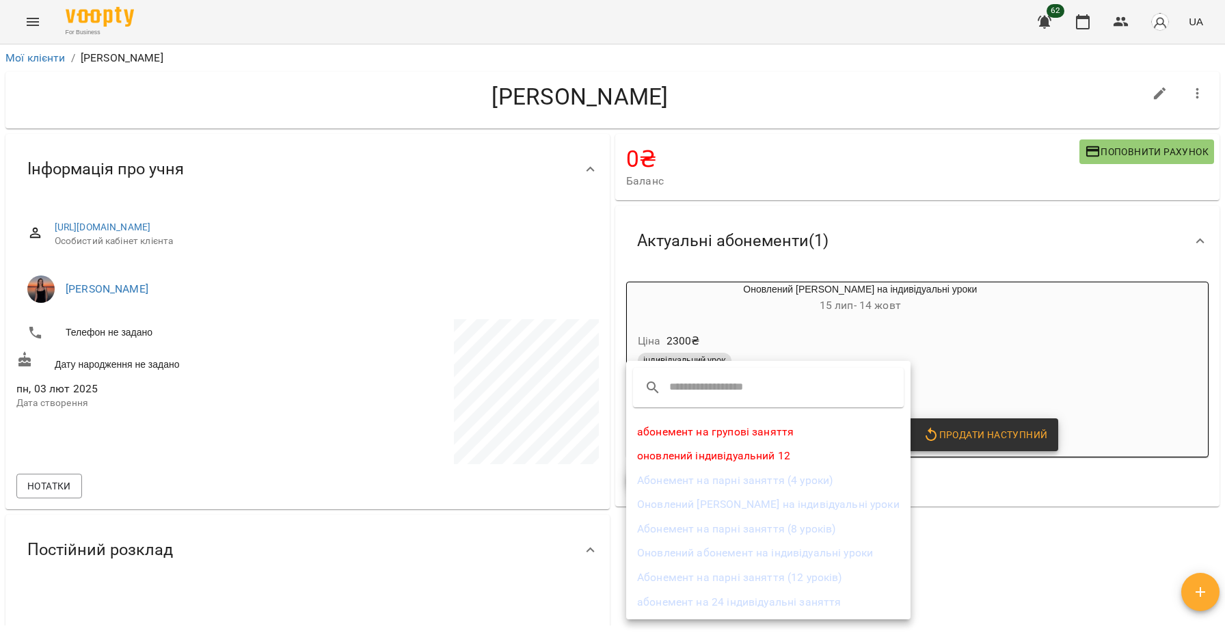
click at [733, 502] on li "Оновлений [PERSON_NAME] на індивідуальні уроки" at bounding box center [768, 504] width 284 height 25
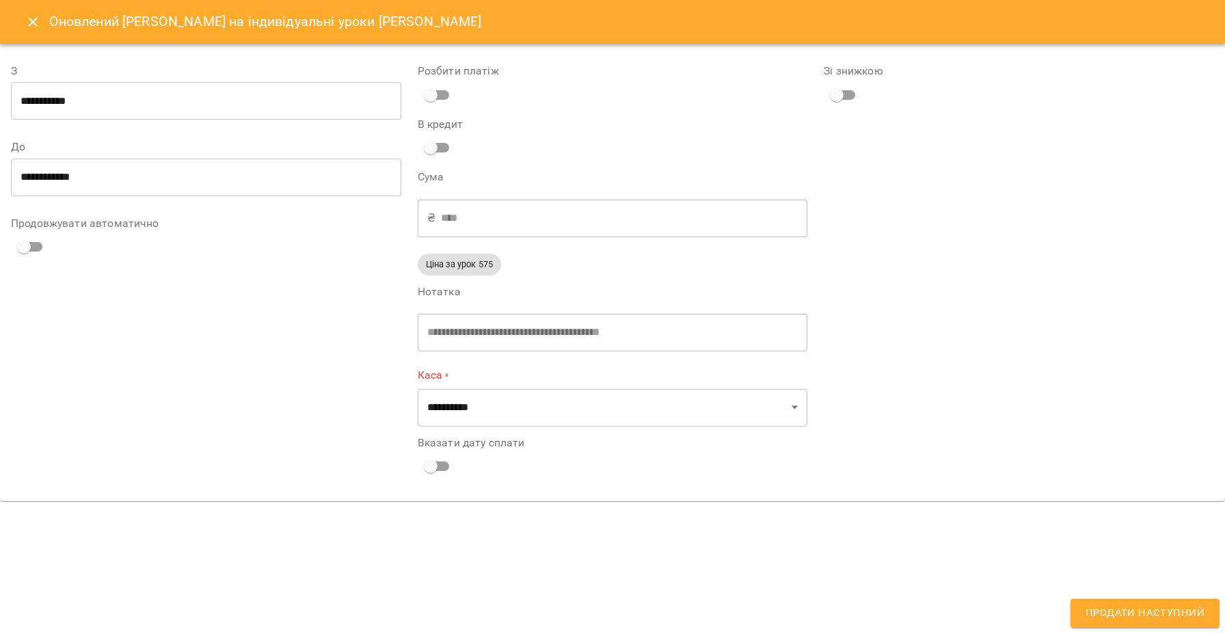
type input "**********"
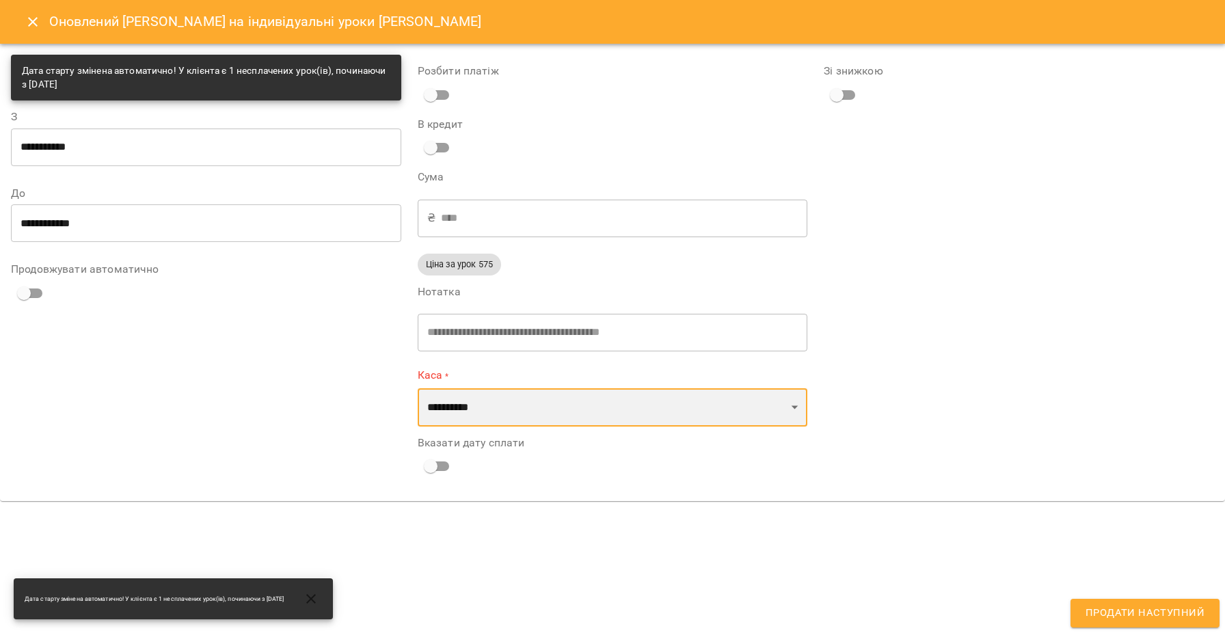
select select "****"
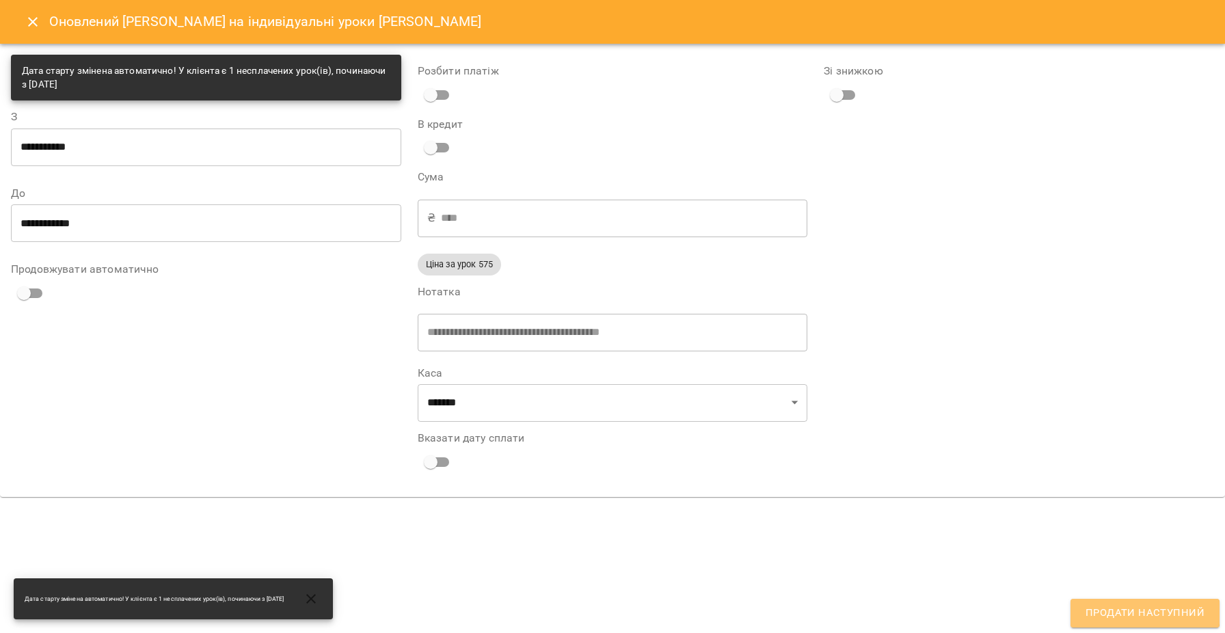
click at [1136, 612] on span "Продати наступний" at bounding box center [1144, 613] width 119 height 18
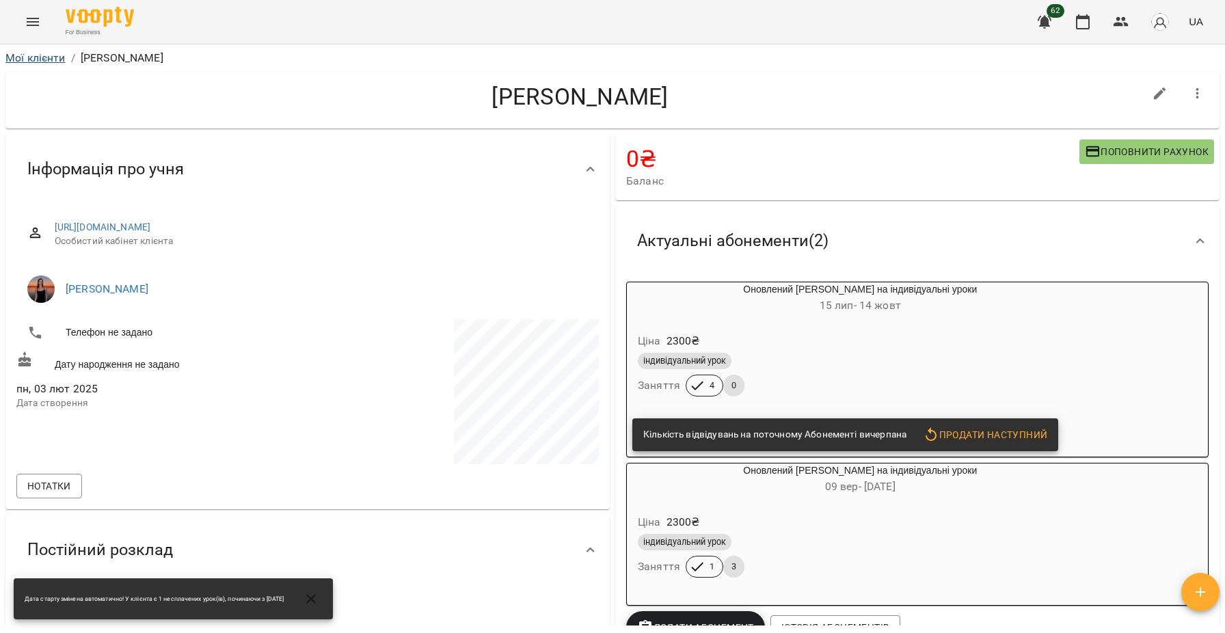
click at [31, 62] on link "Мої клієнти" at bounding box center [35, 57] width 60 height 13
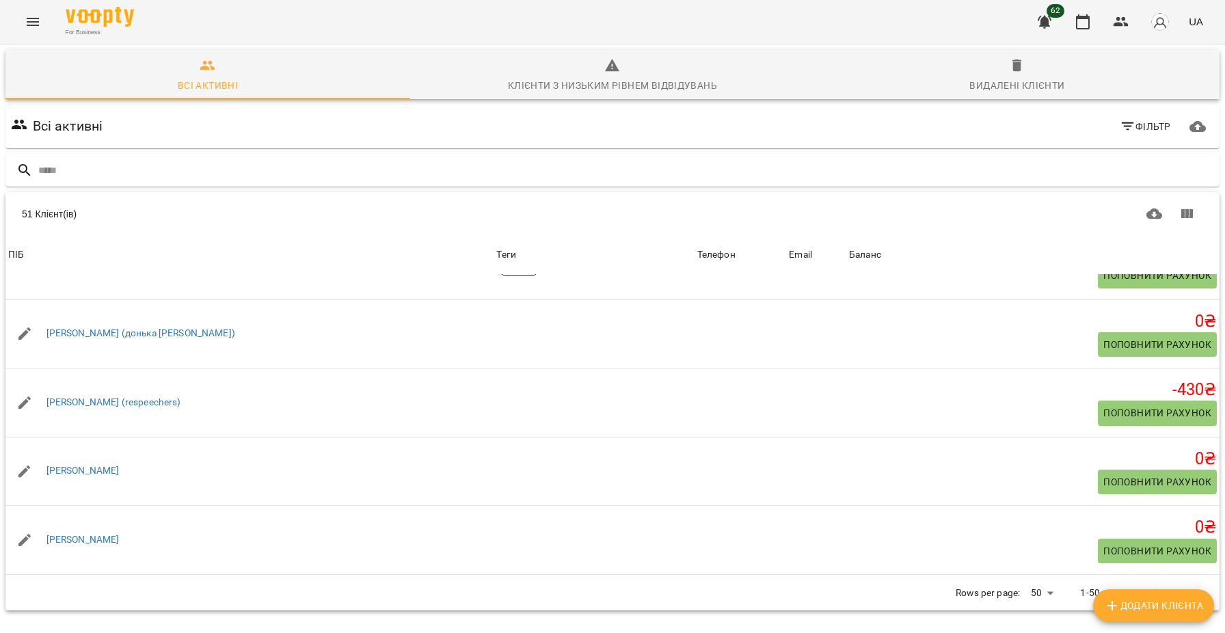
scroll to position [1028, 0]
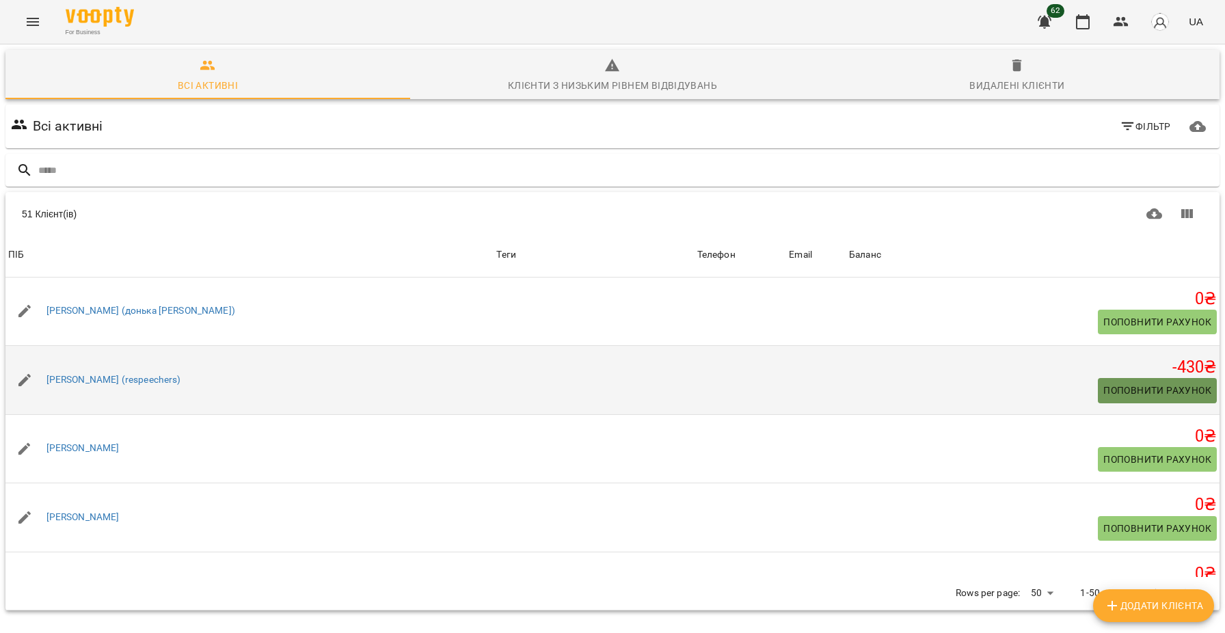
click at [1117, 390] on span "Поповнити рахунок" at bounding box center [1157, 390] width 108 height 16
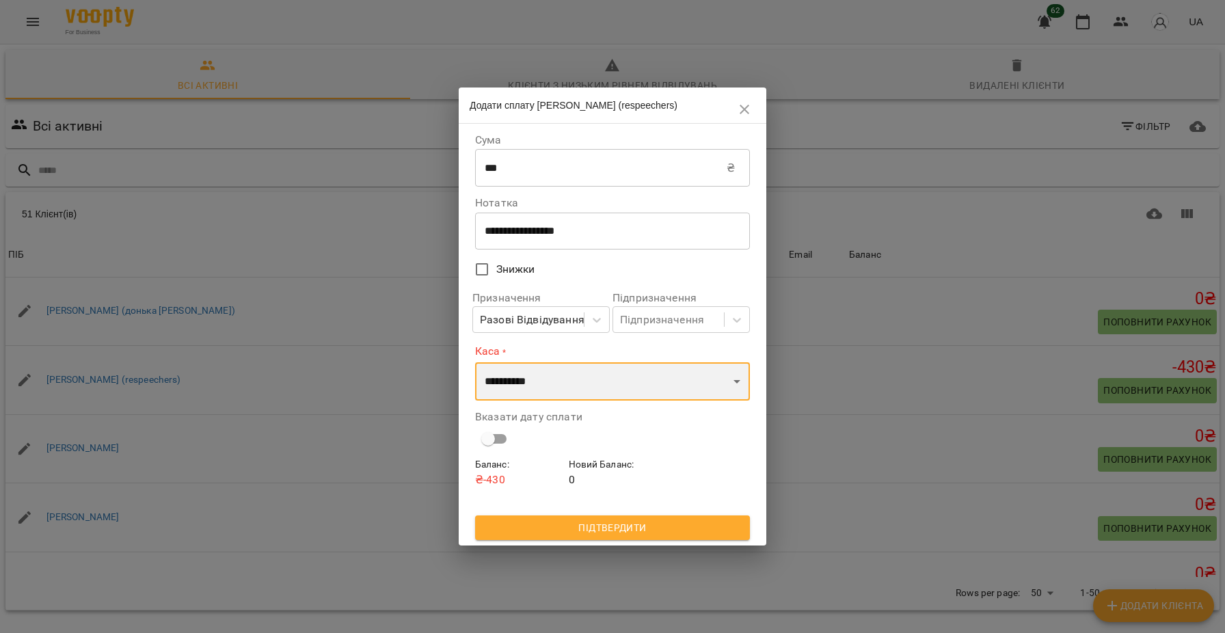
select select "****"
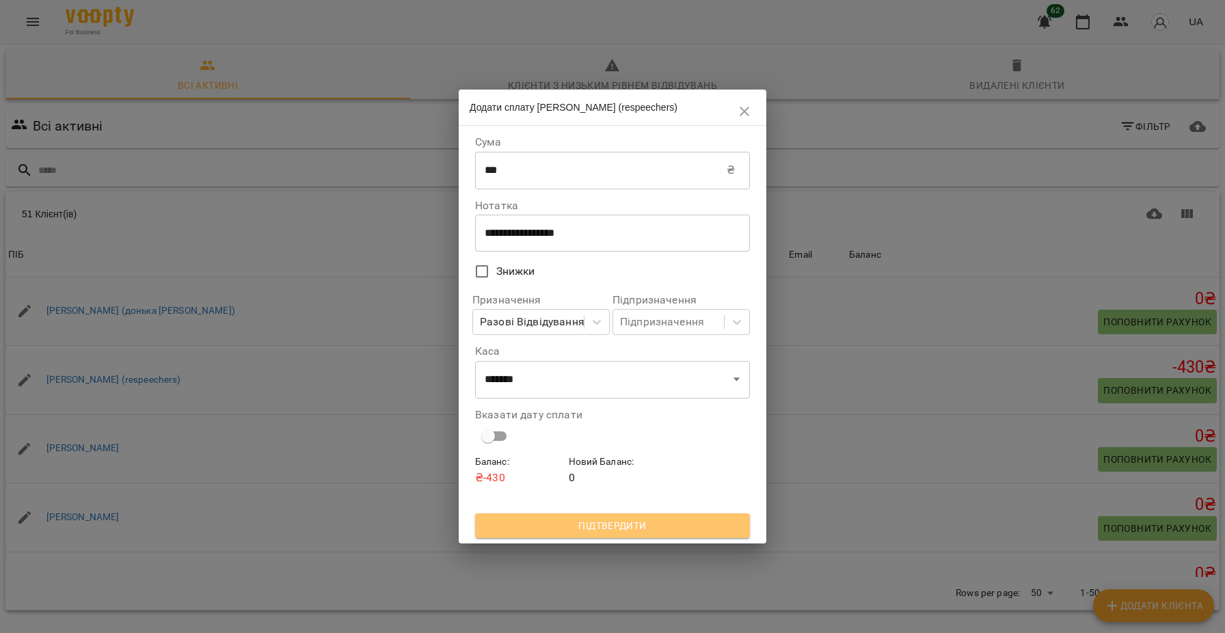
click at [608, 526] on span "Підтвердити" at bounding box center [612, 525] width 253 height 16
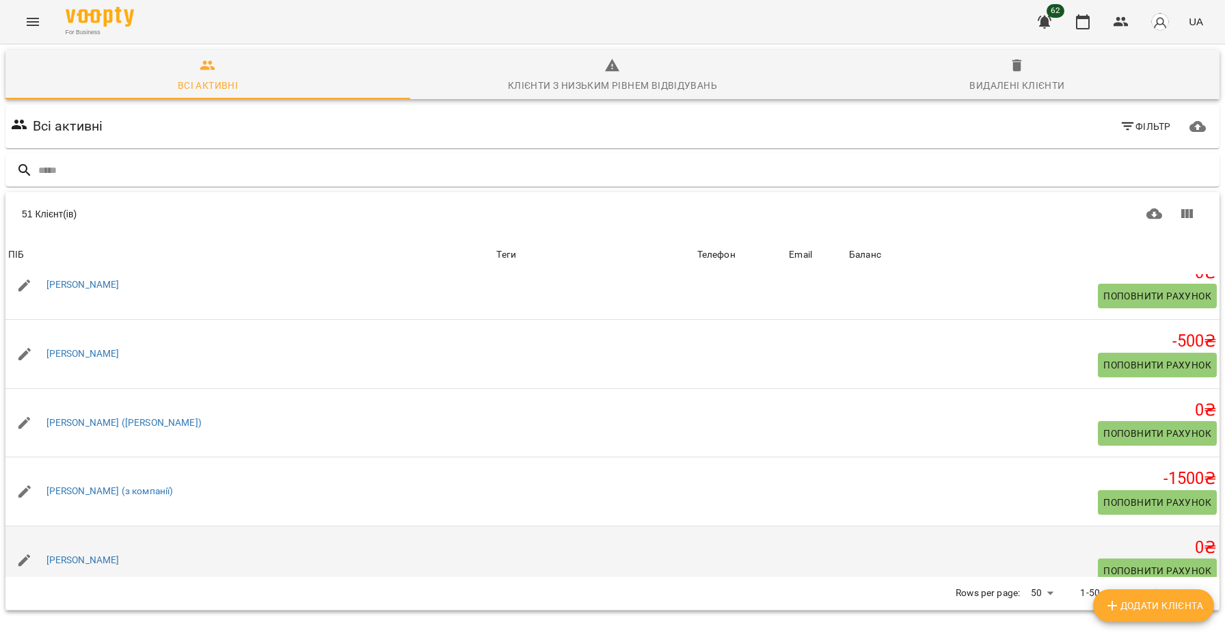
scroll to position [1327, 0]
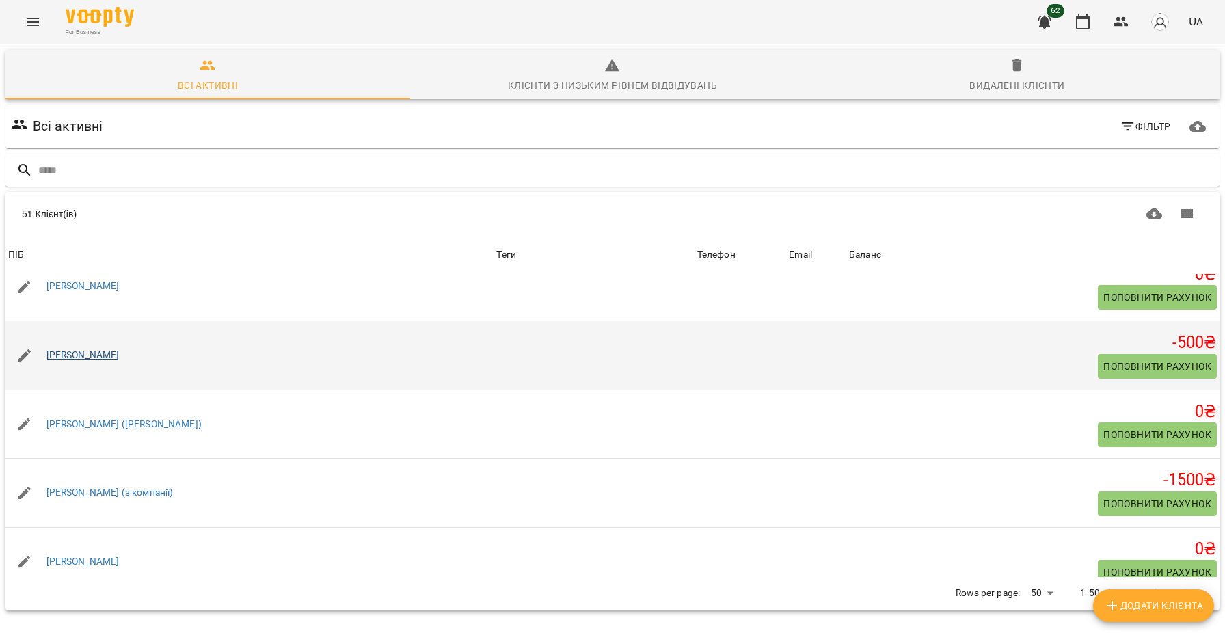
click at [62, 362] on link "[PERSON_NAME]" at bounding box center [82, 356] width 73 height 14
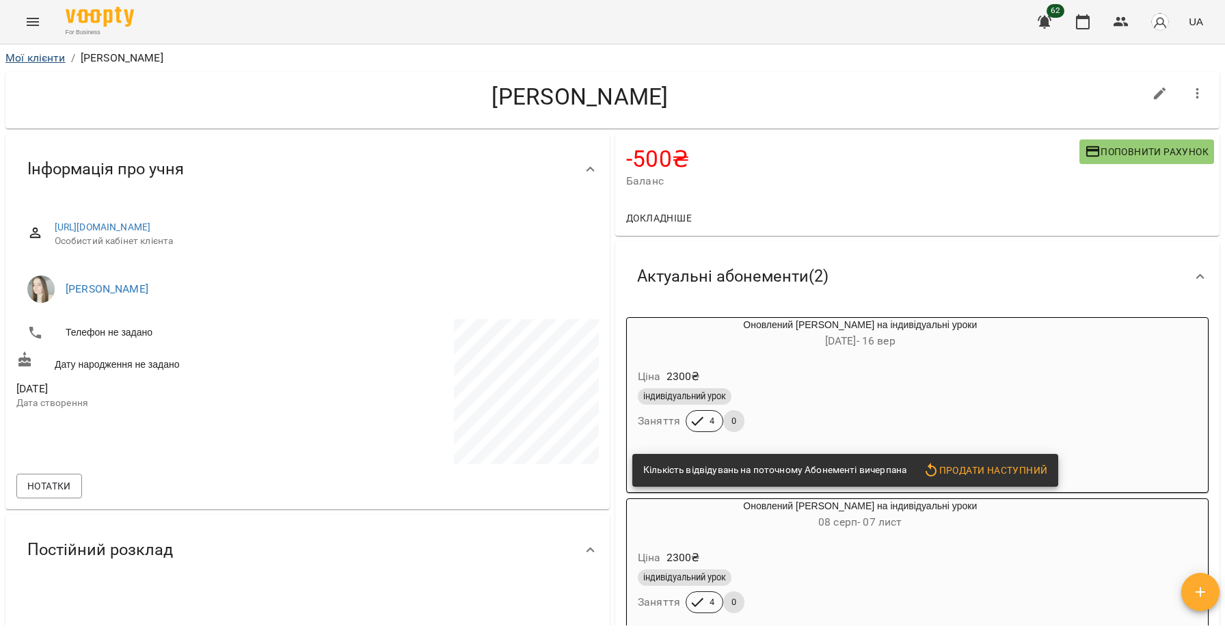
click at [24, 57] on link "Мої клієнти" at bounding box center [35, 57] width 60 height 13
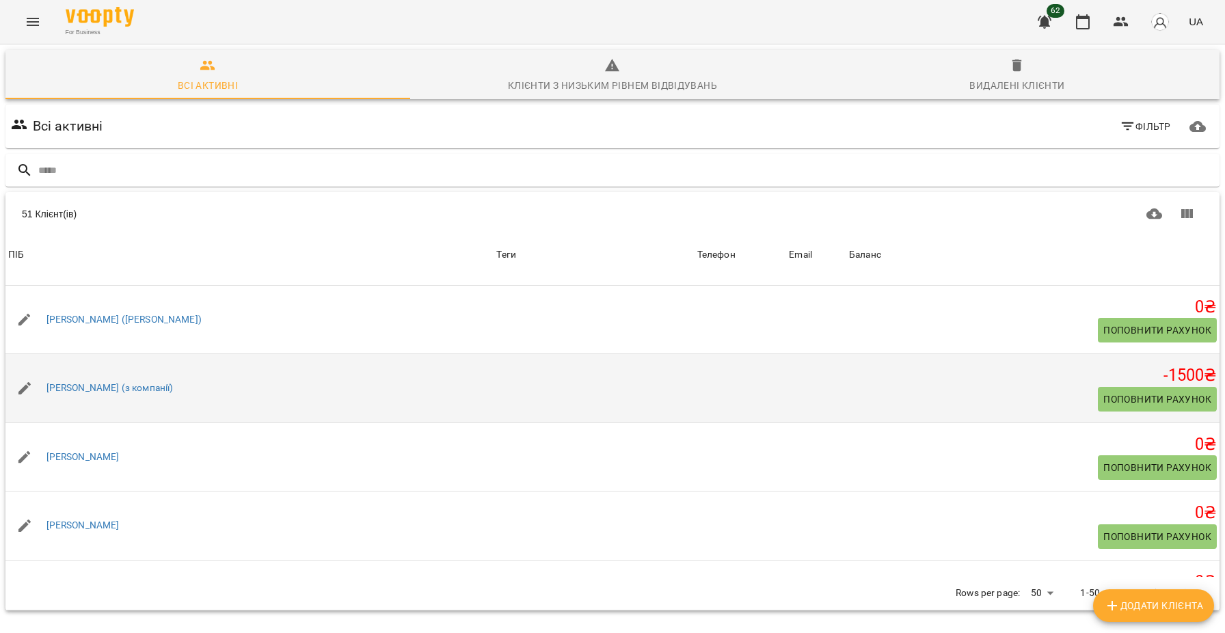
scroll to position [1434, 0]
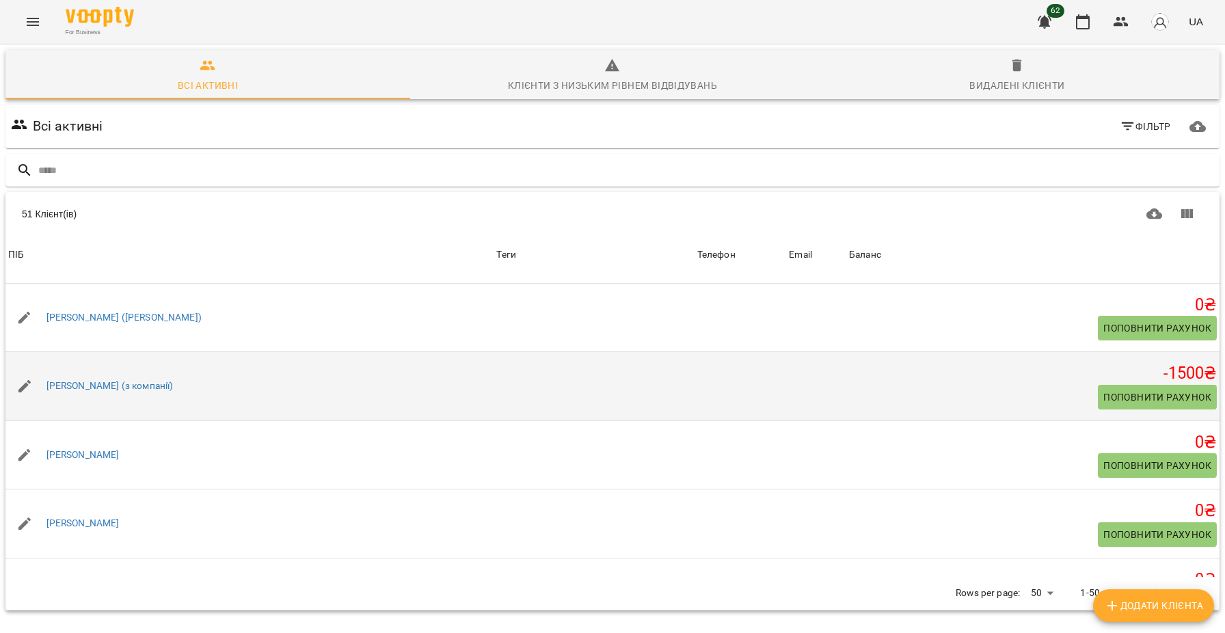
click at [1150, 398] on span "Поповнити рахунок" at bounding box center [1157, 397] width 108 height 16
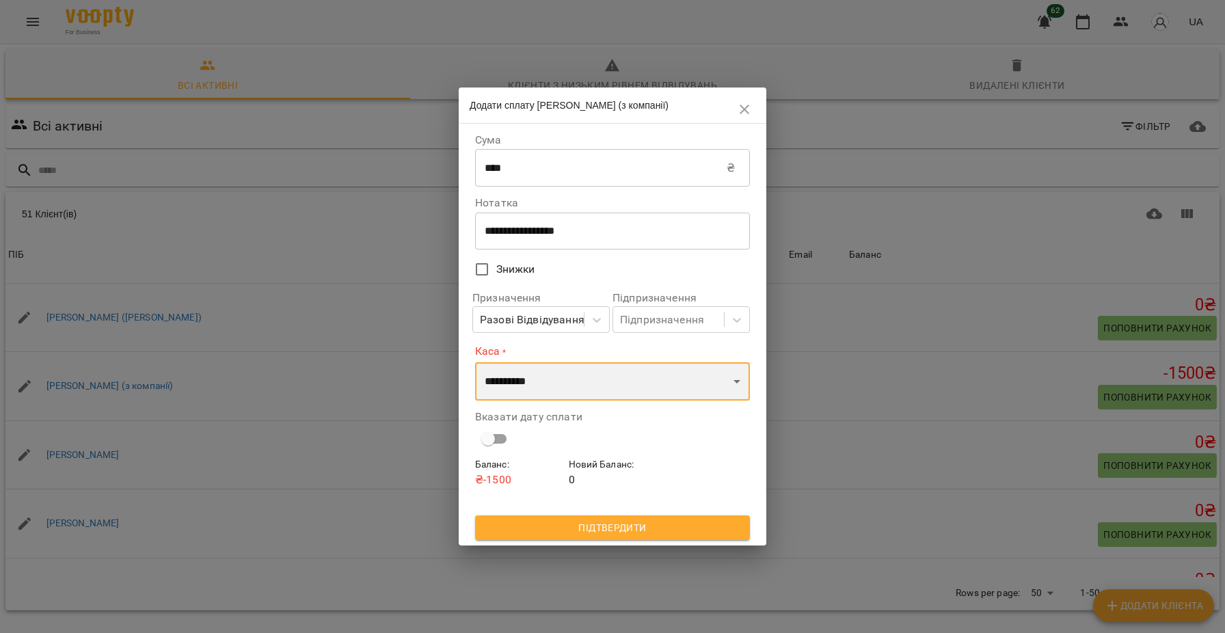
select select "****"
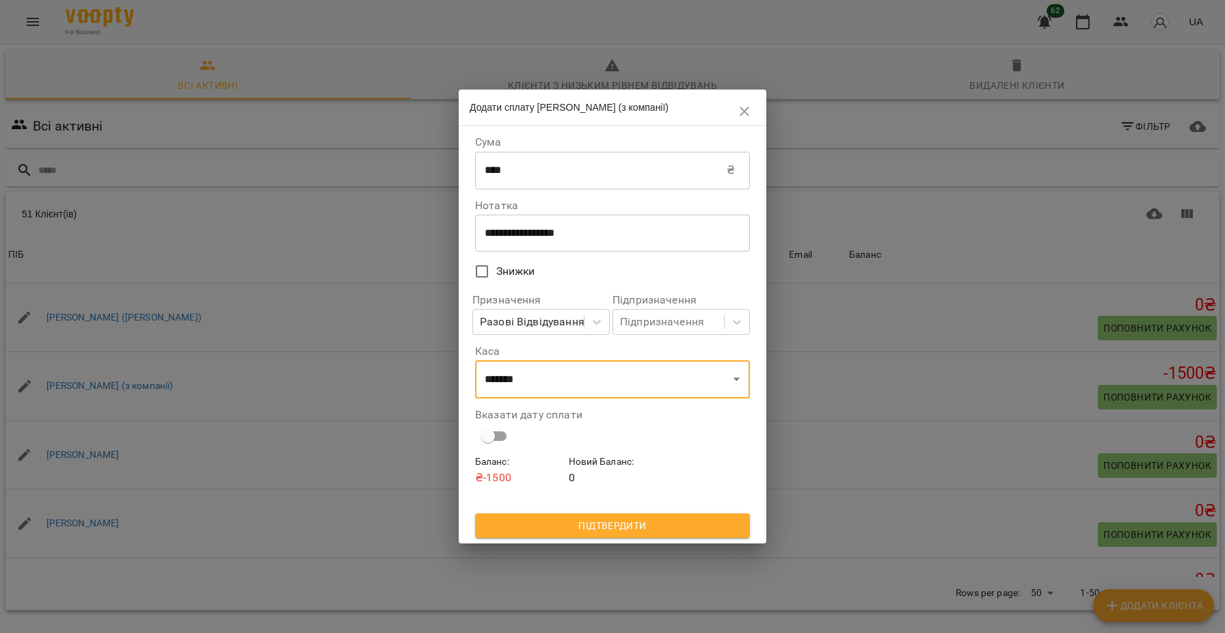
click at [598, 523] on span "Підтвердити" at bounding box center [612, 525] width 253 height 16
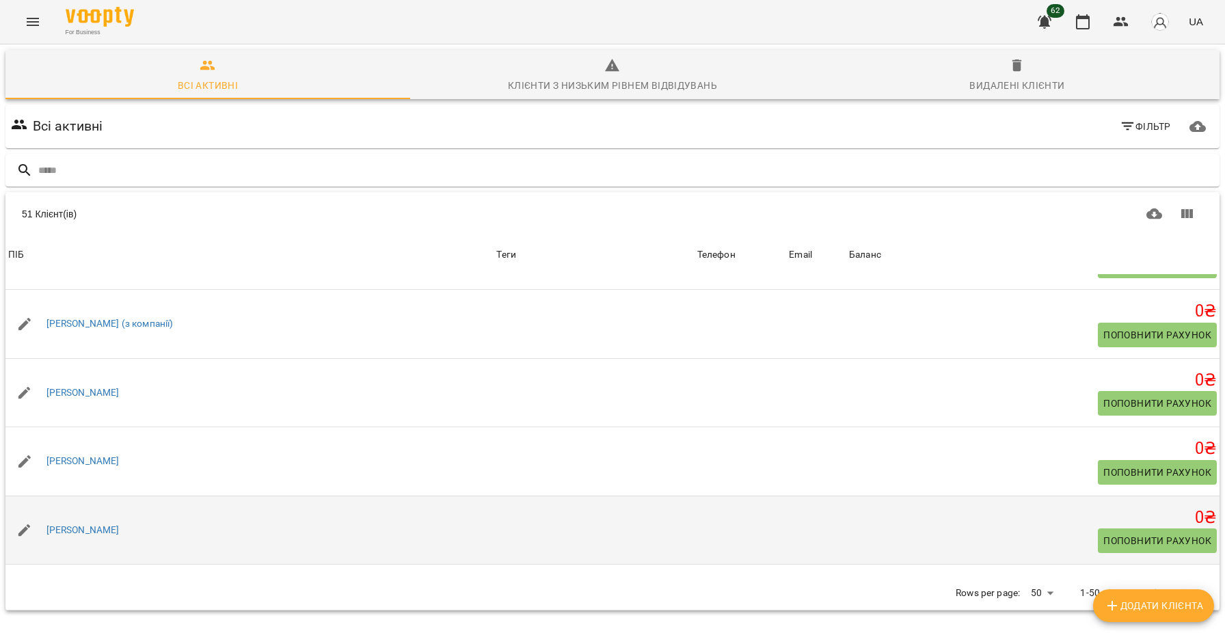
scroll to position [1498, 0]
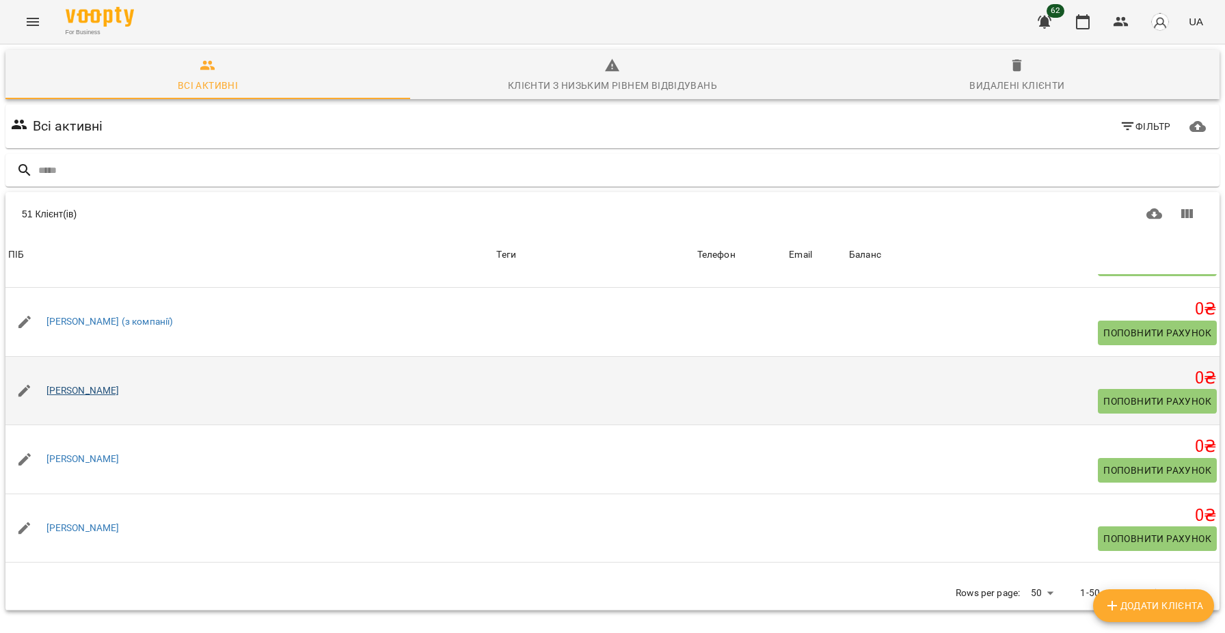
click at [110, 398] on link "[PERSON_NAME]" at bounding box center [82, 391] width 73 height 14
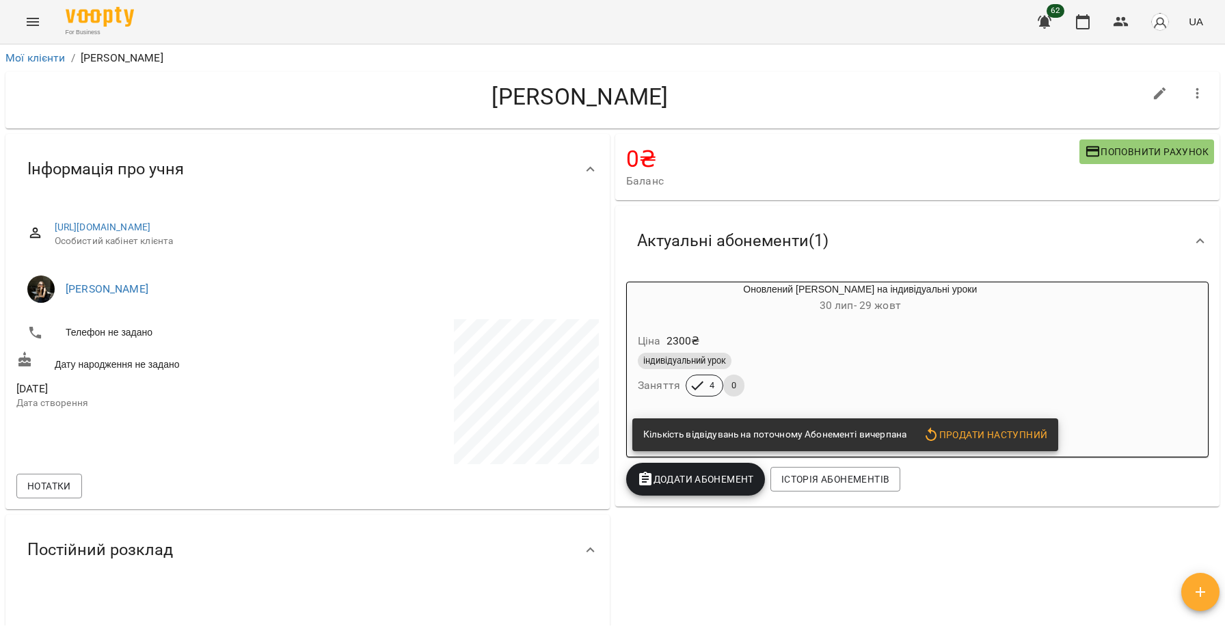
click at [1196, 92] on icon "button" at bounding box center [1197, 93] width 16 height 16
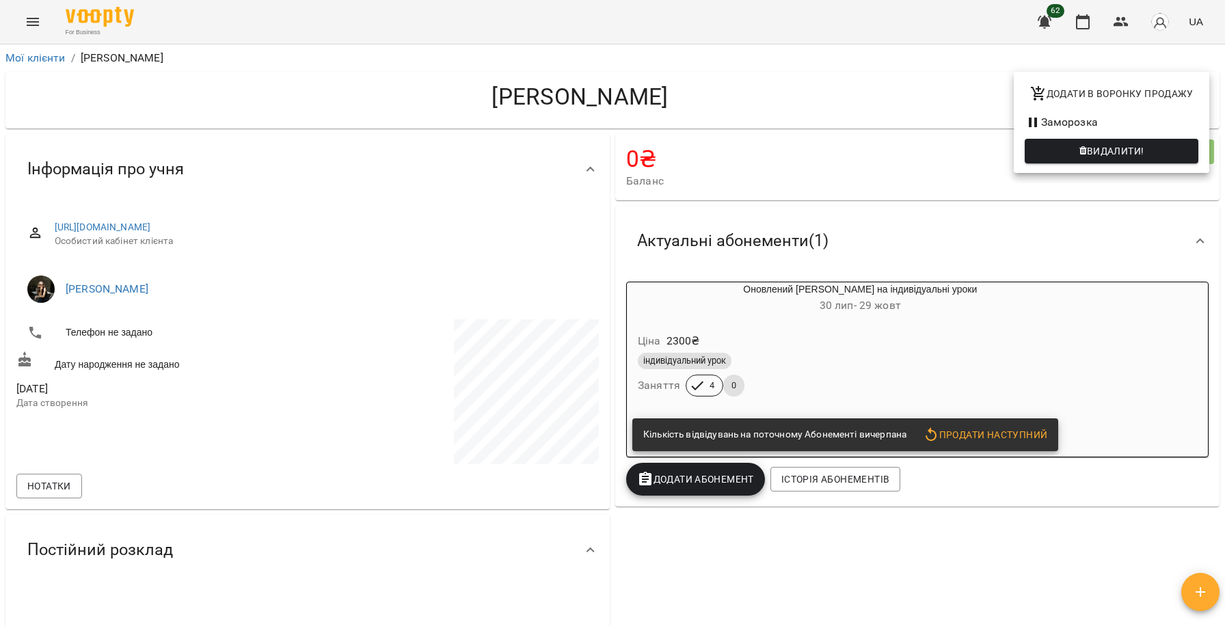
click at [1143, 142] on button "Видалити!" at bounding box center [1111, 151] width 174 height 25
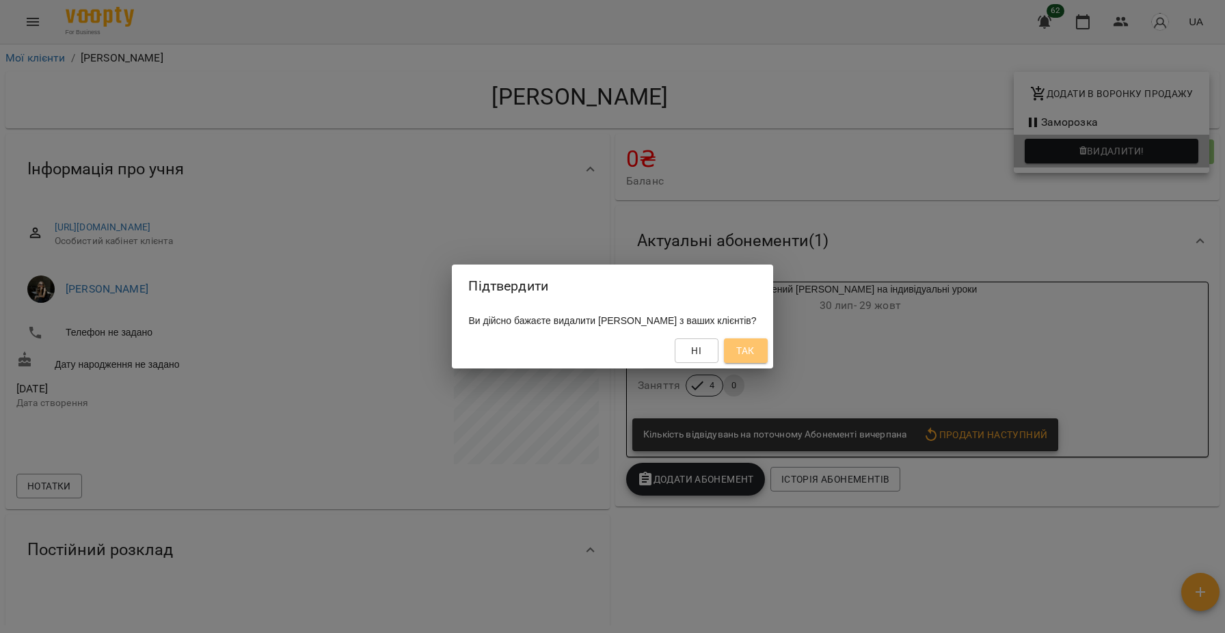
click at [754, 346] on span "Так" at bounding box center [745, 350] width 18 height 16
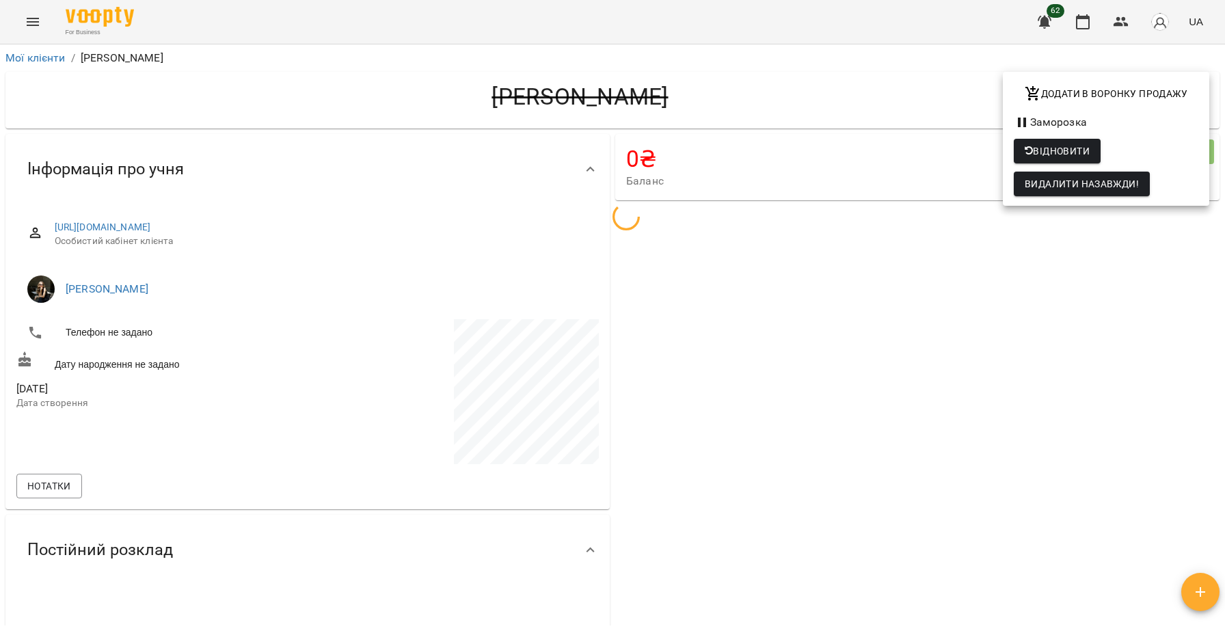
click at [29, 55] on div at bounding box center [612, 316] width 1225 height 633
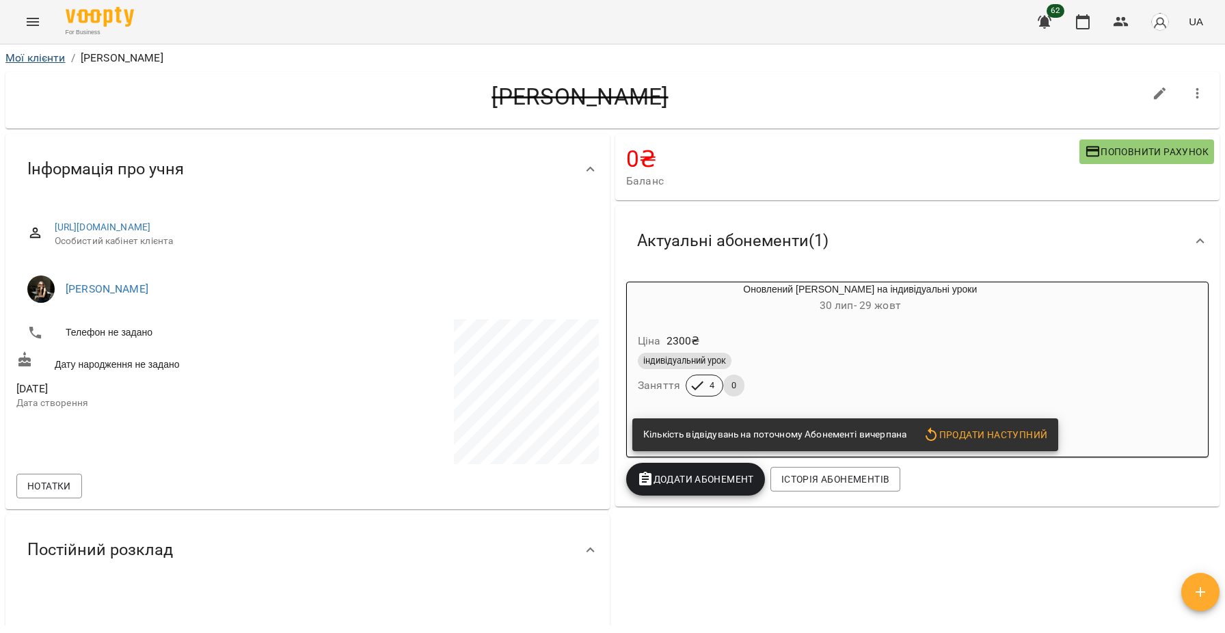
click at [35, 57] on link "Мої клієнти" at bounding box center [35, 57] width 60 height 13
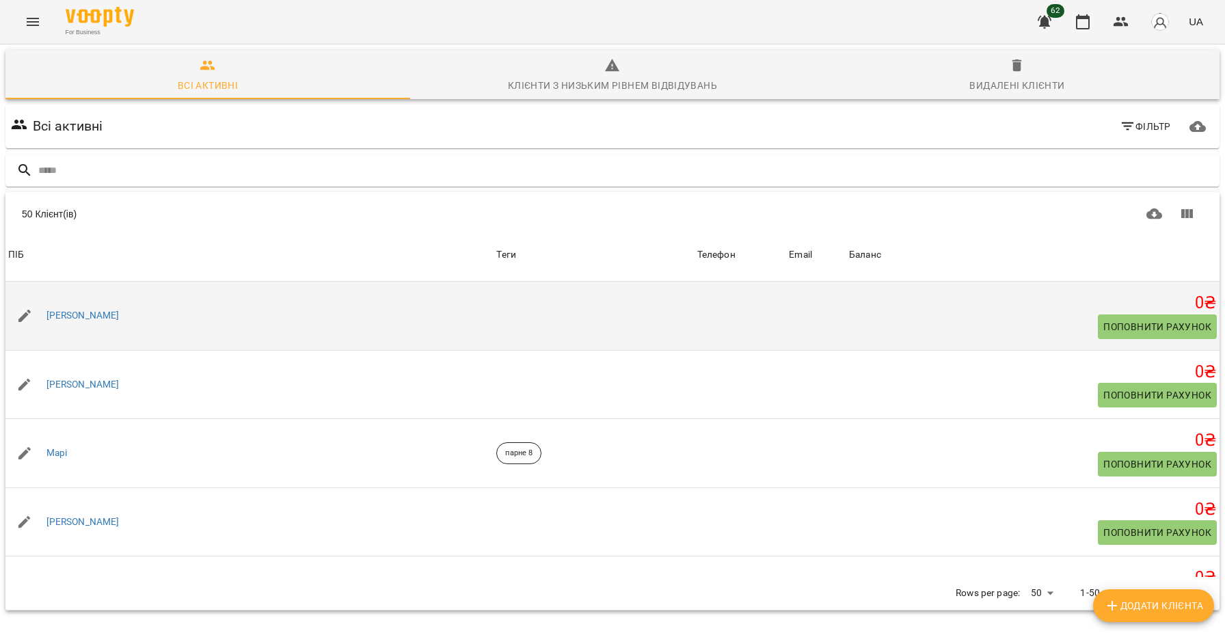
scroll to position [1642, 0]
click at [101, 322] on link "[PERSON_NAME]" at bounding box center [82, 315] width 73 height 14
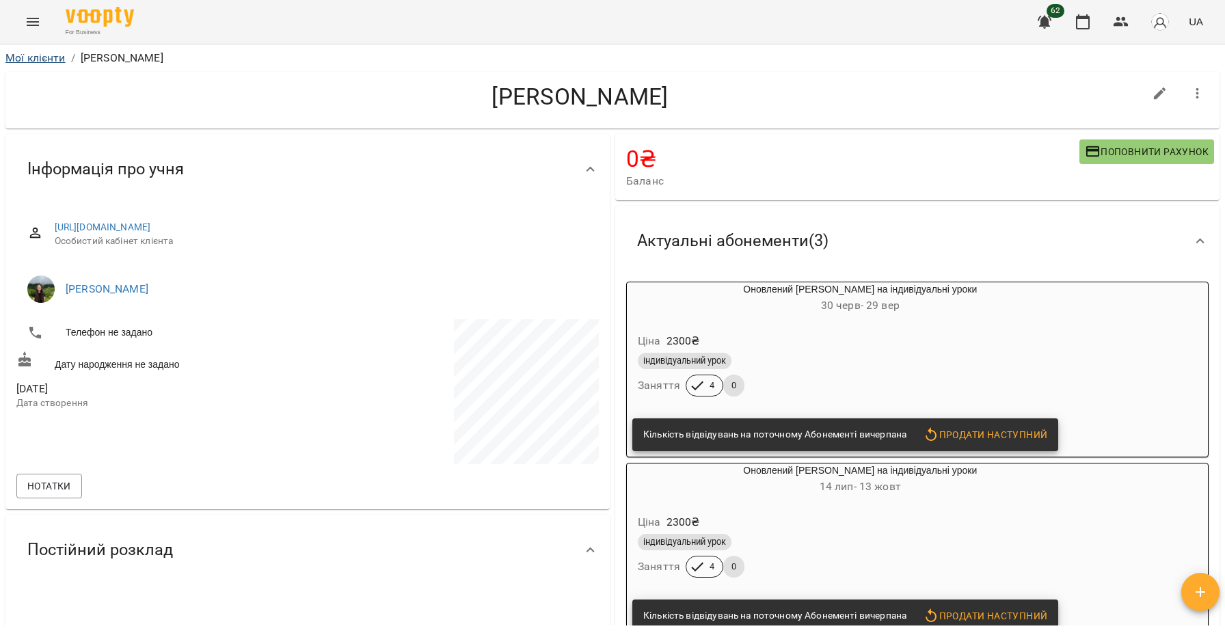
click at [40, 54] on link "Мої клієнти" at bounding box center [35, 57] width 60 height 13
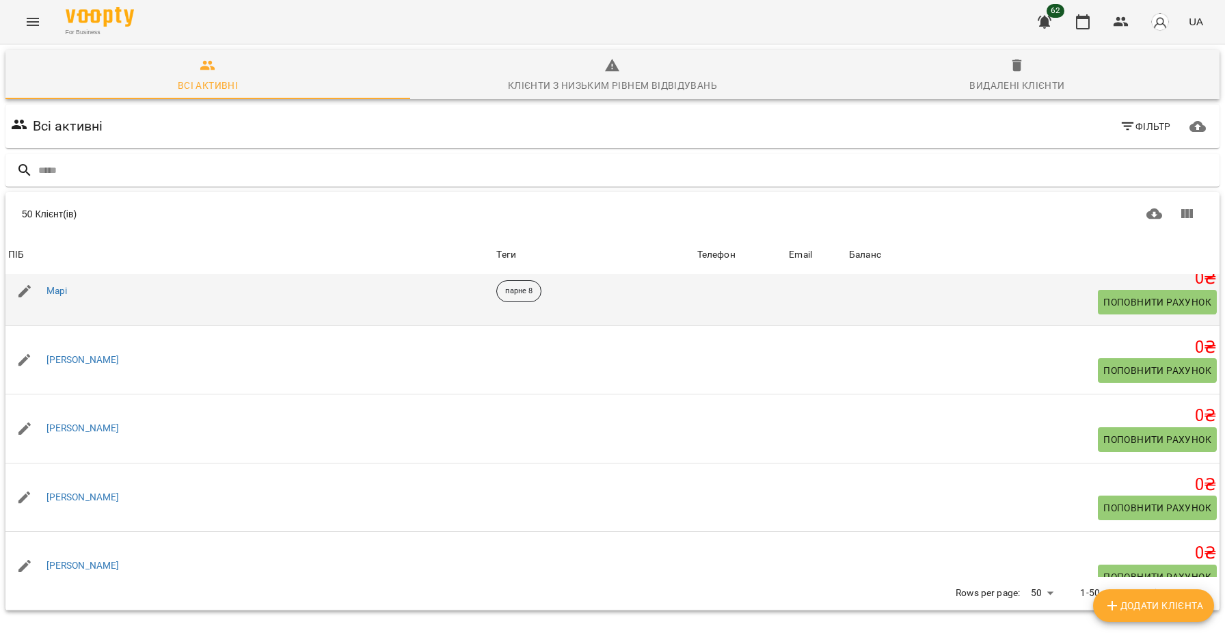
scroll to position [1776, 0]
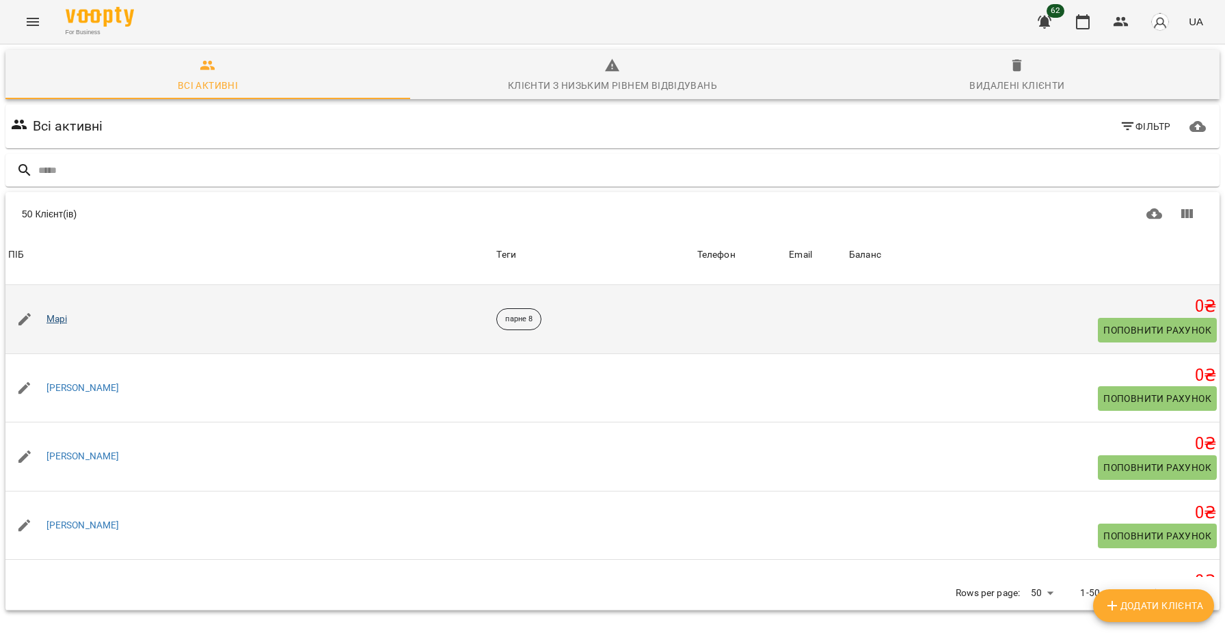
click at [59, 323] on link "Марі" at bounding box center [56, 319] width 21 height 14
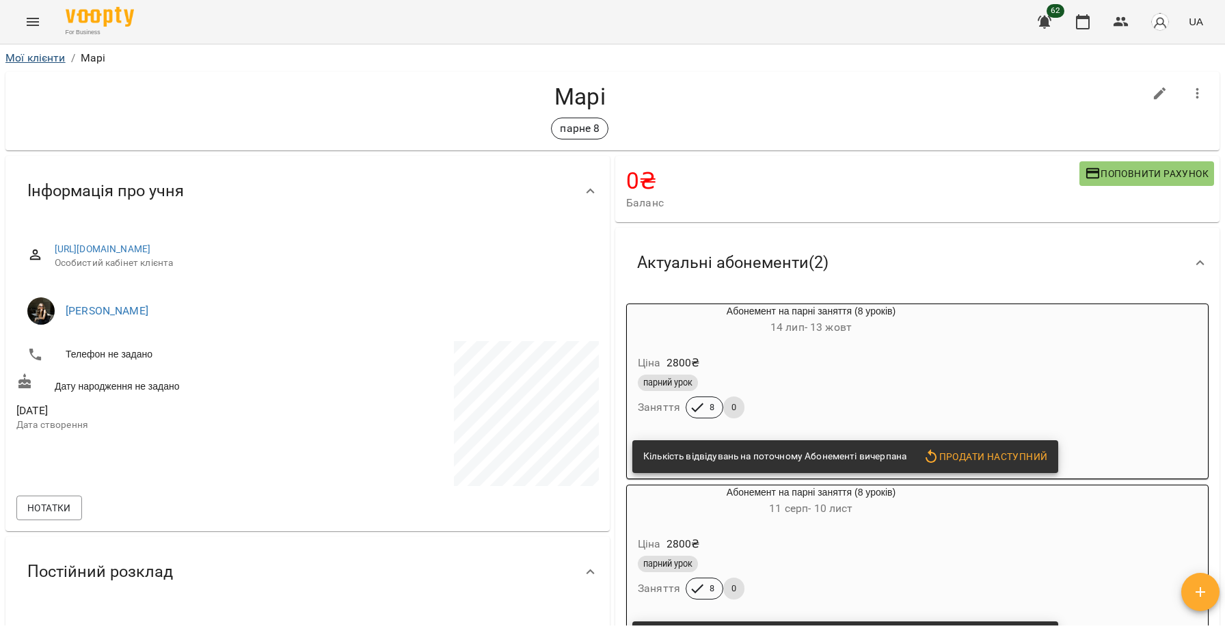
click at [23, 55] on link "Мої клієнти" at bounding box center [35, 57] width 60 height 13
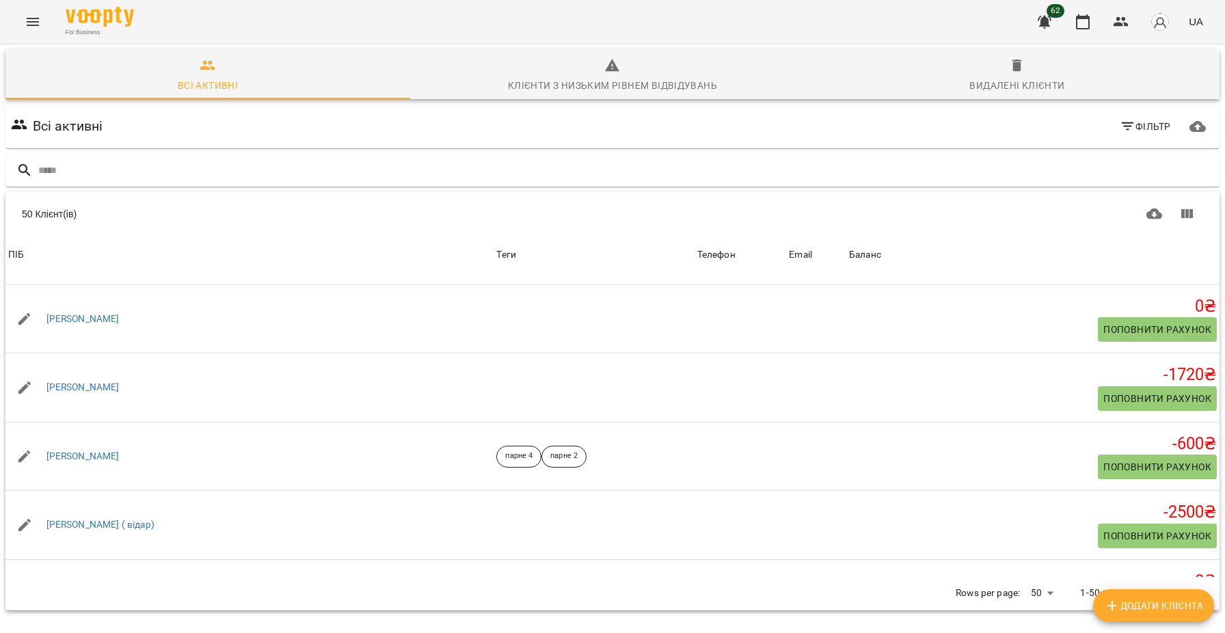
scroll to position [2676, 0]
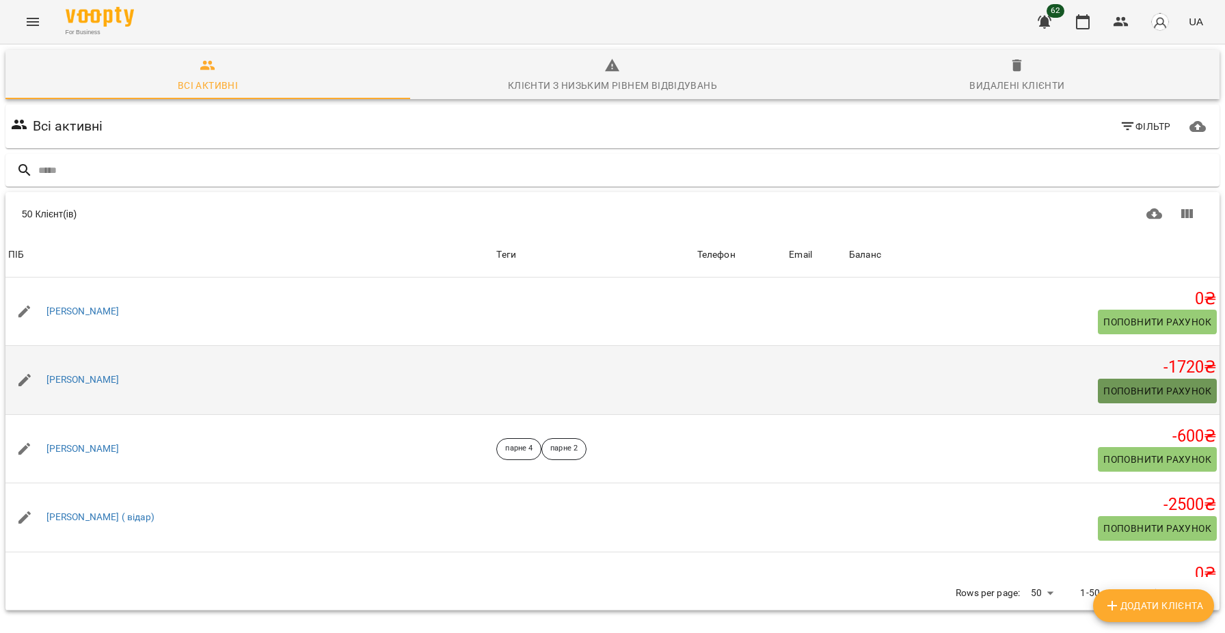
click at [1164, 399] on span "Поповнити рахунок" at bounding box center [1157, 391] width 108 height 16
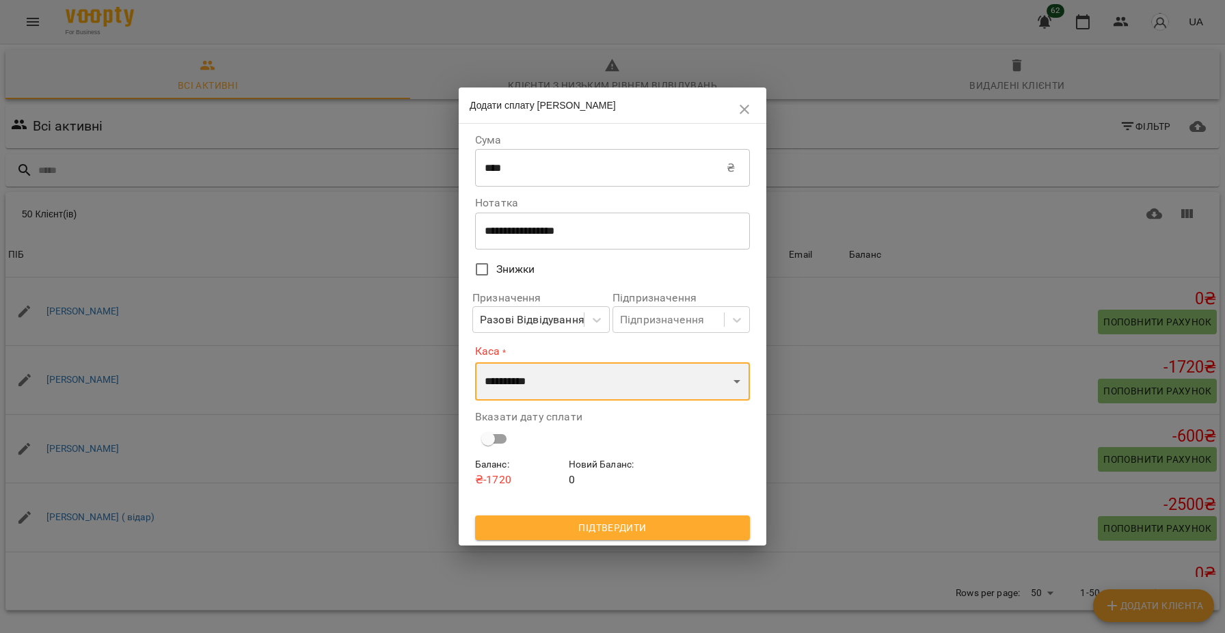
select select "****"
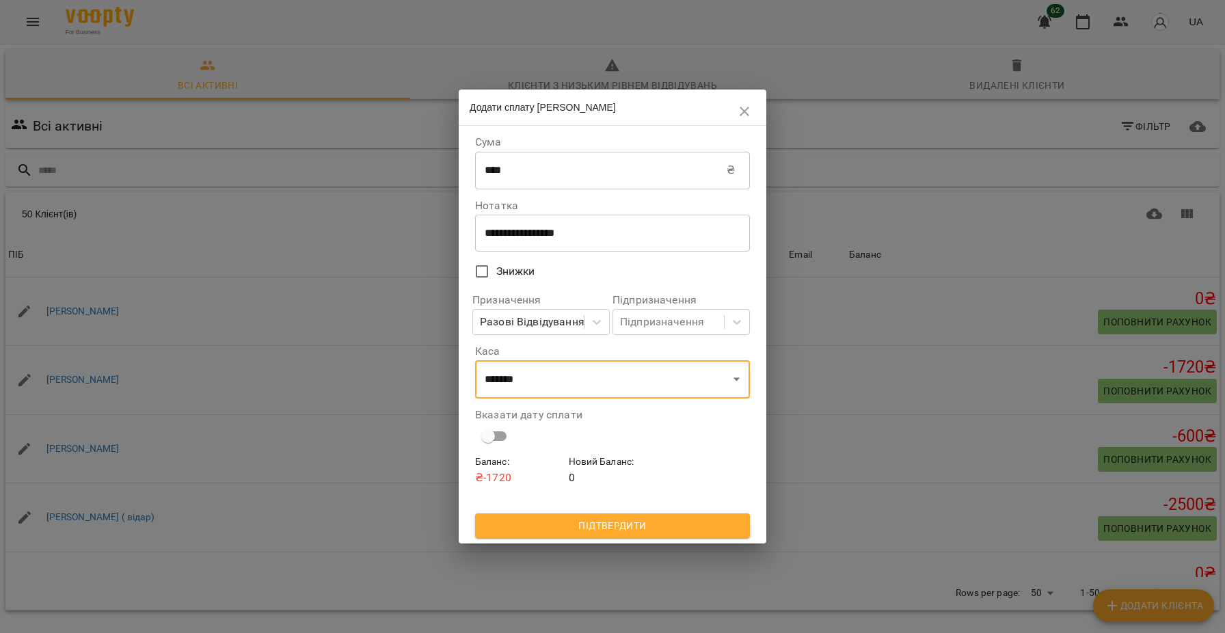
click at [647, 527] on span "Підтвердити" at bounding box center [612, 525] width 253 height 16
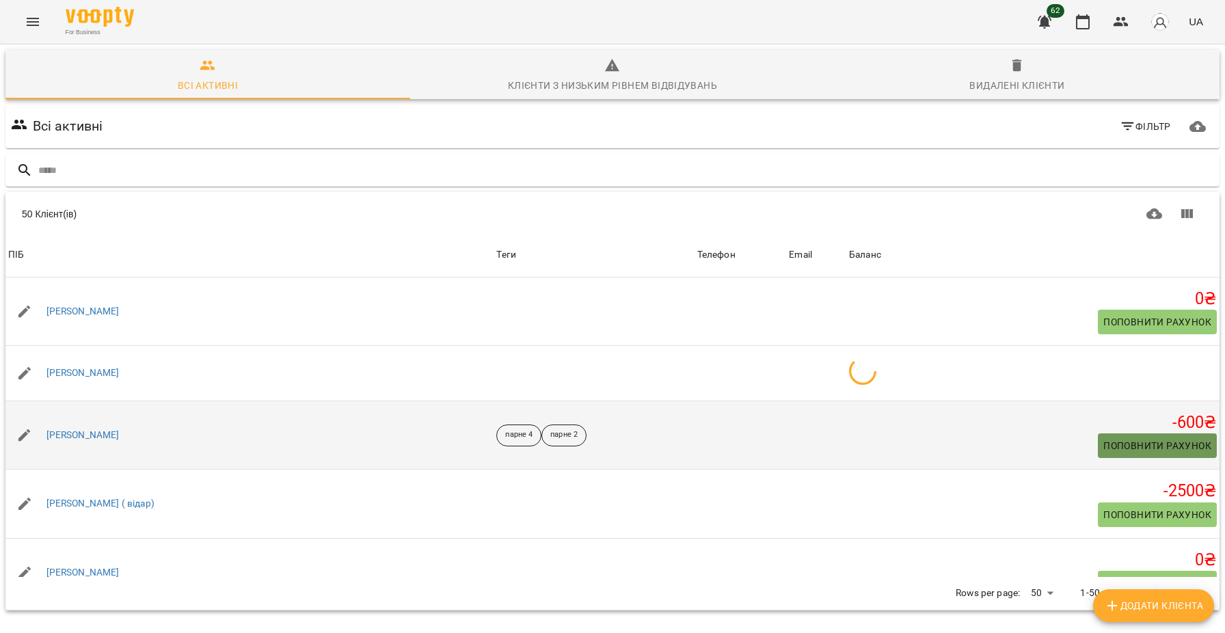
click at [1168, 454] on span "Поповнити рахунок" at bounding box center [1157, 445] width 108 height 16
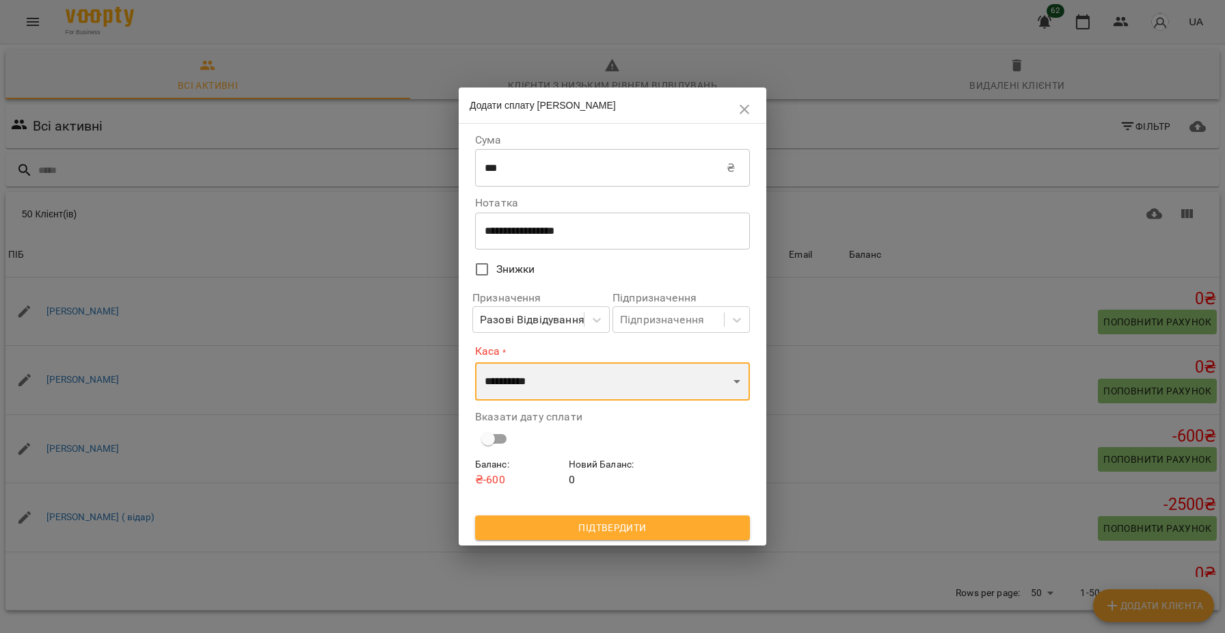
select select "****"
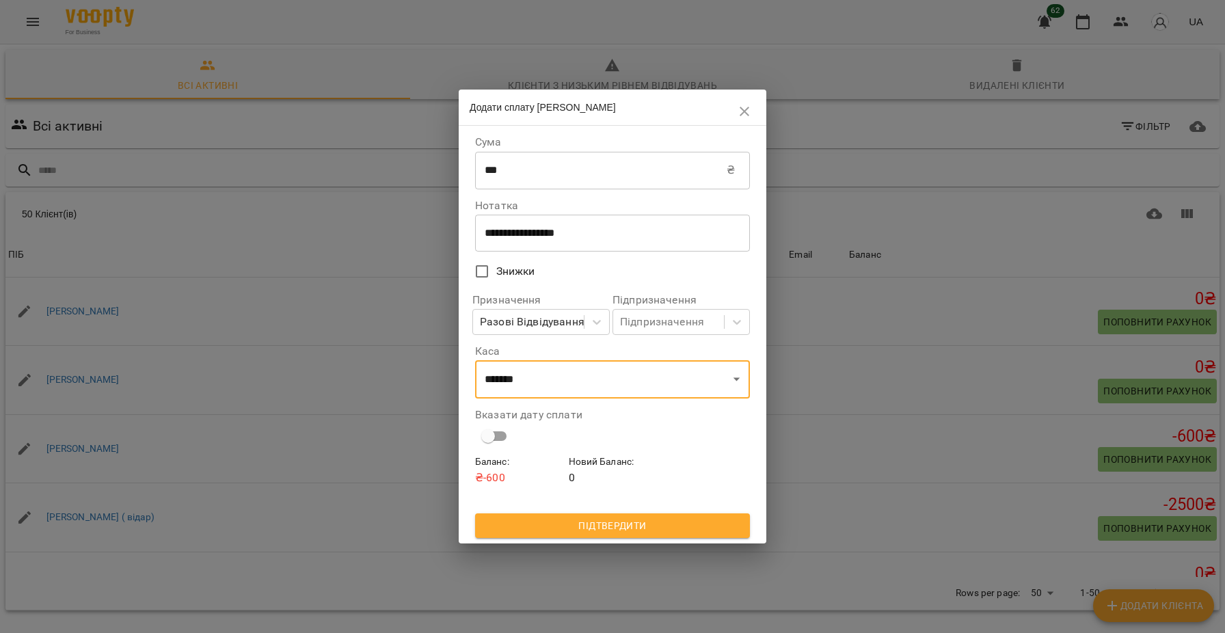
click at [661, 525] on span "Підтвердити" at bounding box center [612, 525] width 253 height 16
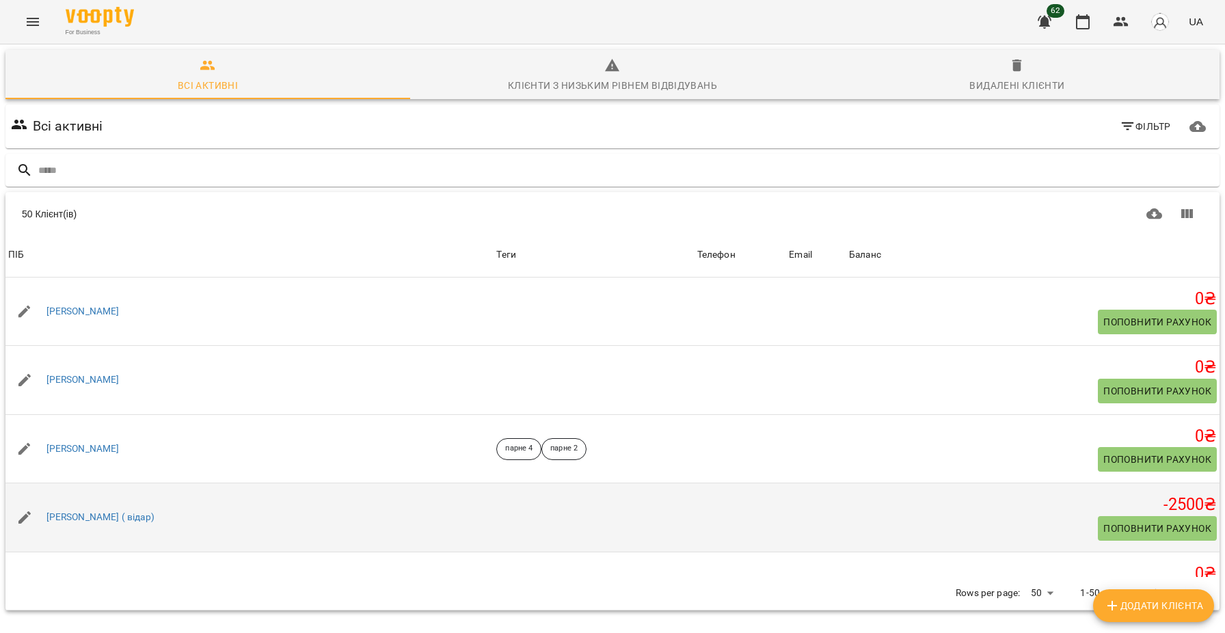
click at [1173, 537] on span "Поповнити рахунок" at bounding box center [1157, 528] width 108 height 16
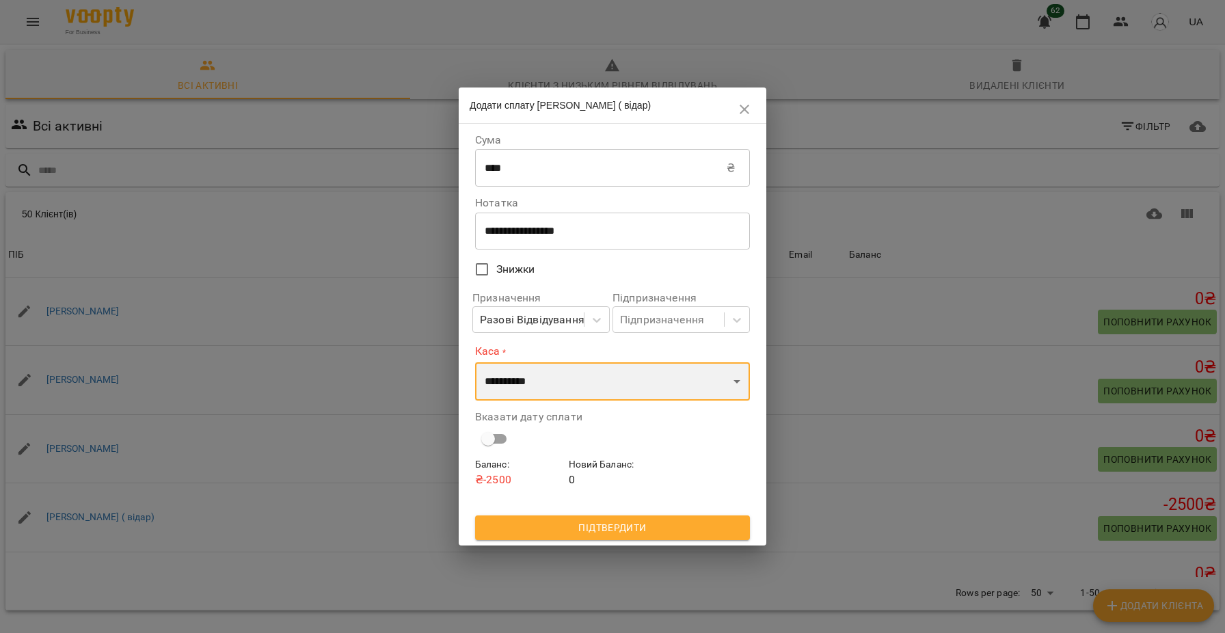
select select "****"
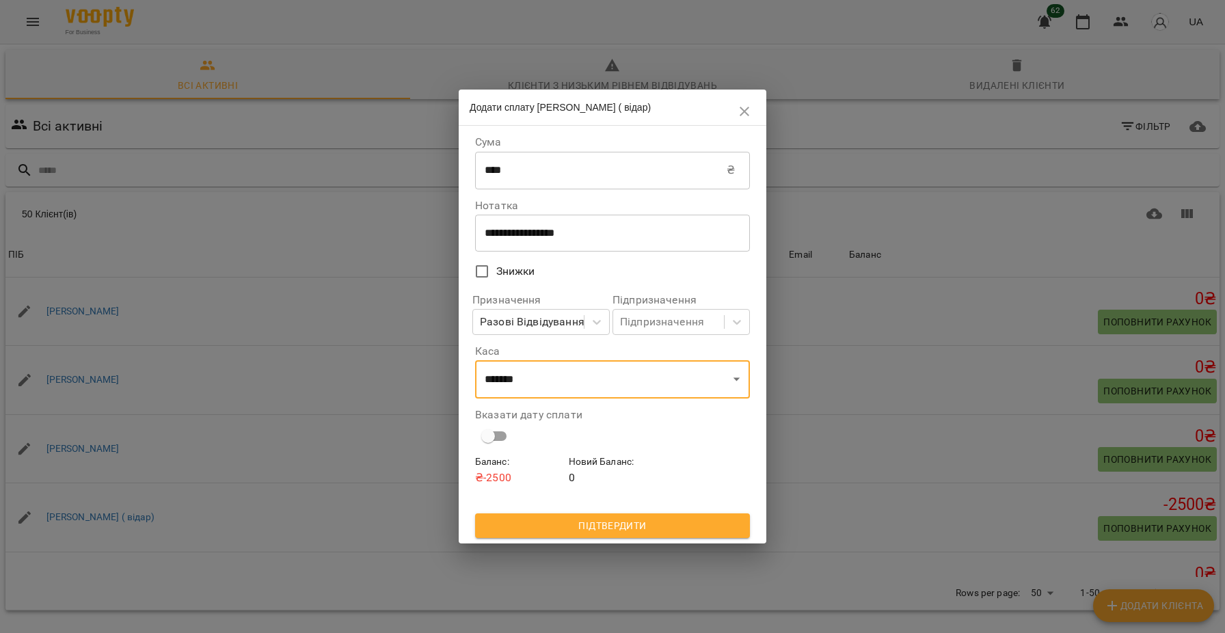
click at [671, 529] on span "Підтвердити" at bounding box center [612, 525] width 253 height 16
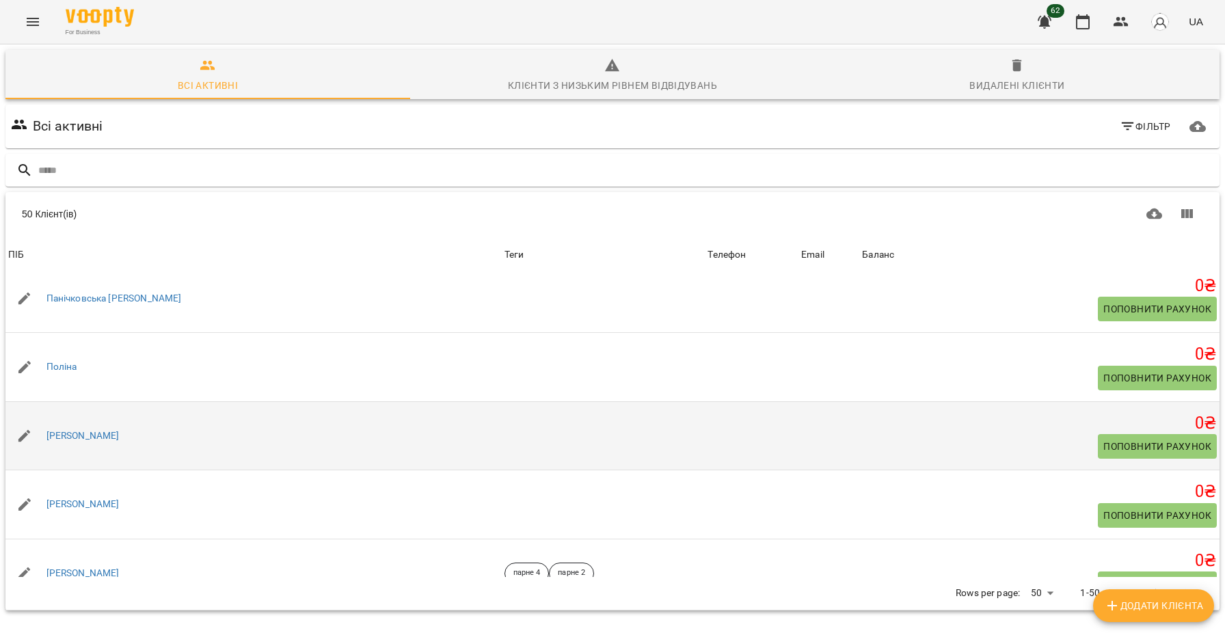
scroll to position [2547, 0]
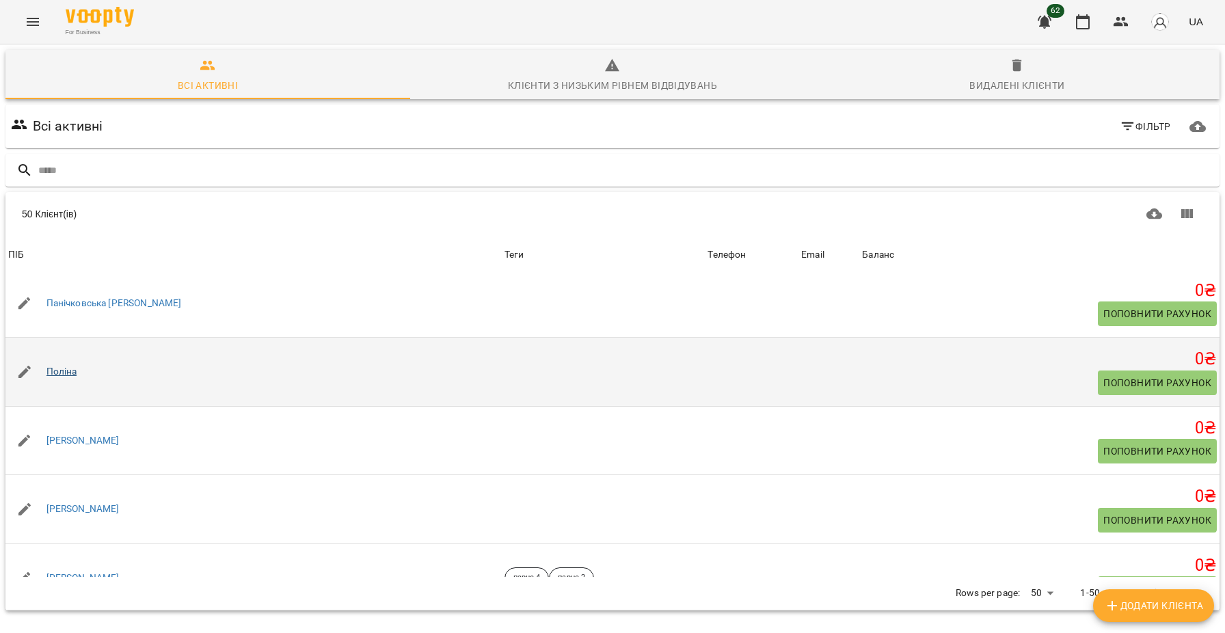
click at [66, 379] on link "Поліна" at bounding box center [61, 372] width 31 height 14
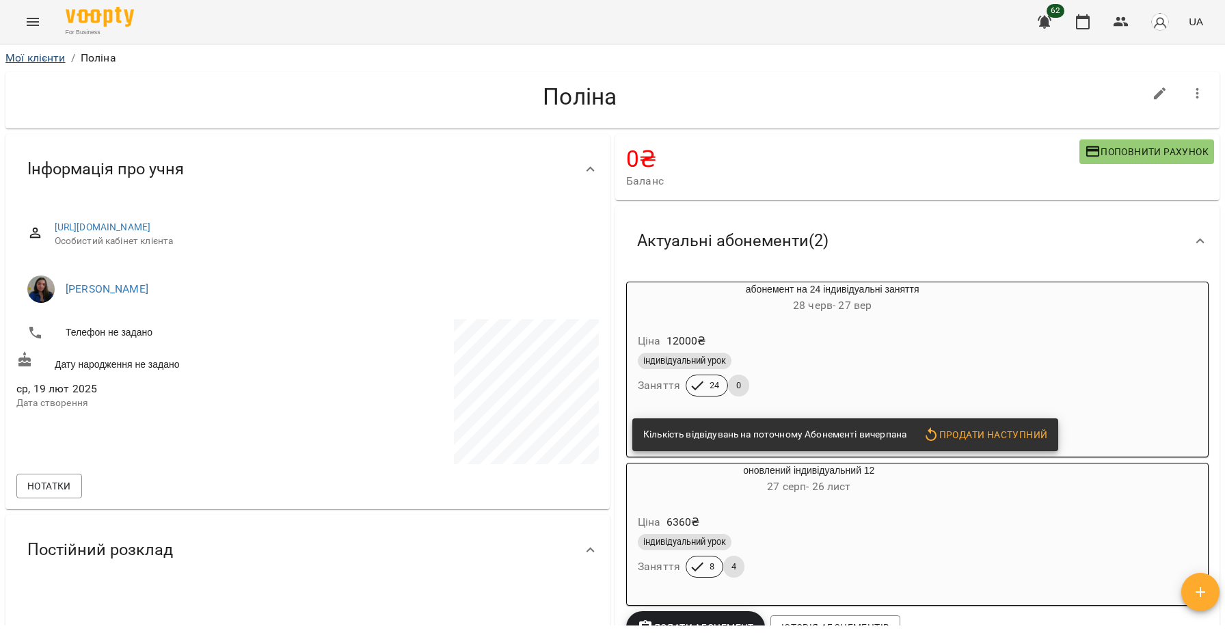
click at [18, 57] on link "Мої клієнти" at bounding box center [35, 57] width 60 height 13
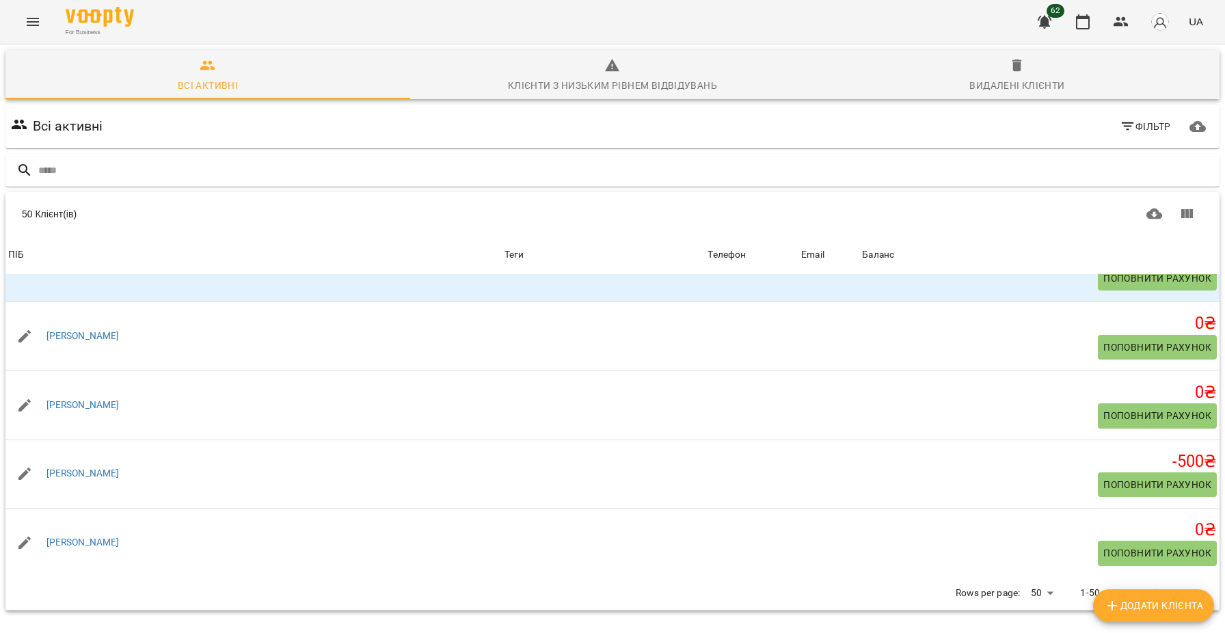
scroll to position [3149, 0]
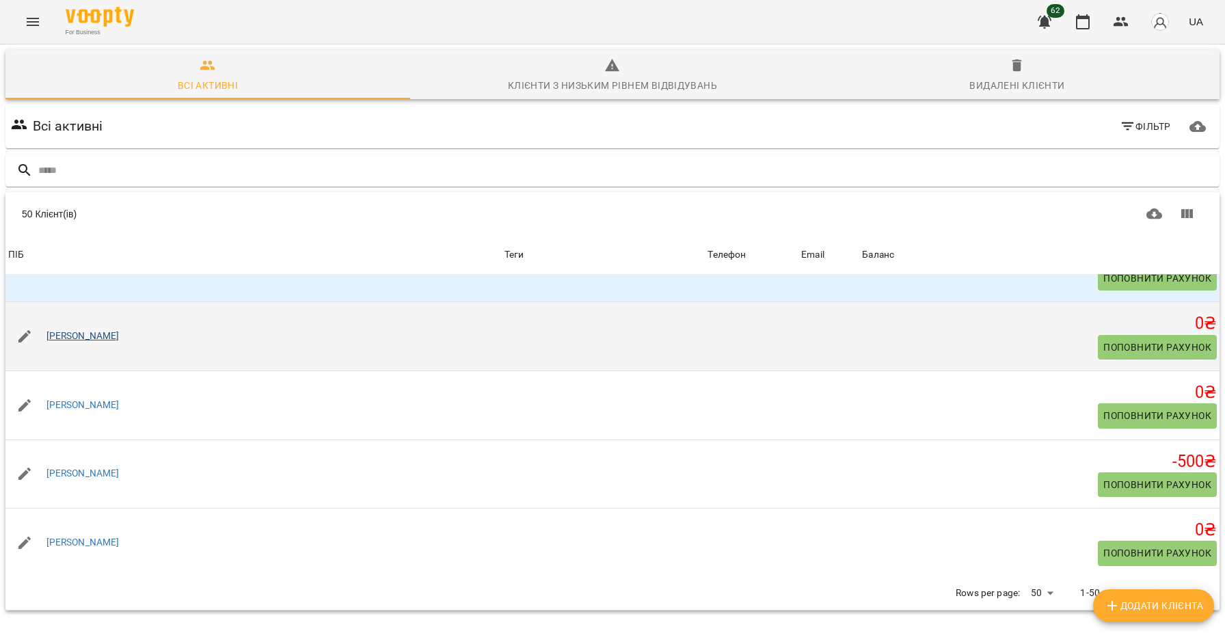
click at [101, 340] on link "[PERSON_NAME]" at bounding box center [82, 336] width 73 height 14
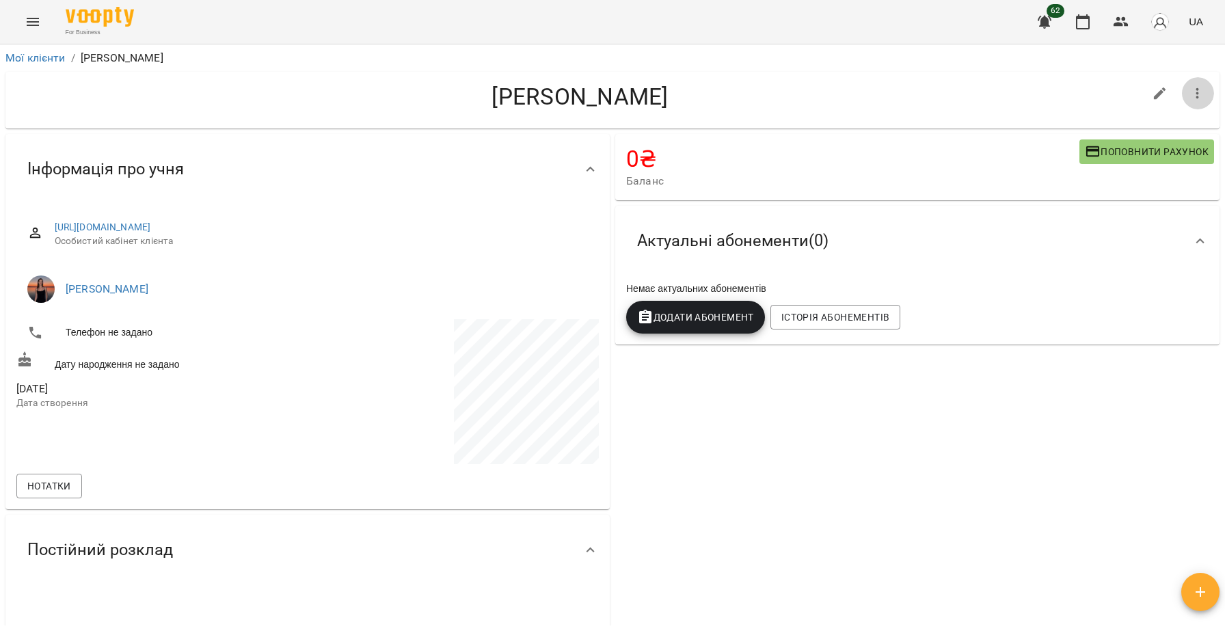
click at [1197, 100] on icon "button" at bounding box center [1197, 93] width 16 height 16
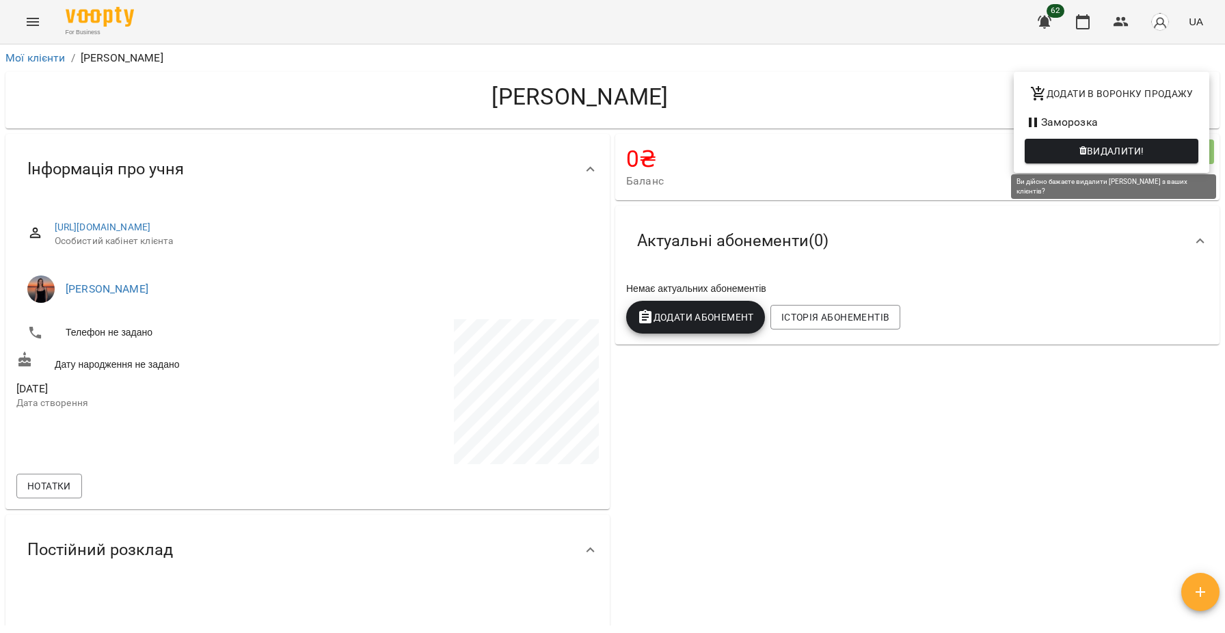
click at [1117, 154] on span "Видалити!" at bounding box center [1115, 151] width 57 height 16
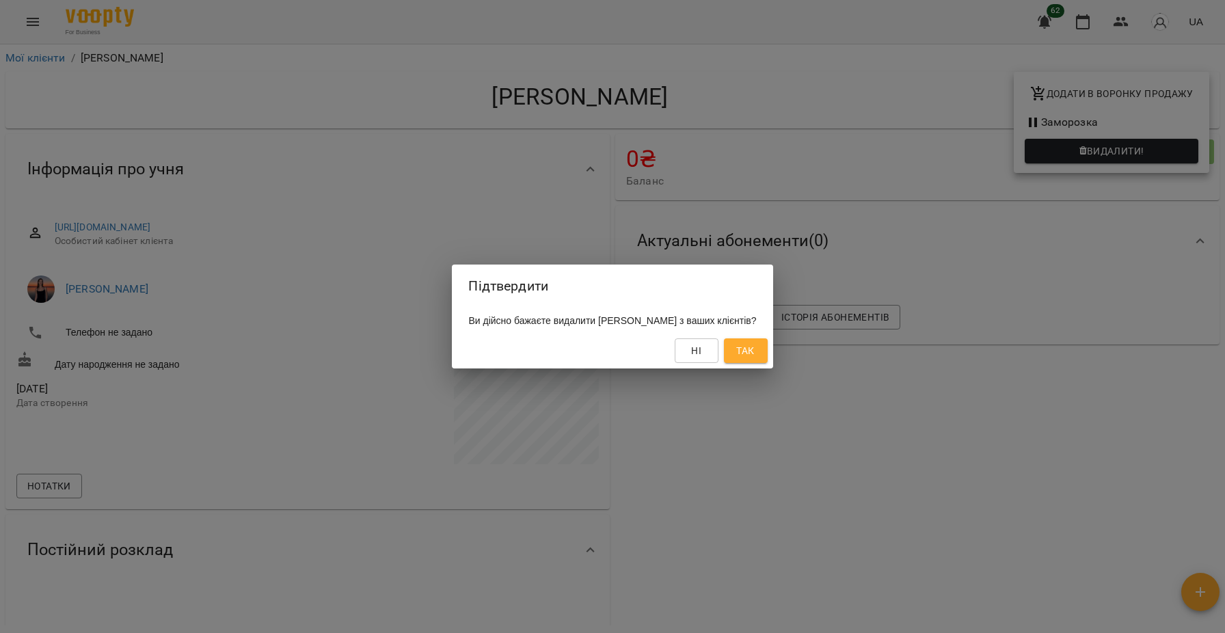
click at [746, 351] on button "Так" at bounding box center [746, 350] width 44 height 25
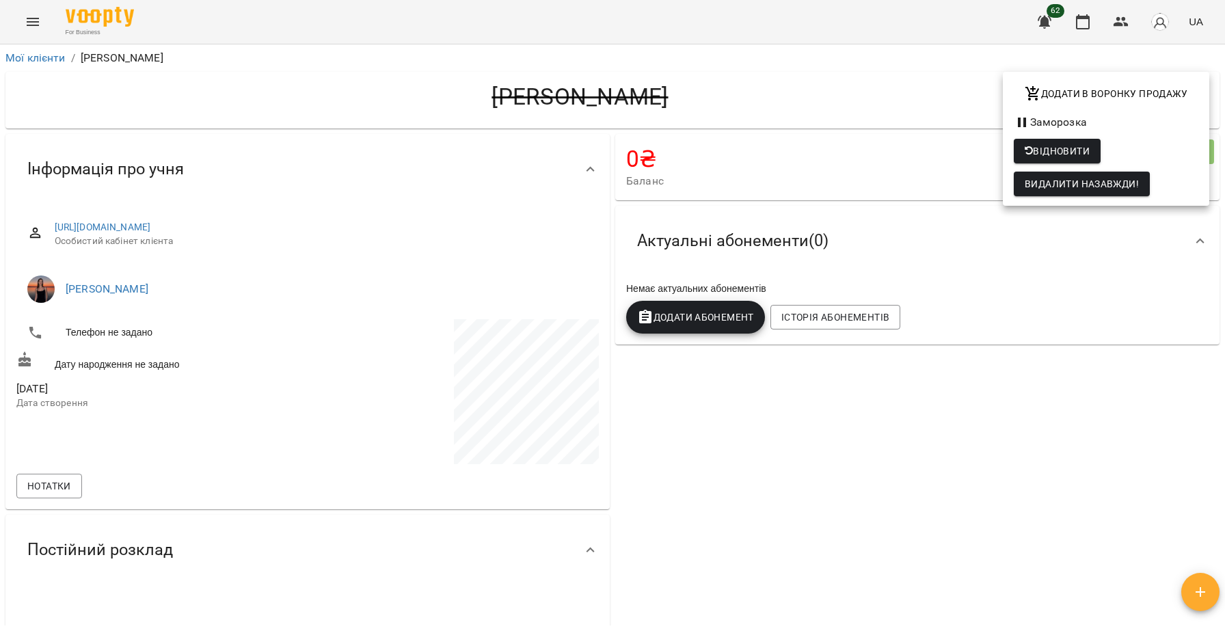
click at [42, 55] on div at bounding box center [612, 316] width 1225 height 633
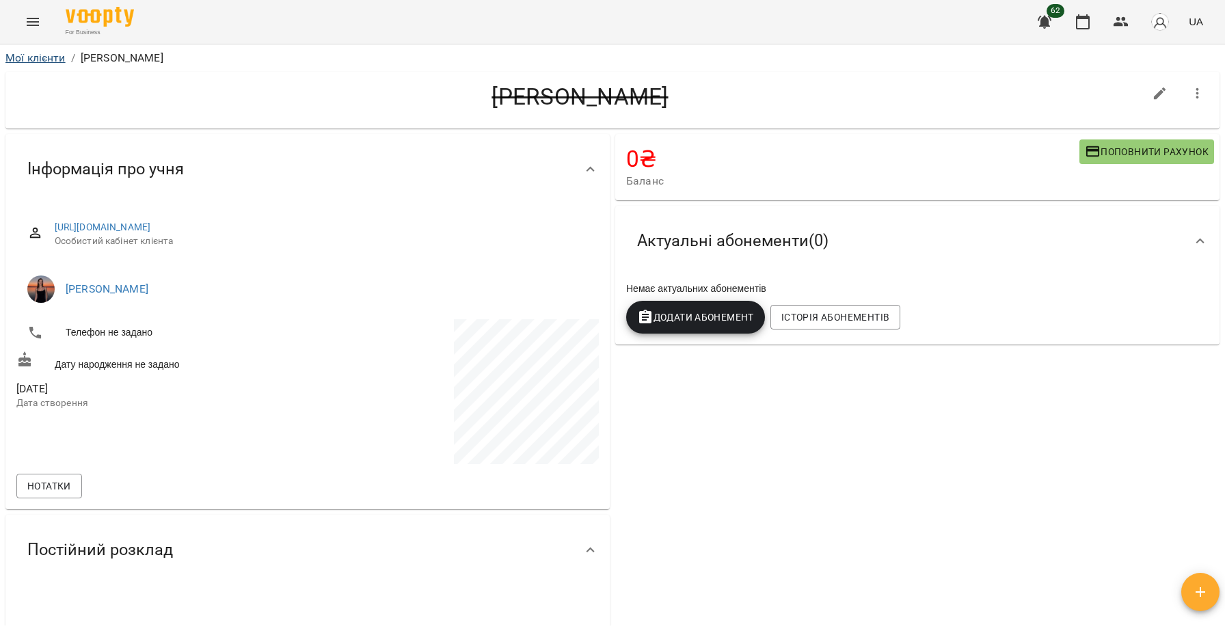
click at [42, 57] on link "Мої клієнти" at bounding box center [35, 57] width 60 height 13
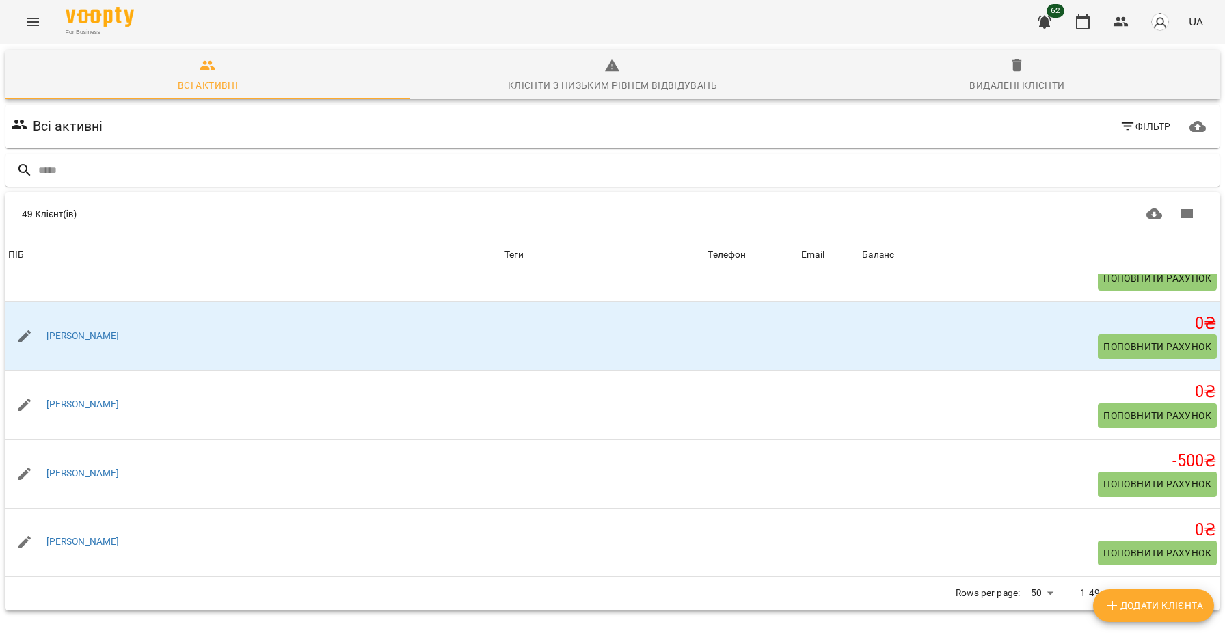
scroll to position [3080, 0]
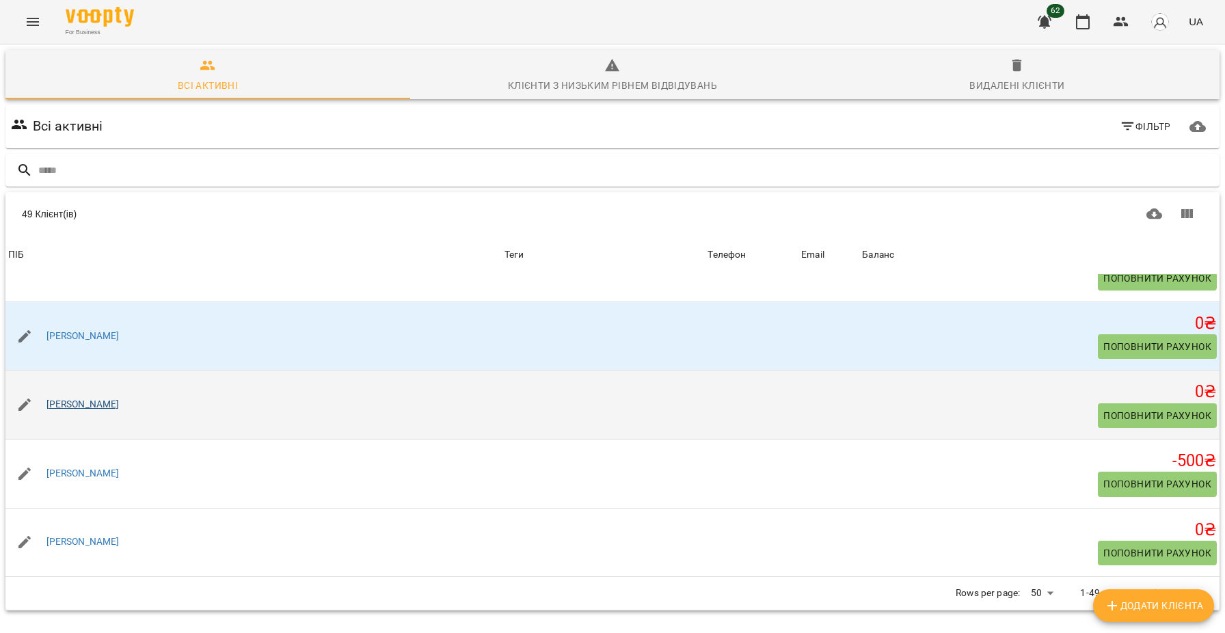
click at [77, 403] on link "[PERSON_NAME]" at bounding box center [82, 405] width 73 height 14
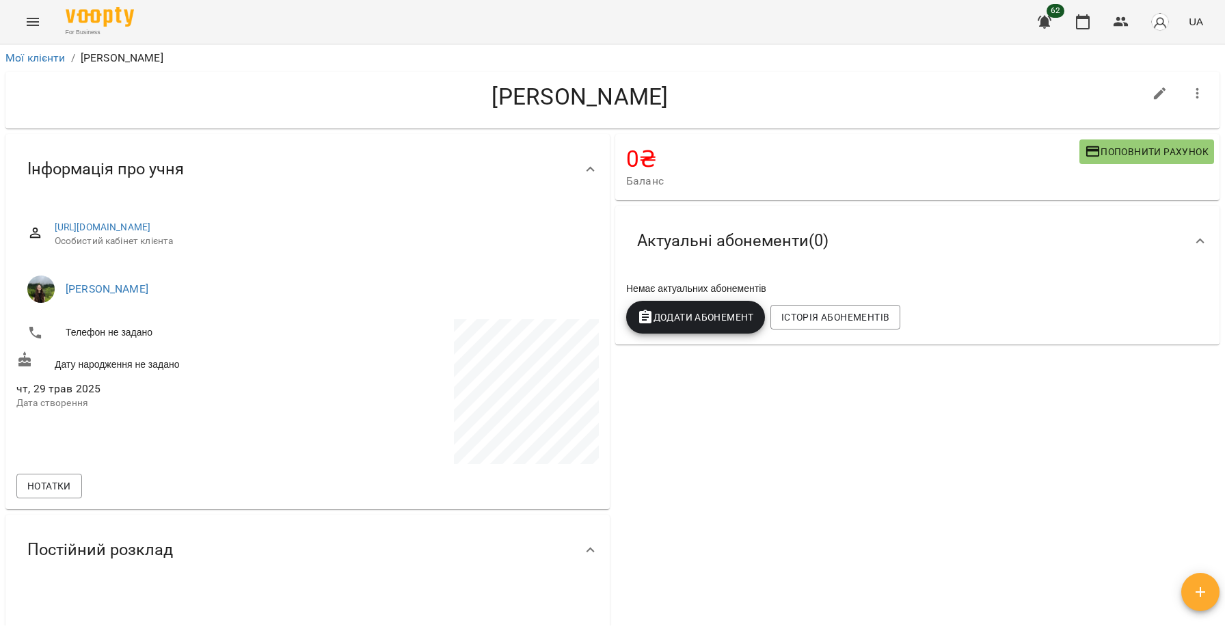
click at [1197, 98] on icon "button" at bounding box center [1197, 93] width 3 height 11
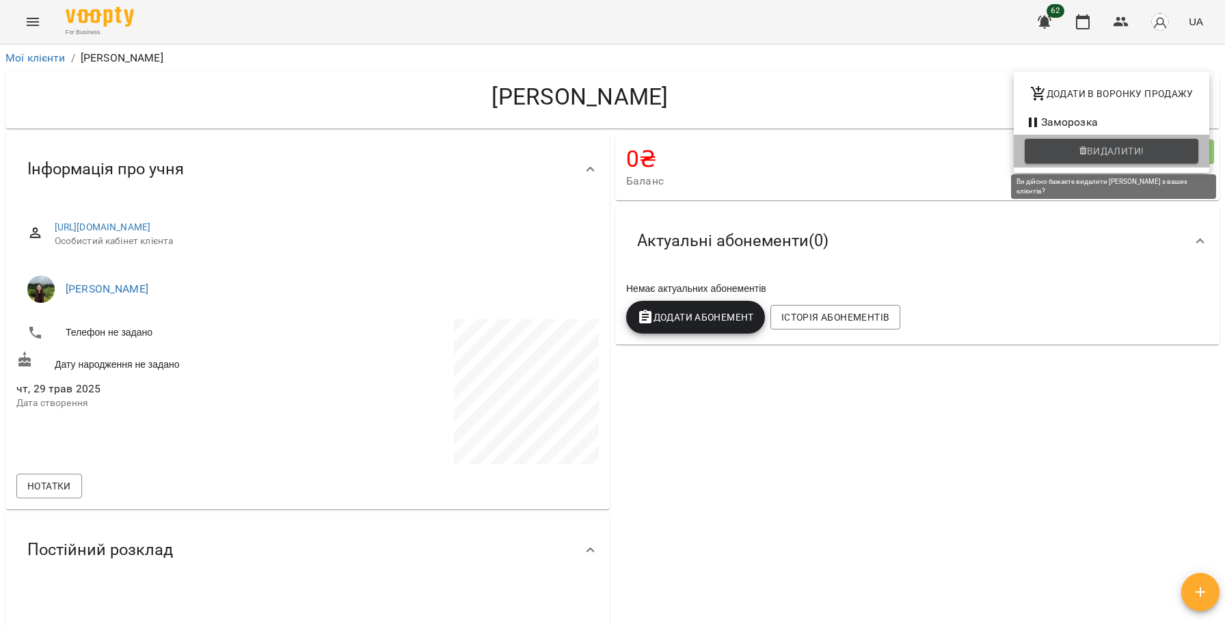
click at [1124, 146] on span "Видалити!" at bounding box center [1115, 151] width 57 height 16
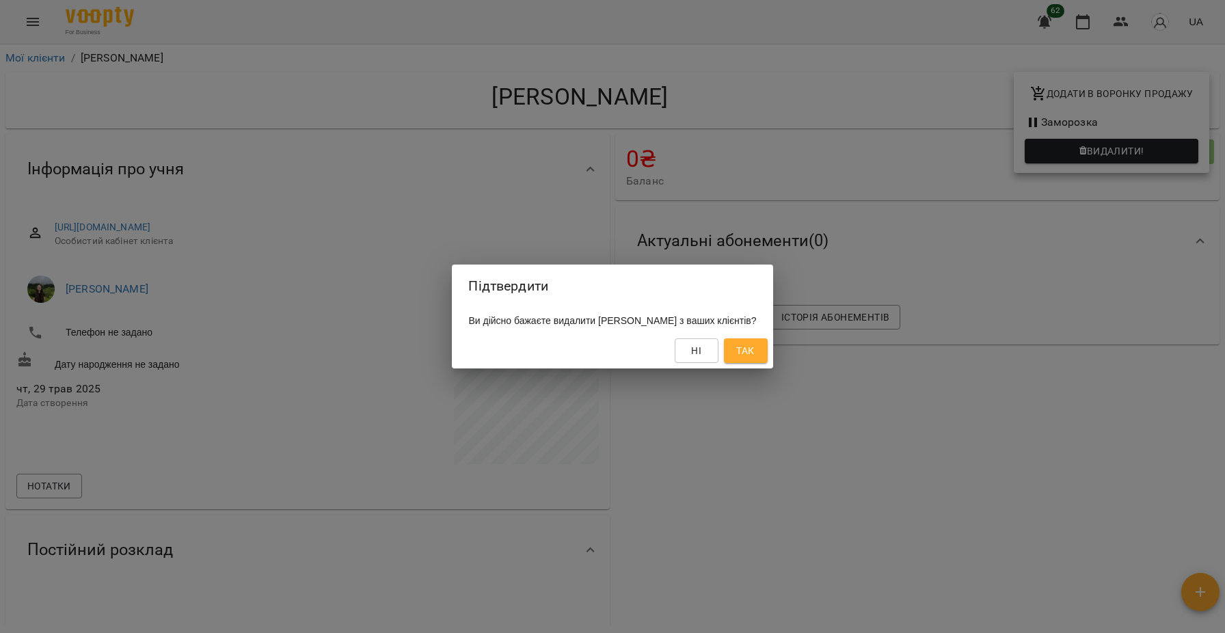
click at [754, 347] on span "Так" at bounding box center [745, 350] width 18 height 16
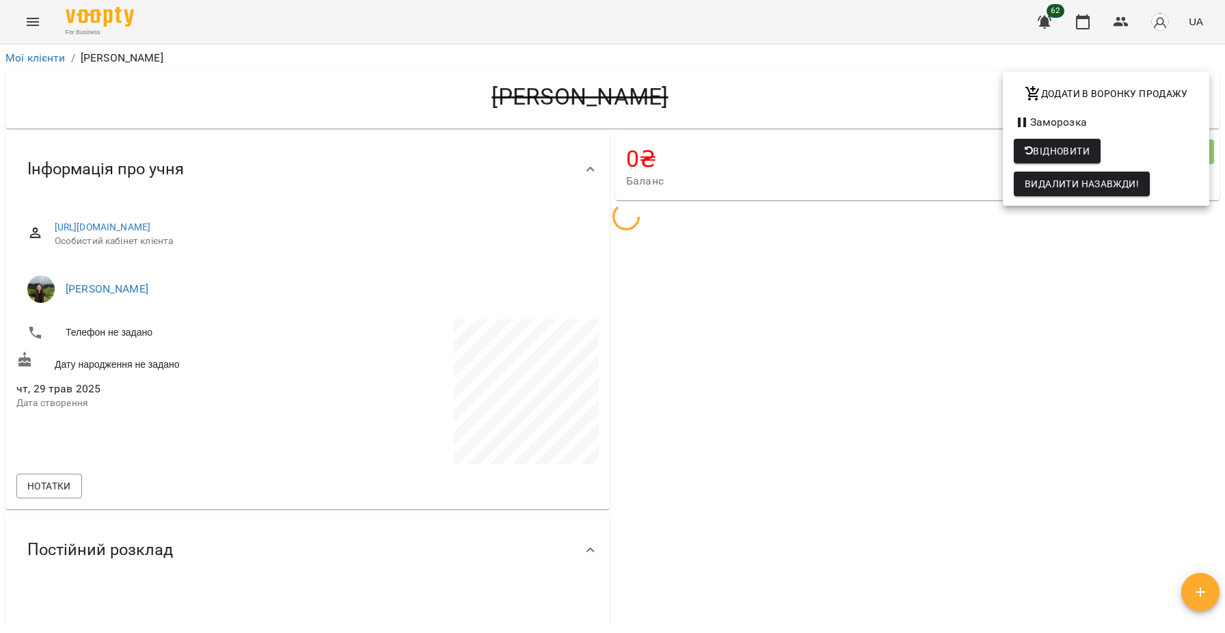
click at [28, 57] on div at bounding box center [612, 316] width 1225 height 633
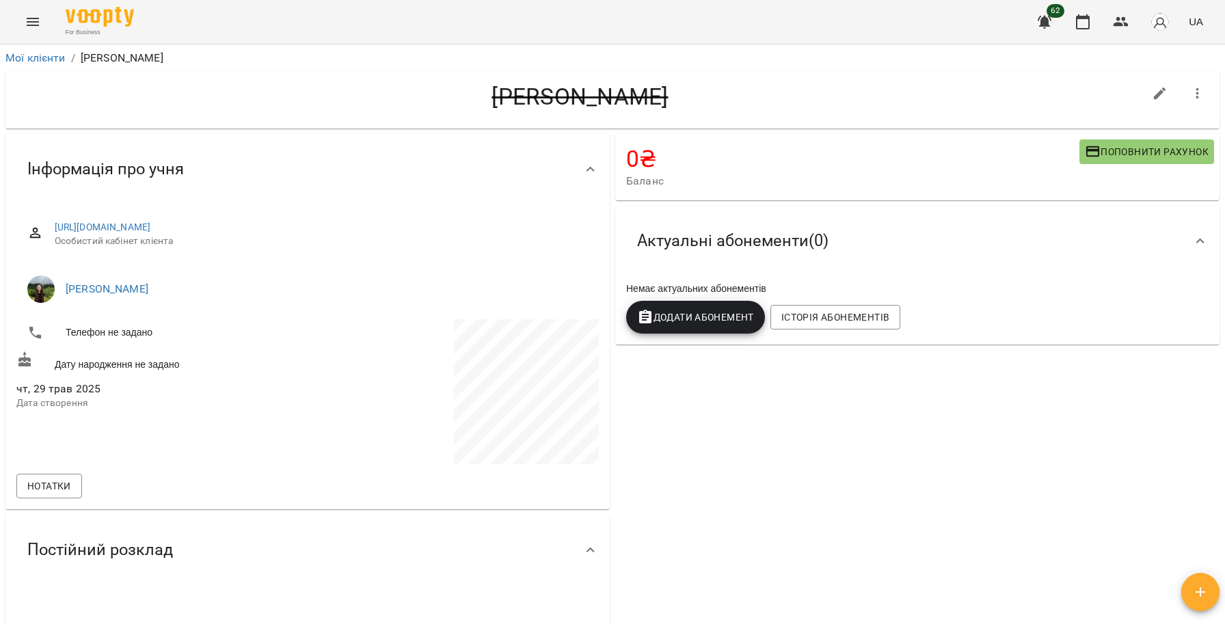
click at [29, 57] on link "Мої клієнти" at bounding box center [35, 57] width 60 height 13
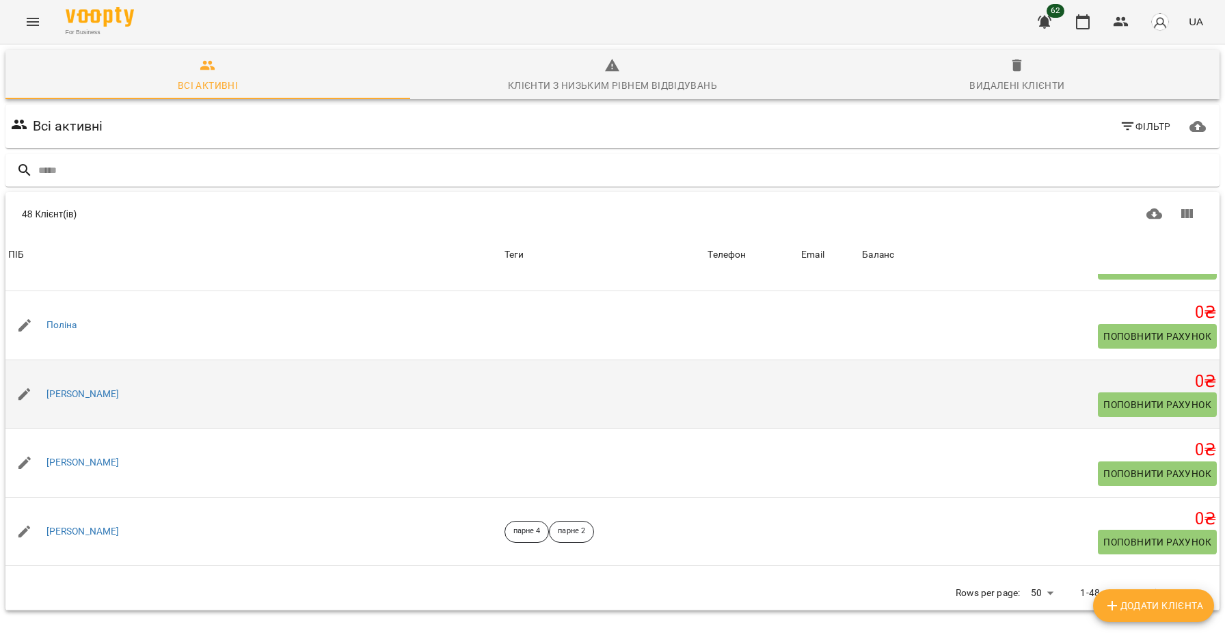
scroll to position [2591, 0]
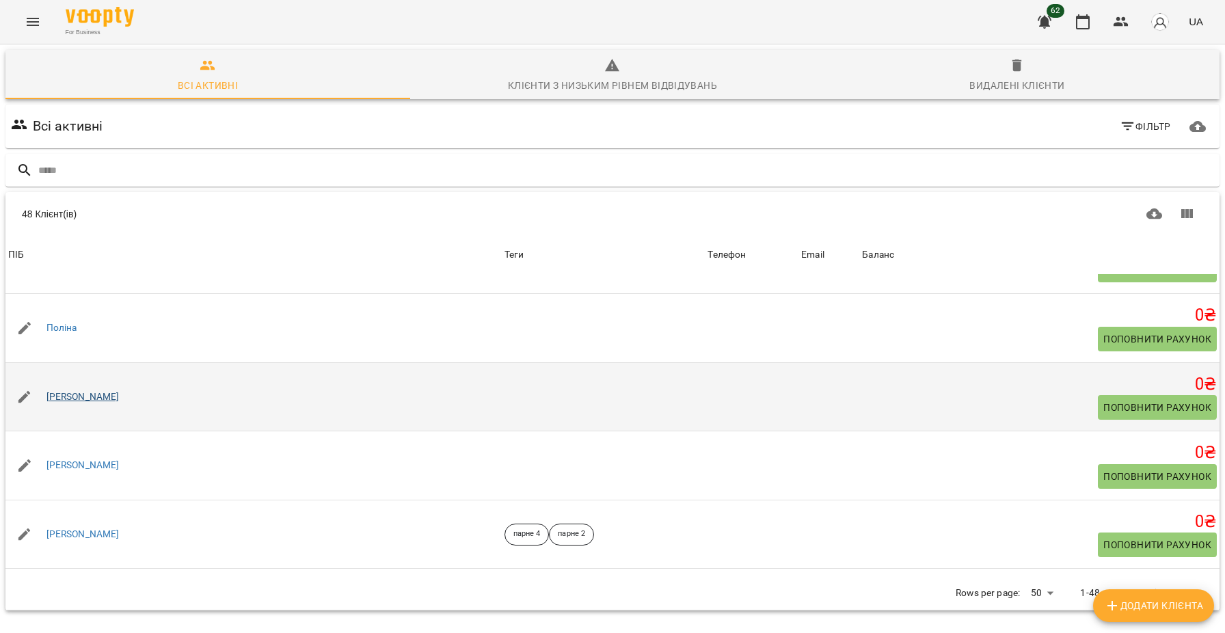
click at [100, 404] on link "[PERSON_NAME]" at bounding box center [82, 397] width 73 height 14
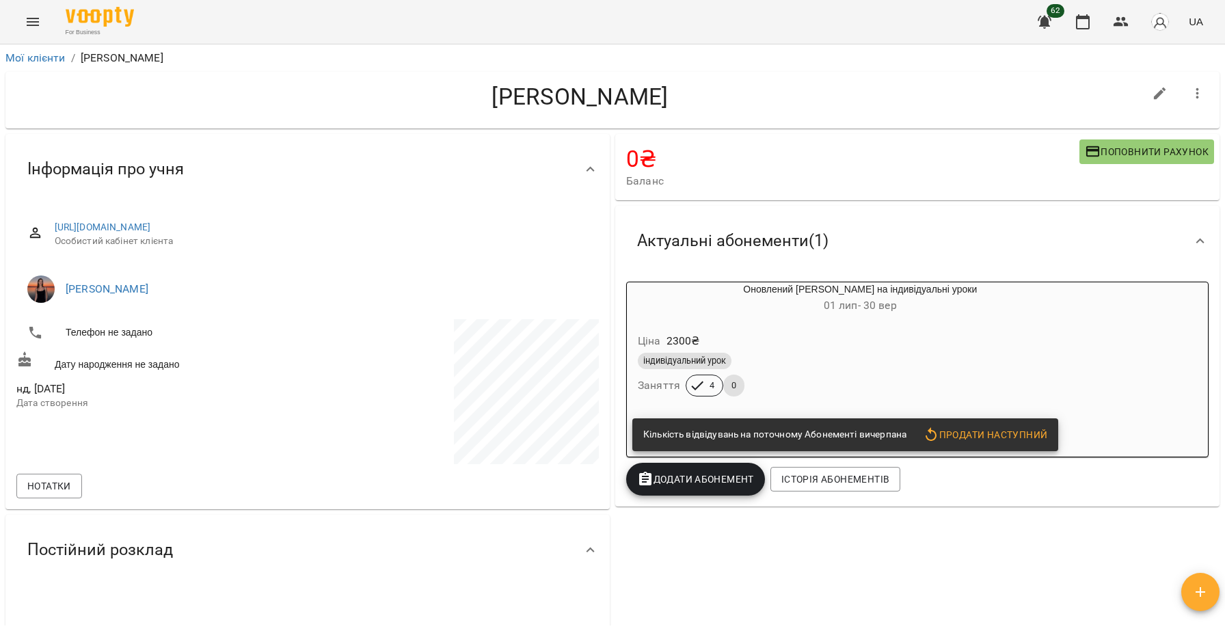
click at [1186, 89] on button "button" at bounding box center [1197, 93] width 33 height 33
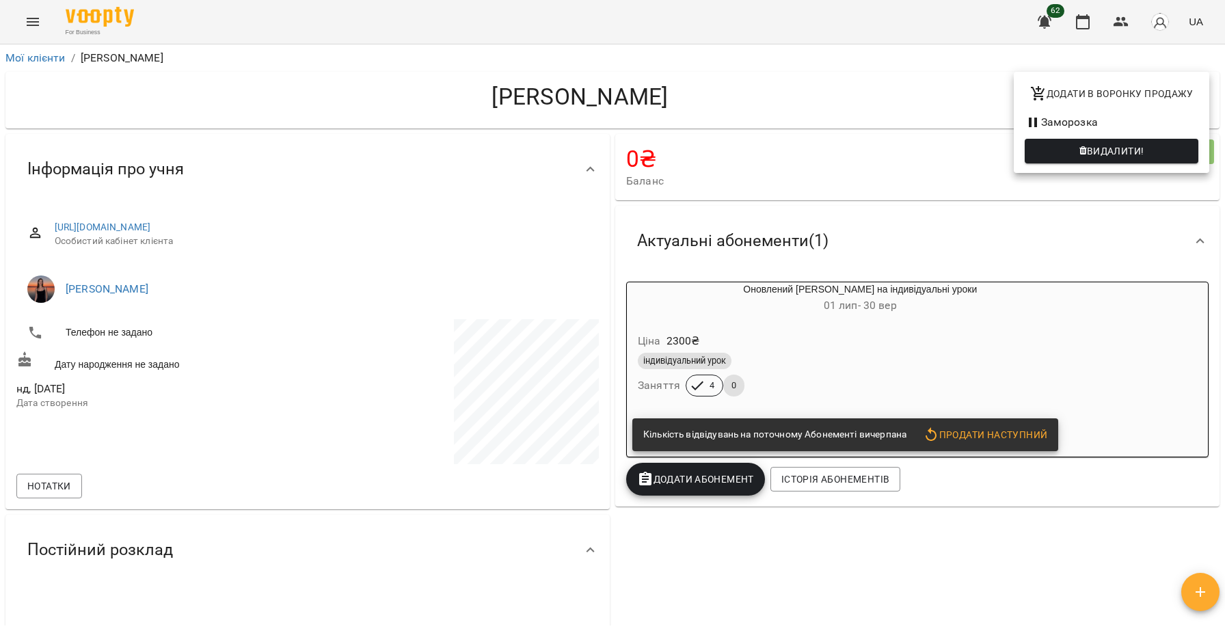
click at [1098, 155] on span "Видалити!" at bounding box center [1115, 151] width 57 height 16
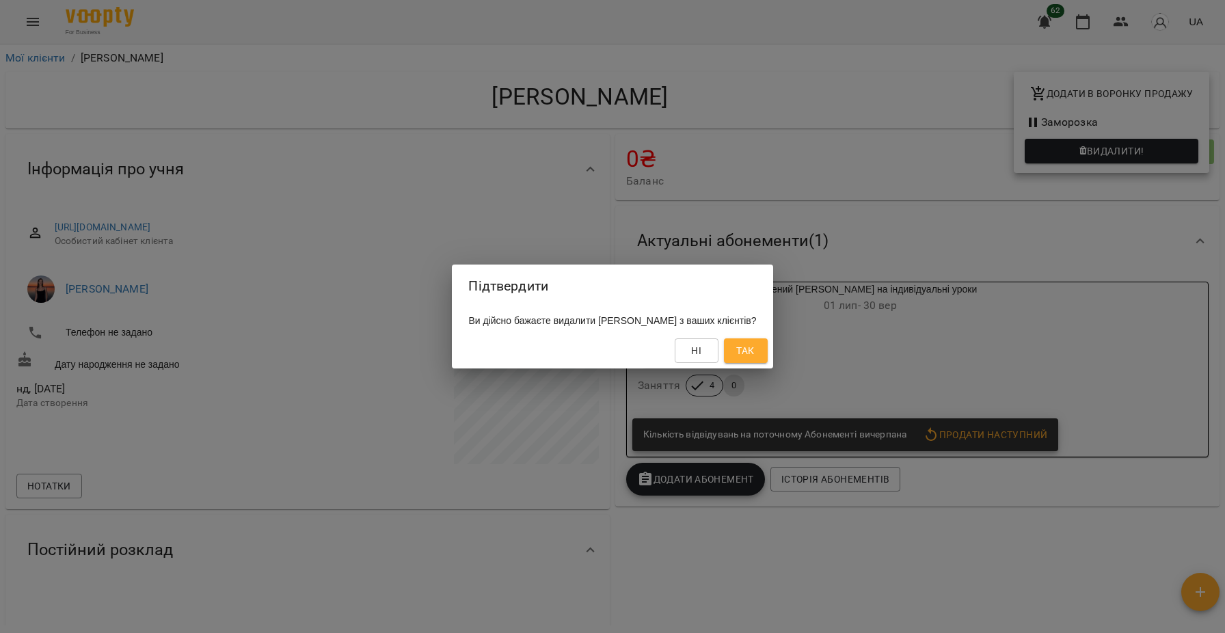
click at [754, 354] on span "Так" at bounding box center [745, 350] width 18 height 16
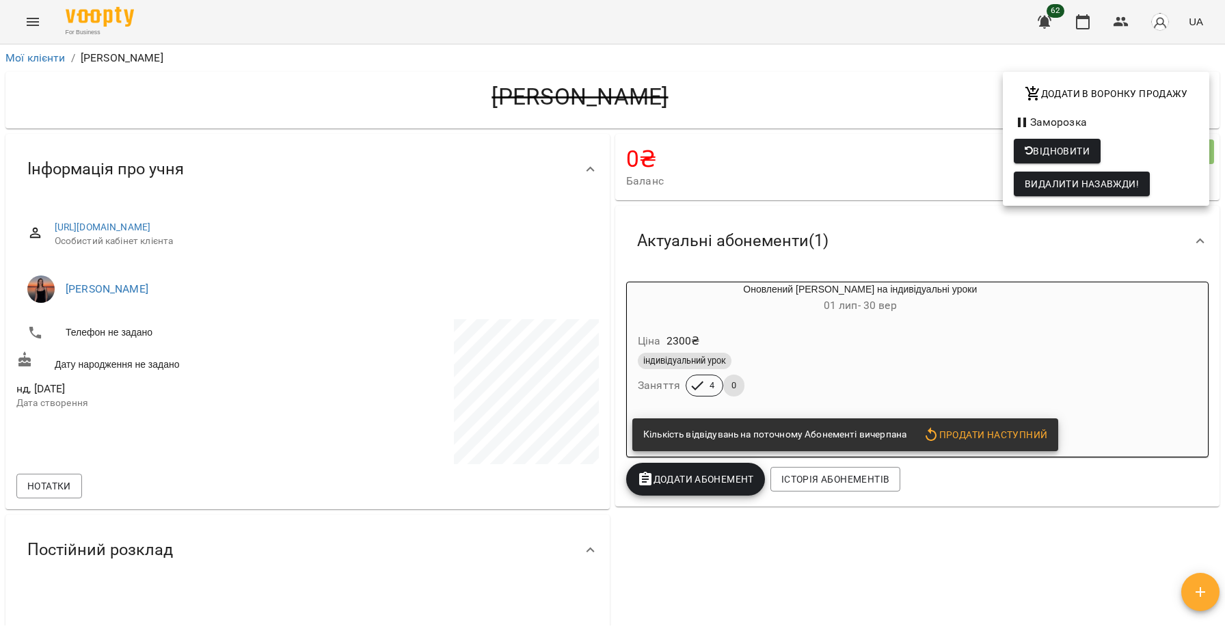
click at [26, 56] on div at bounding box center [612, 316] width 1225 height 633
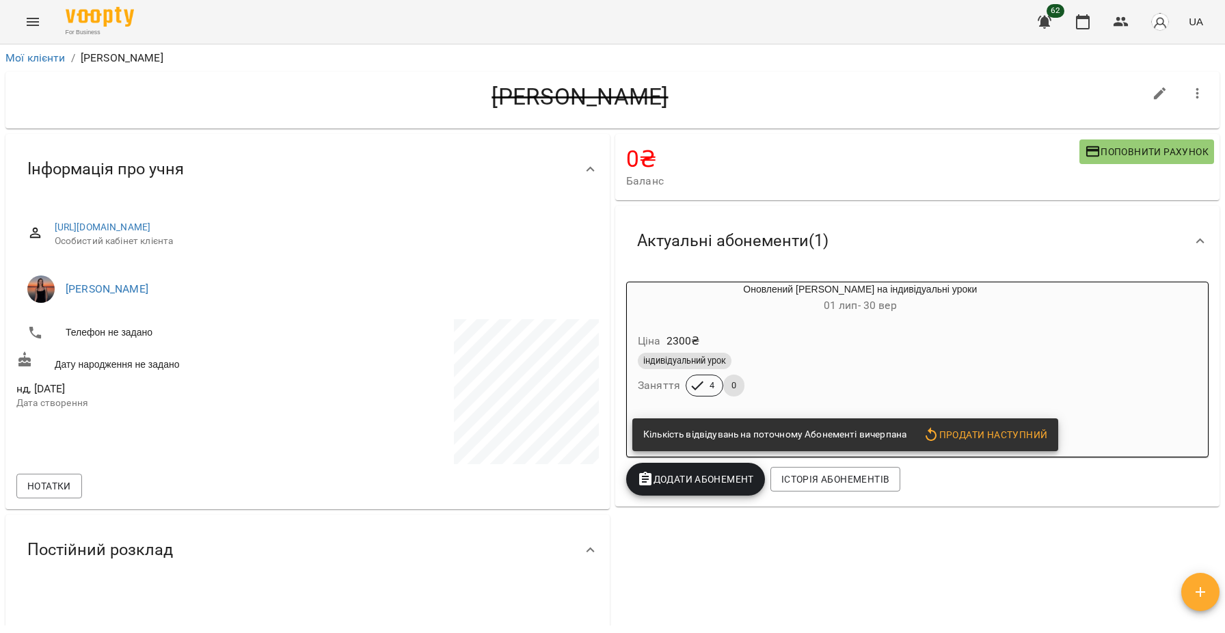
click at [26, 56] on link "Мої клієнти" at bounding box center [35, 57] width 60 height 13
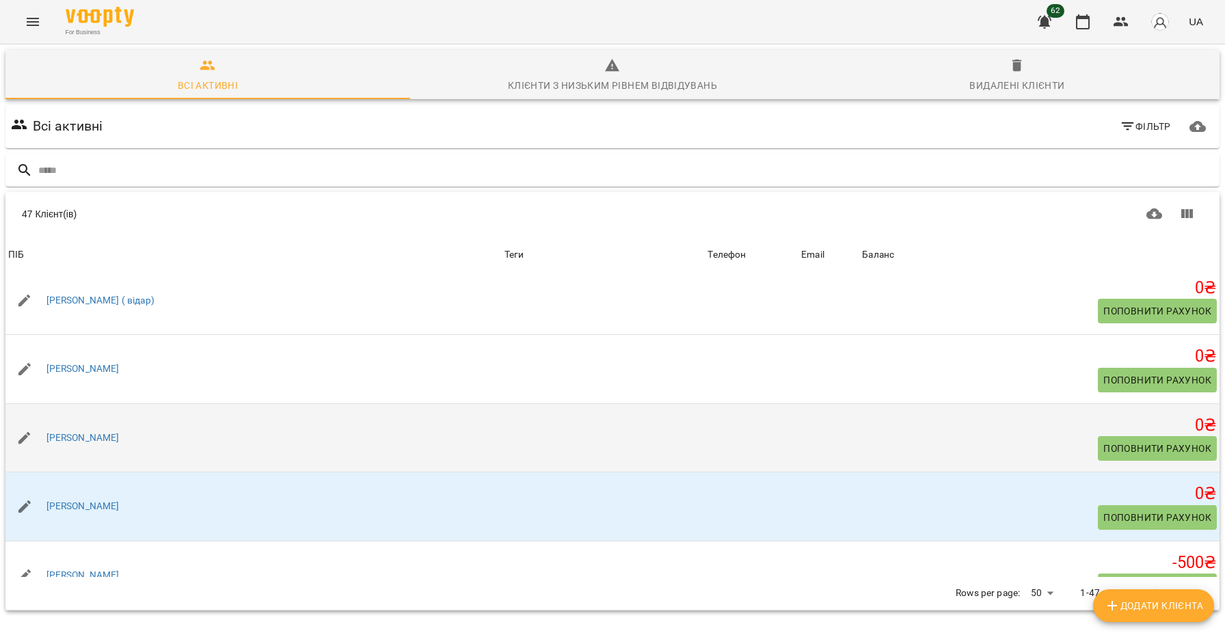
scroll to position [2821, 0]
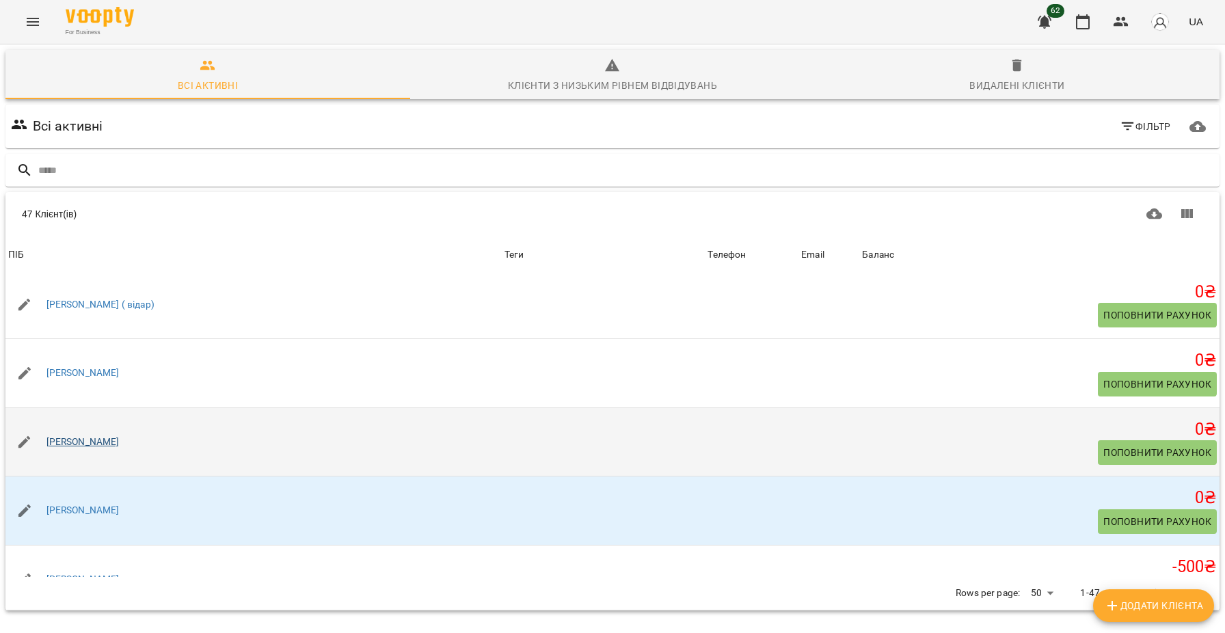
click at [83, 449] on link "[PERSON_NAME]" at bounding box center [82, 442] width 73 height 14
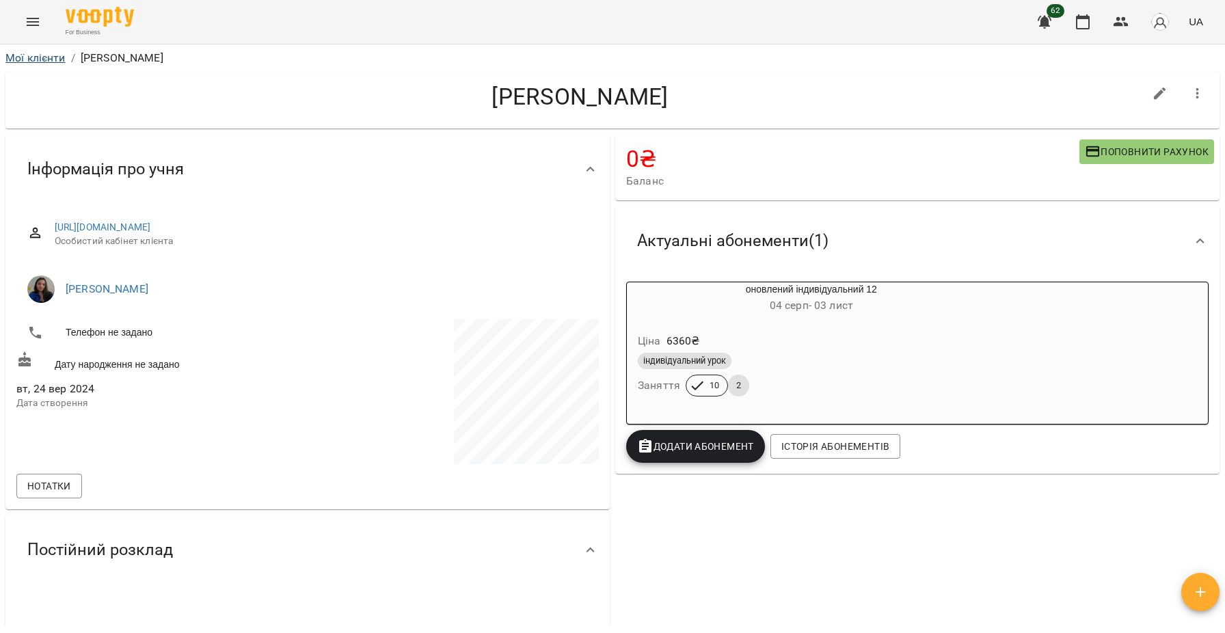
click at [31, 59] on link "Мої клієнти" at bounding box center [35, 57] width 60 height 13
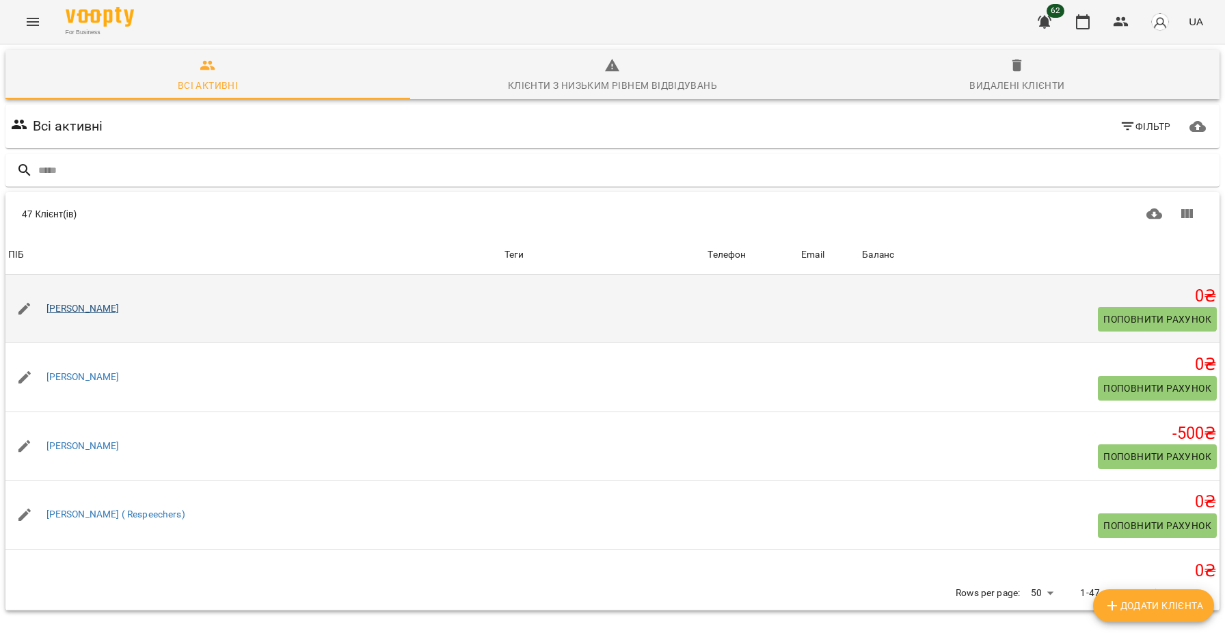
click at [94, 312] on link "[PERSON_NAME]" at bounding box center [82, 309] width 73 height 14
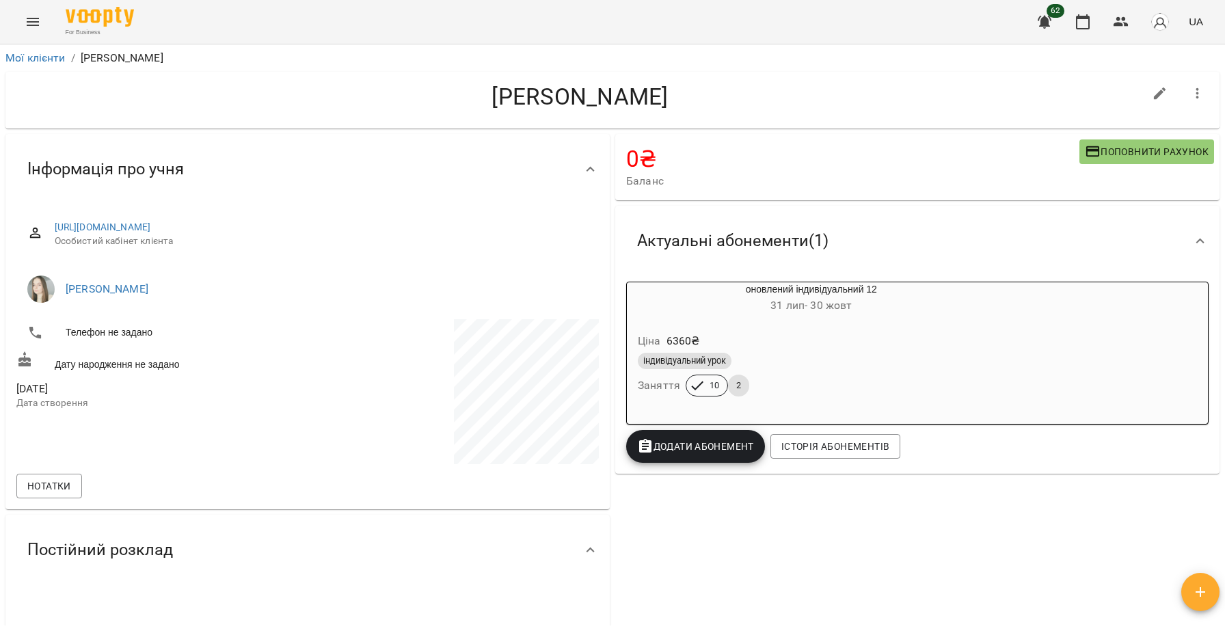
click at [28, 65] on li "Мої клієнти" at bounding box center [35, 58] width 60 height 16
click at [27, 59] on link "Мої клієнти" at bounding box center [35, 57] width 60 height 13
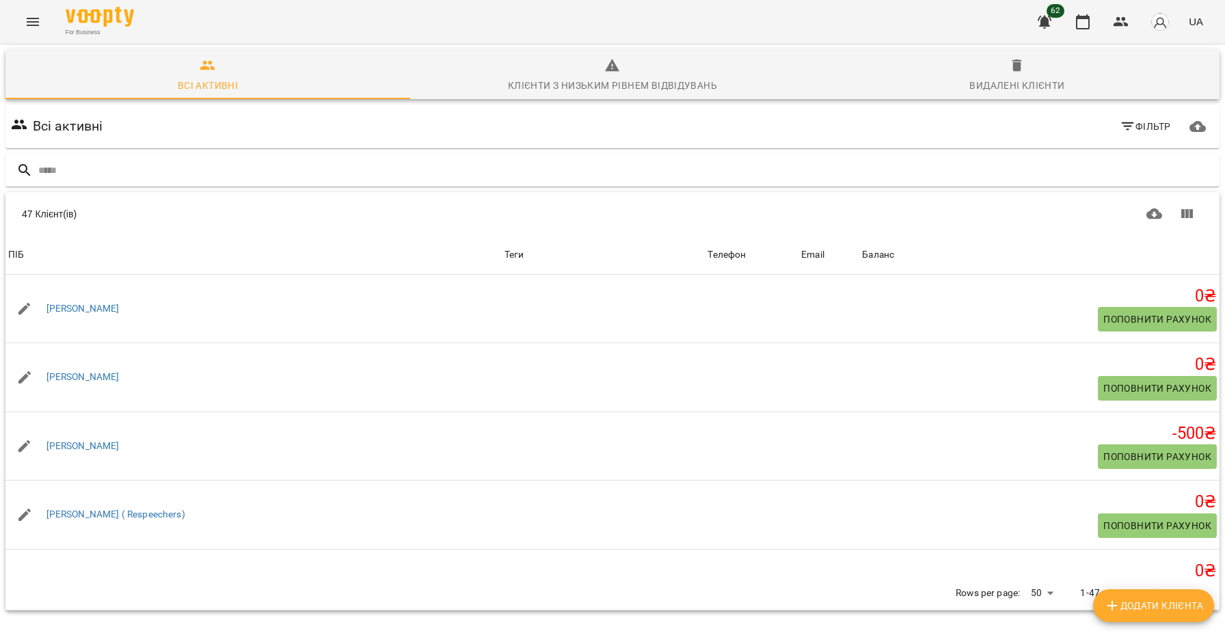
click at [30, 22] on icon "Menu" at bounding box center [33, 22] width 12 height 8
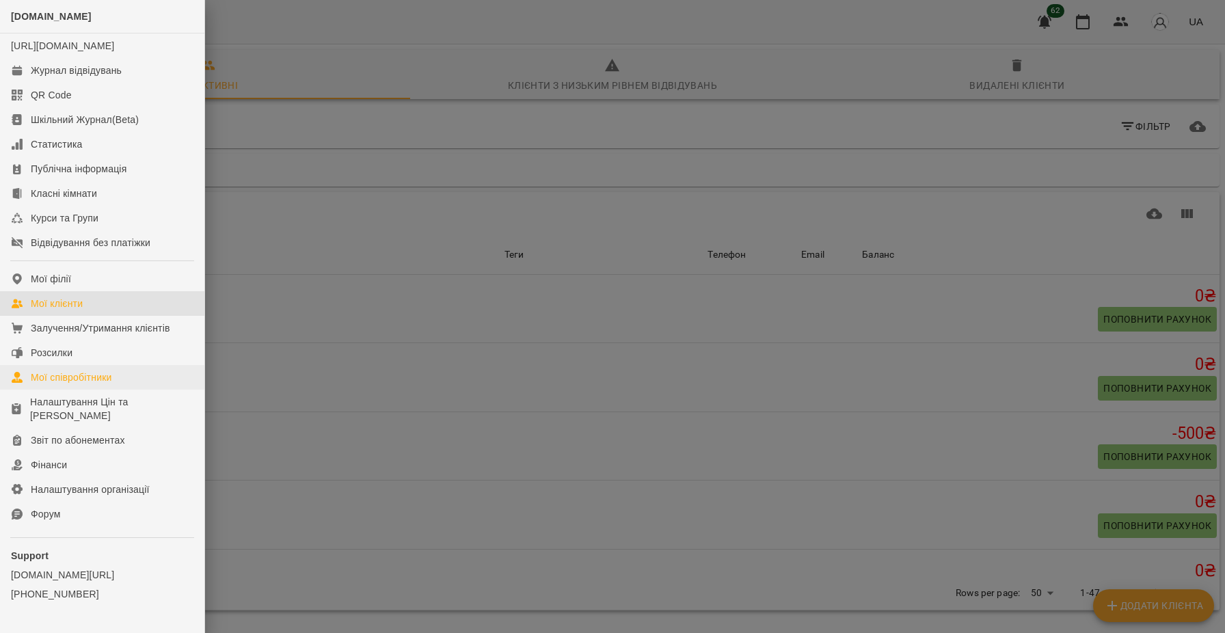
click at [78, 384] on div "Мої співробітники" at bounding box center [71, 377] width 81 height 14
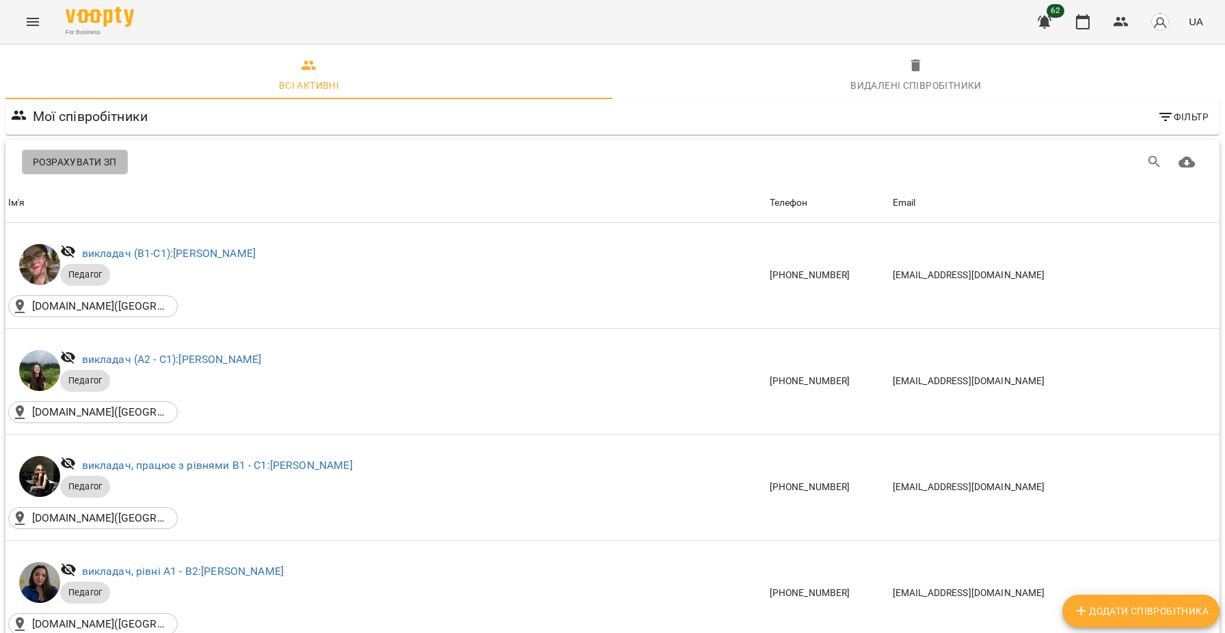
click at [103, 161] on span "Розрахувати ЗП" at bounding box center [75, 162] width 84 height 16
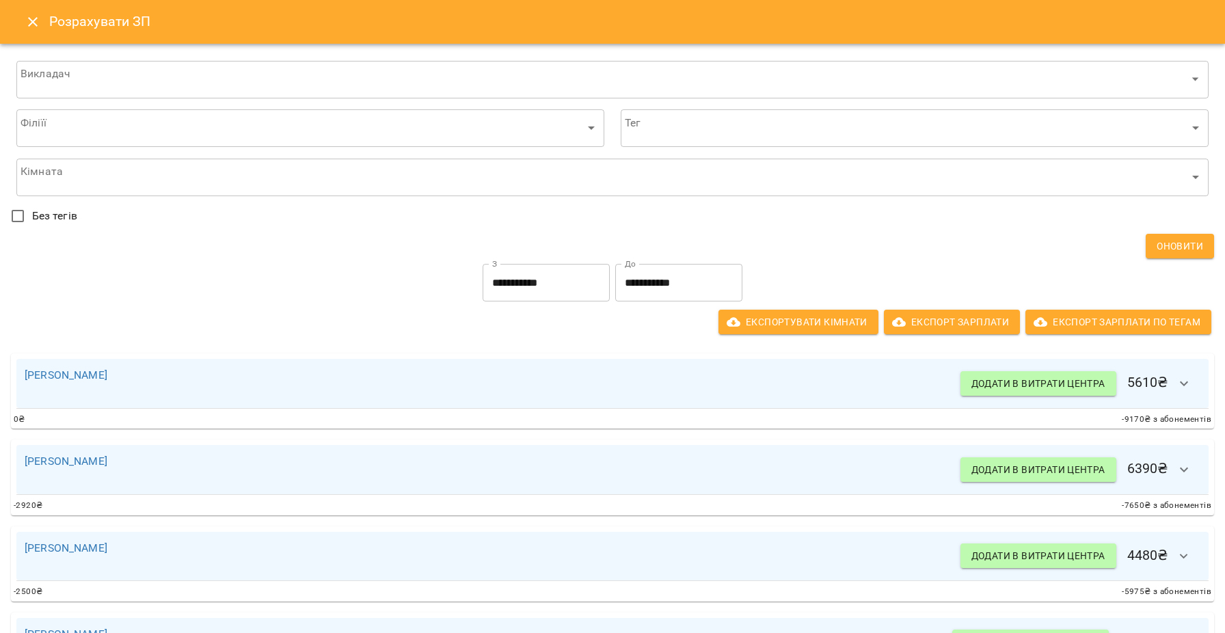
click at [35, 25] on icon "Close" at bounding box center [33, 22] width 10 height 10
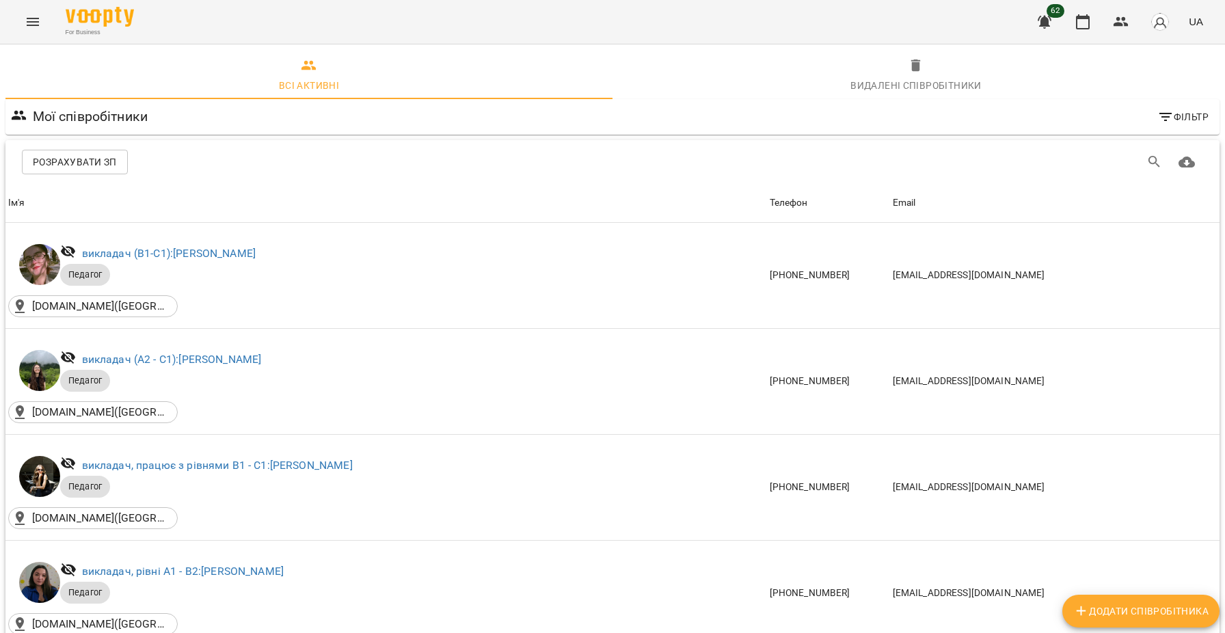
click at [35, 25] on icon "Menu" at bounding box center [33, 22] width 12 height 8
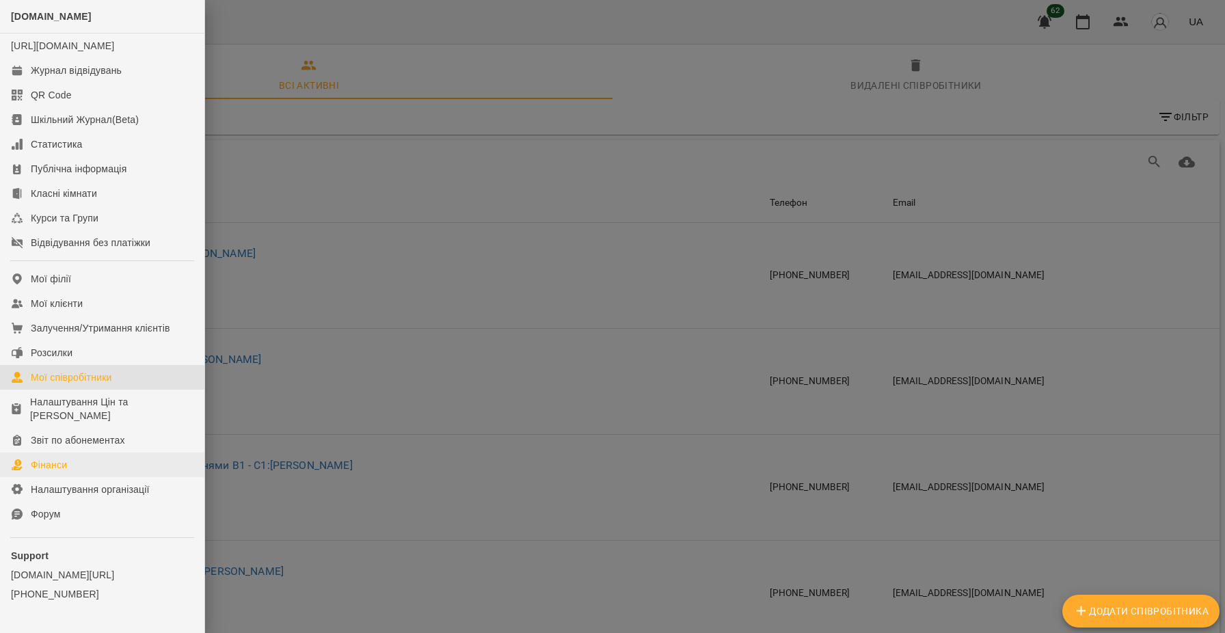
click at [90, 477] on link "Фінанси" at bounding box center [102, 464] width 204 height 25
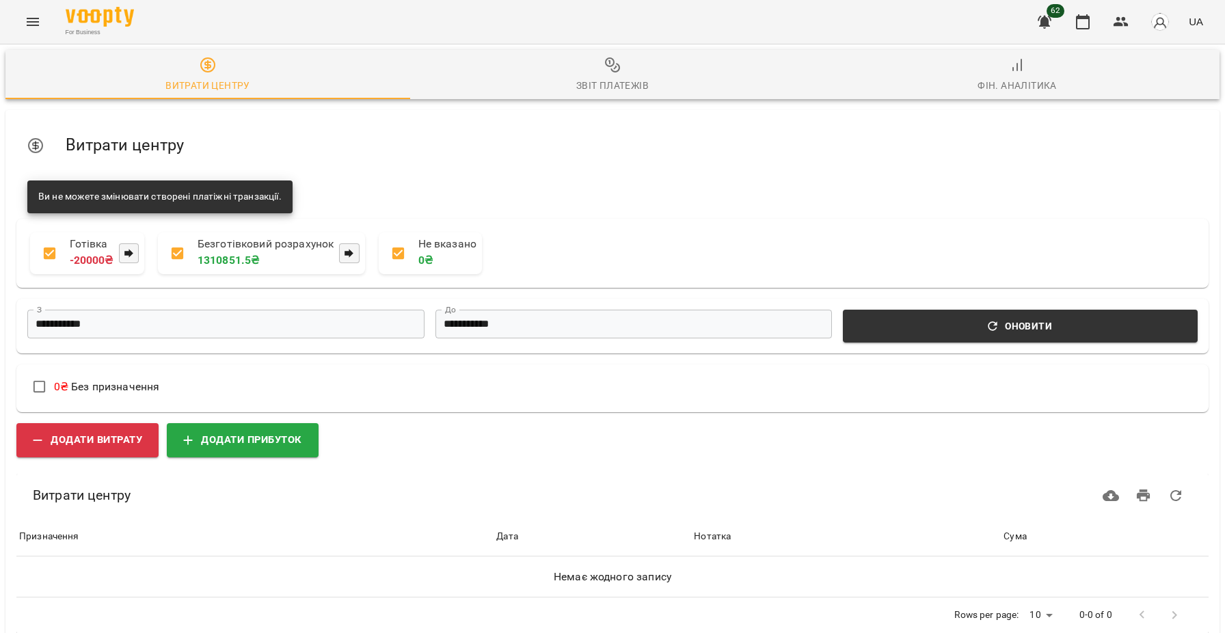
click at [1033, 74] on span "Фін. Аналітика" at bounding box center [1017, 75] width 388 height 37
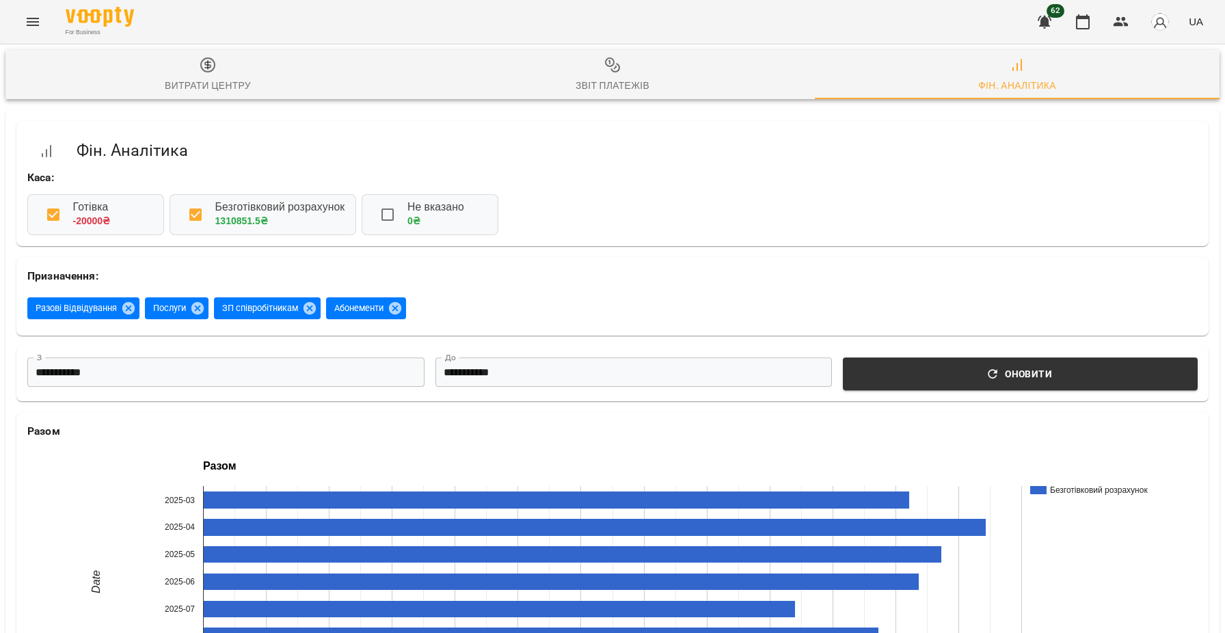
click at [41, 29] on button "Menu" at bounding box center [32, 21] width 33 height 33
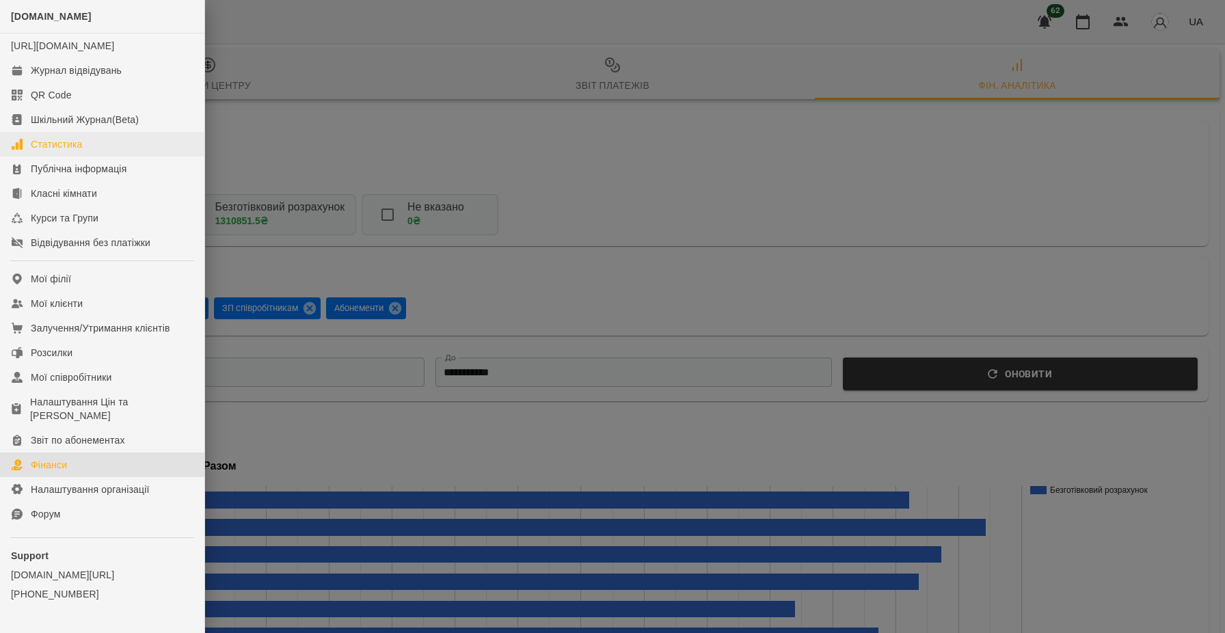
click at [61, 151] on div "Статистика" at bounding box center [57, 144] width 52 height 14
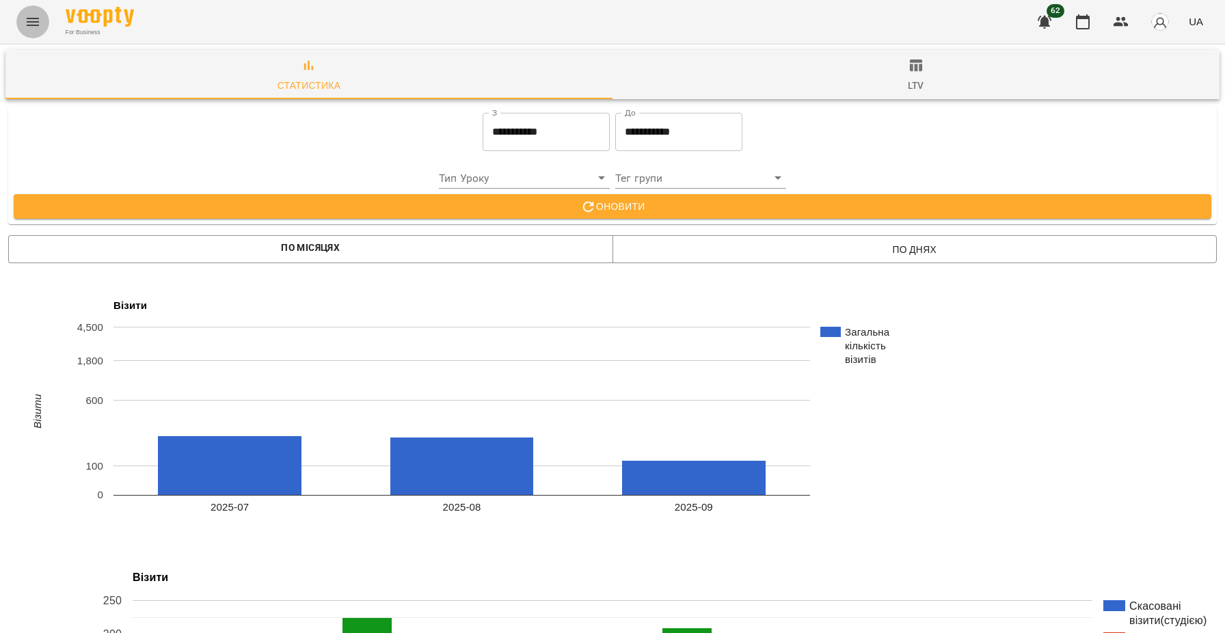
click at [35, 38] on button "Menu" at bounding box center [32, 21] width 33 height 33
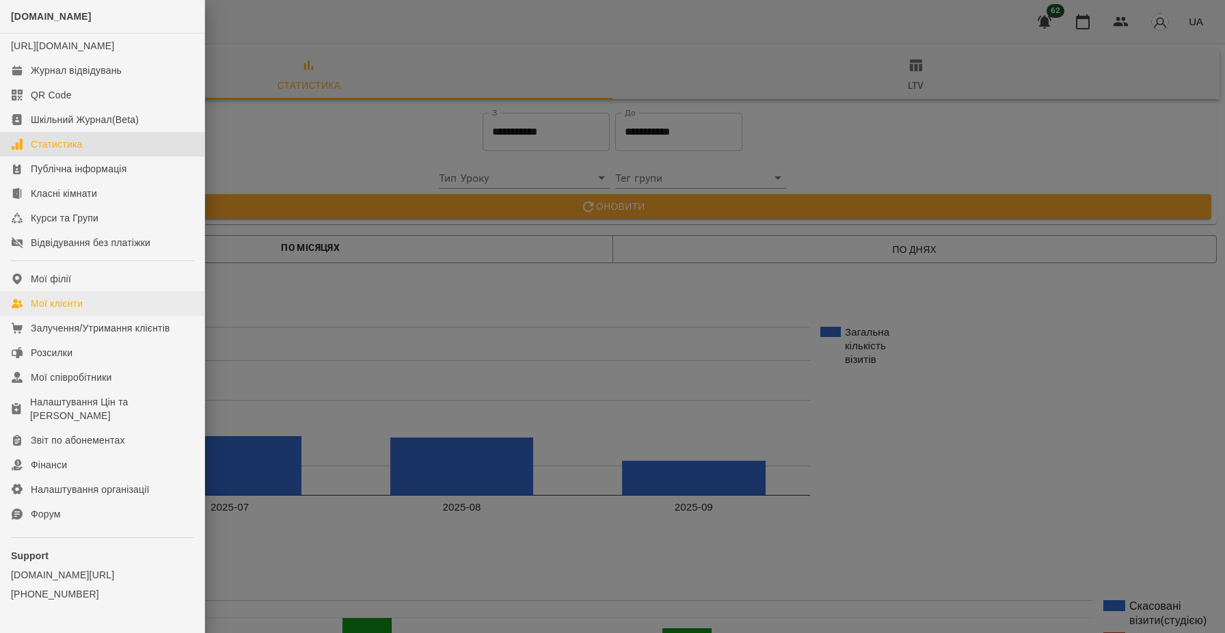
click at [83, 310] on div "Мої клієнти" at bounding box center [57, 304] width 52 height 14
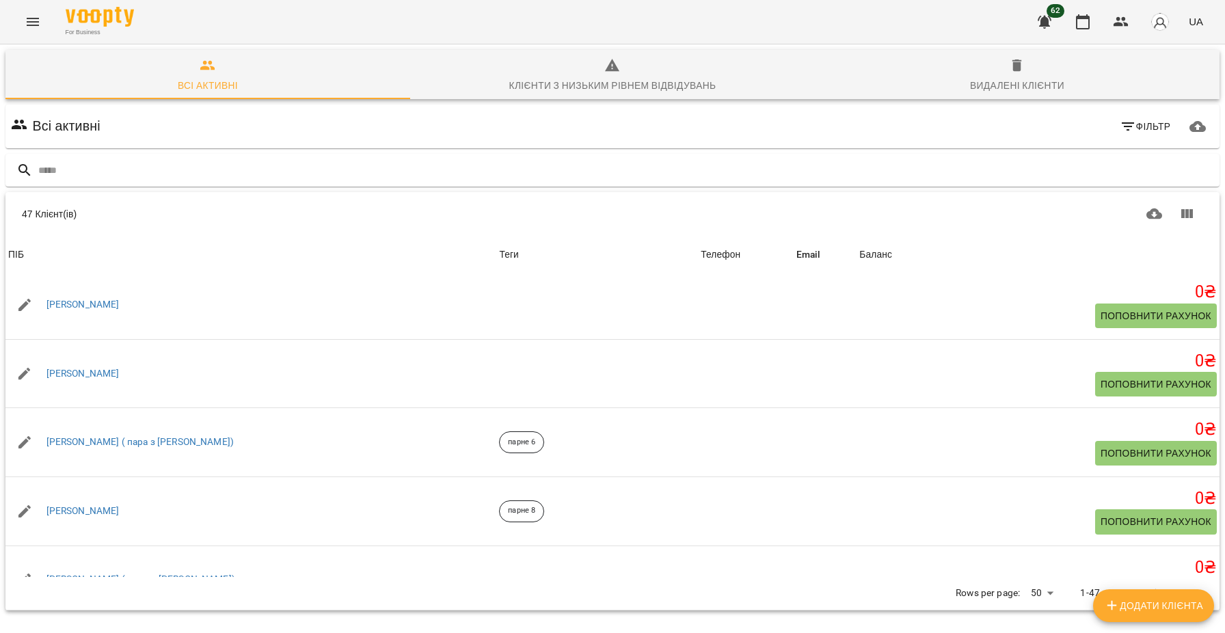
scroll to position [760, 0]
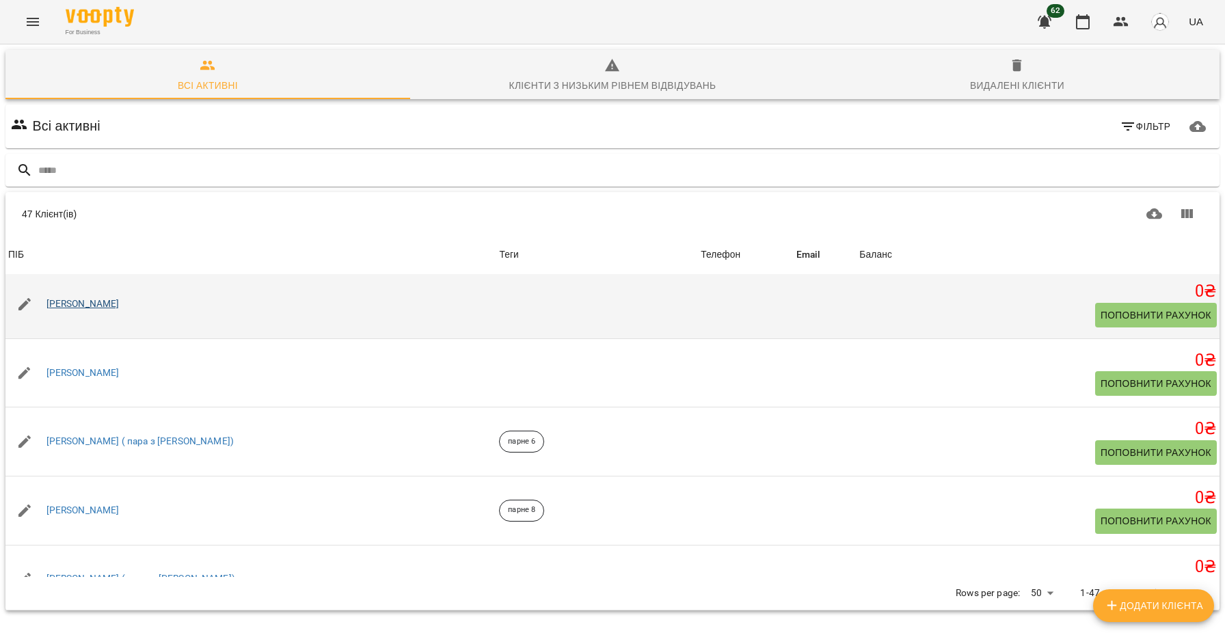
click at [88, 306] on link "[PERSON_NAME]" at bounding box center [82, 304] width 73 height 14
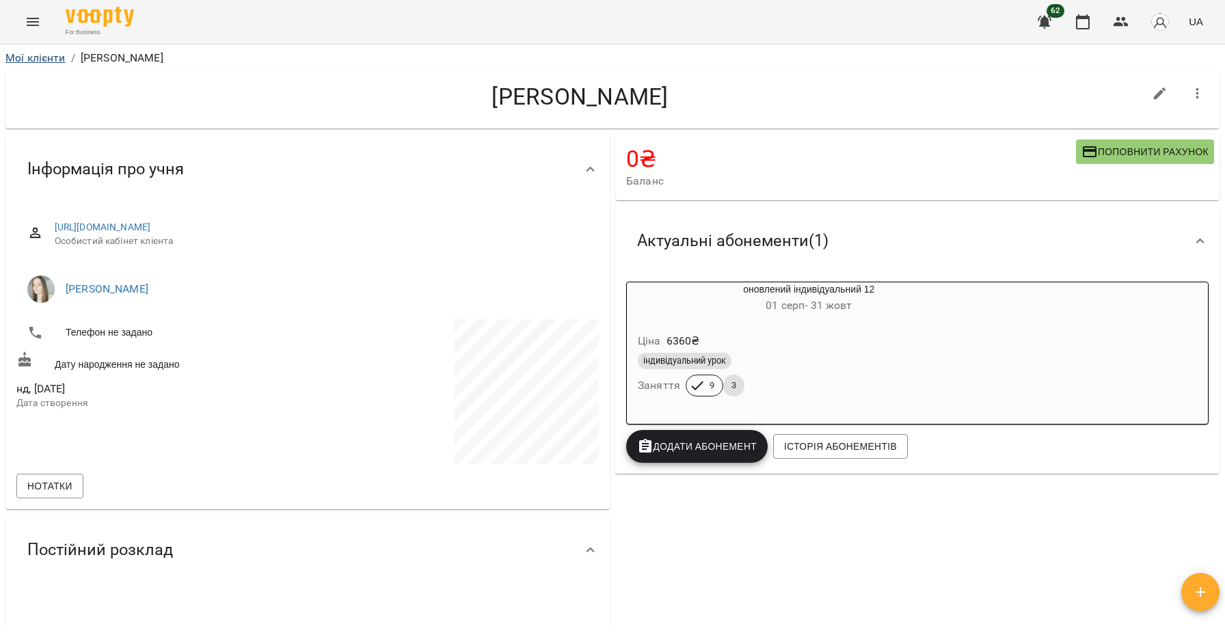
click at [40, 55] on link "Мої клієнти" at bounding box center [35, 57] width 60 height 13
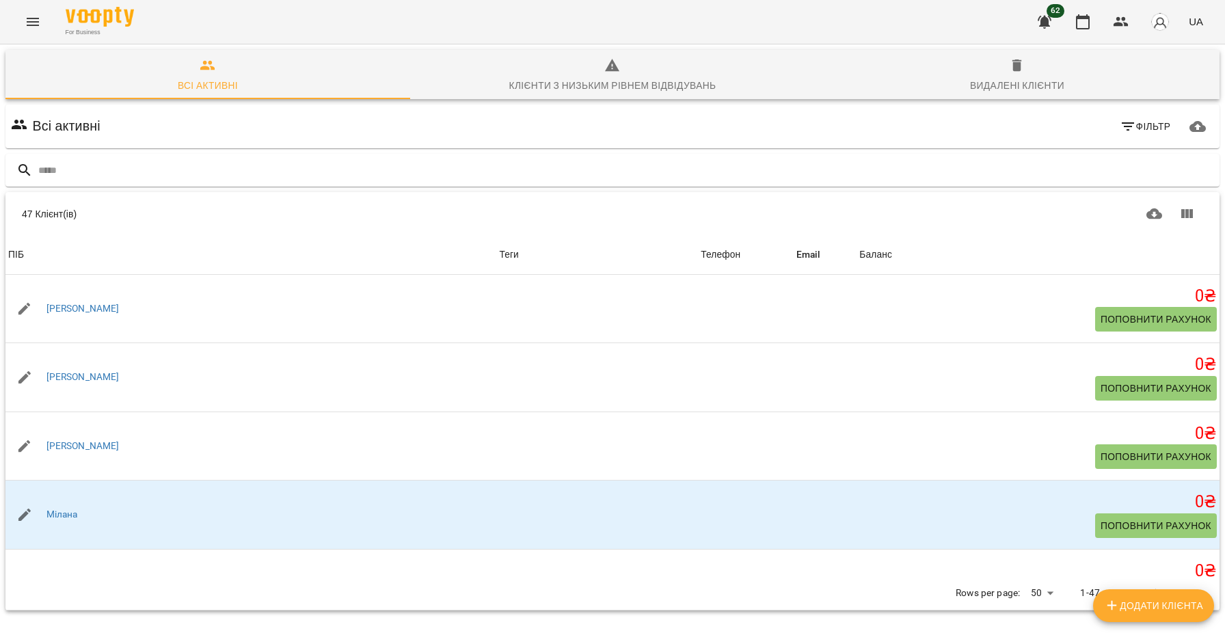
scroll to position [1994, 0]
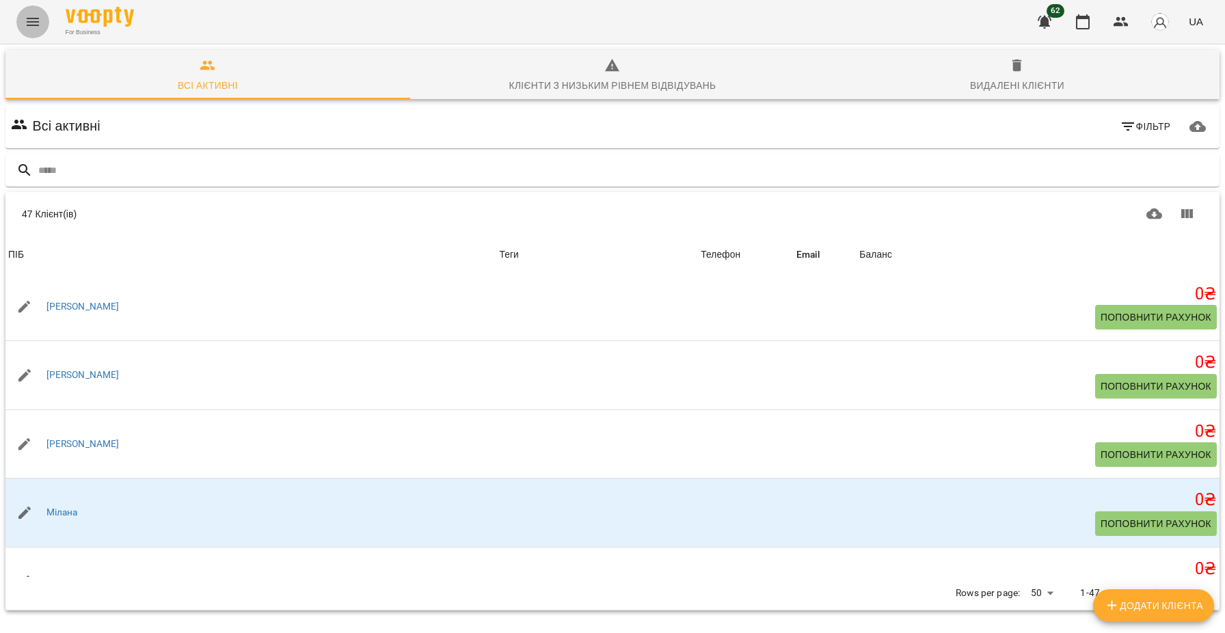
click at [33, 19] on icon "Menu" at bounding box center [33, 22] width 12 height 8
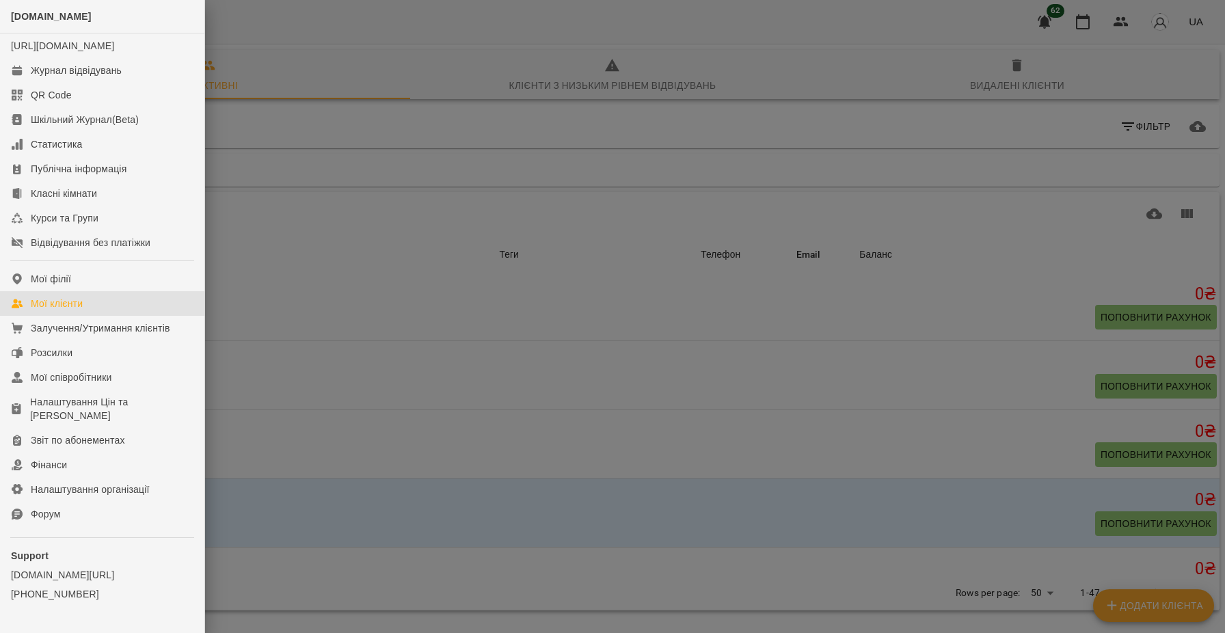
click at [440, 349] on div at bounding box center [612, 316] width 1225 height 633
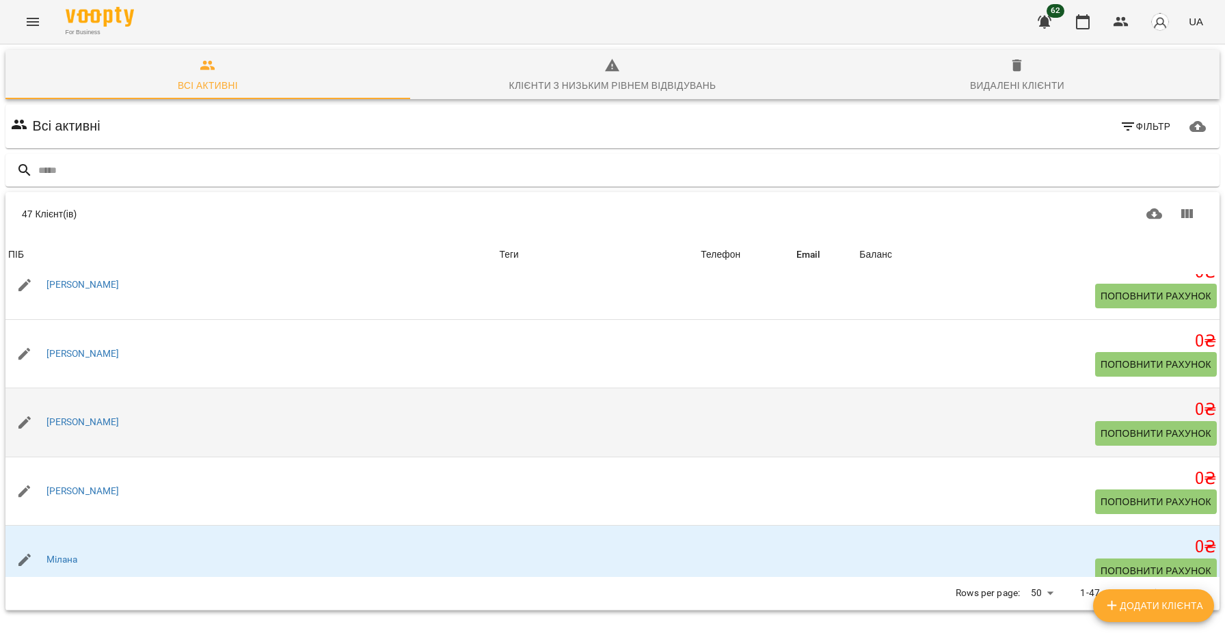
scroll to position [1944, 0]
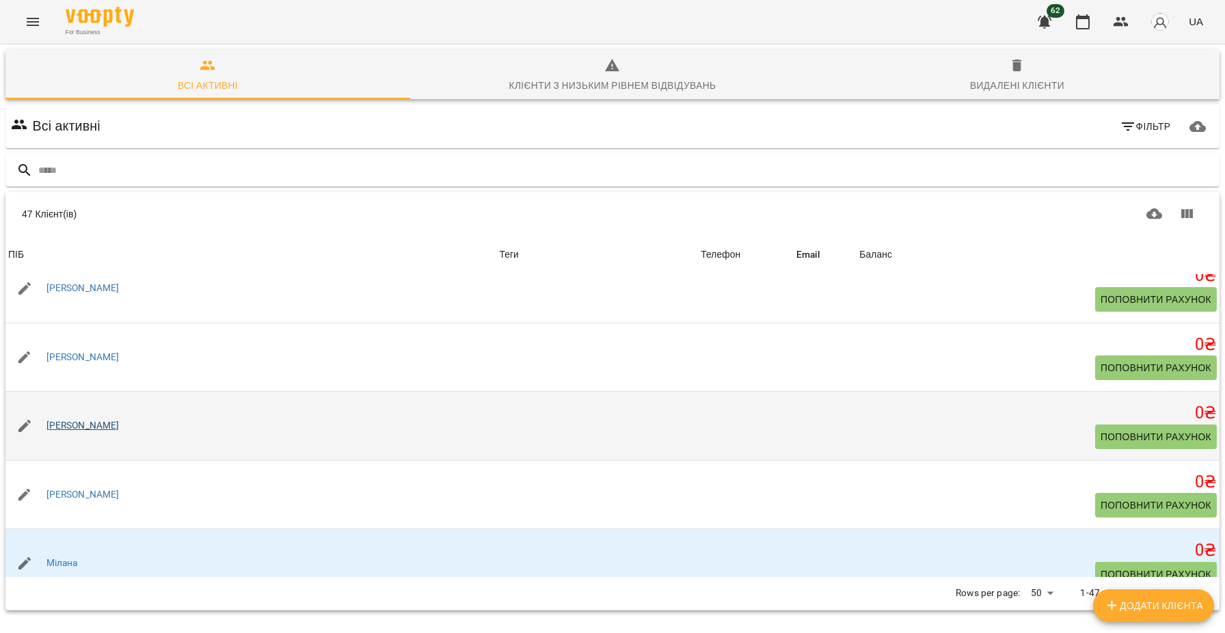
click at [105, 433] on link "[PERSON_NAME]" at bounding box center [82, 426] width 73 height 14
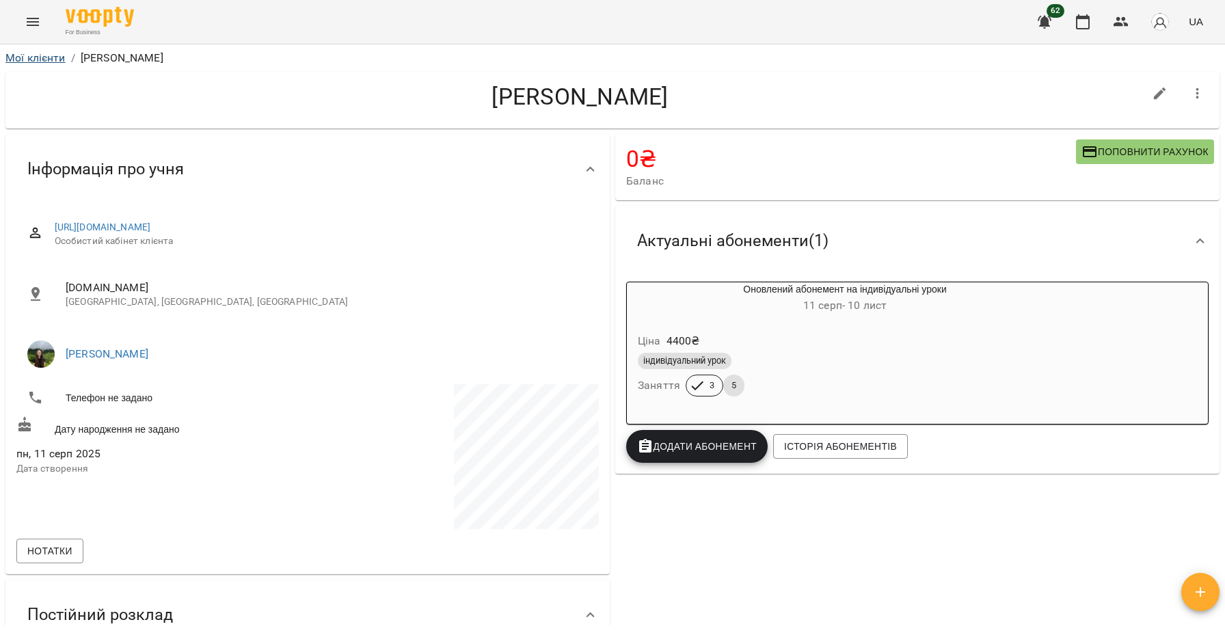
click at [29, 52] on link "Мої клієнти" at bounding box center [35, 57] width 60 height 13
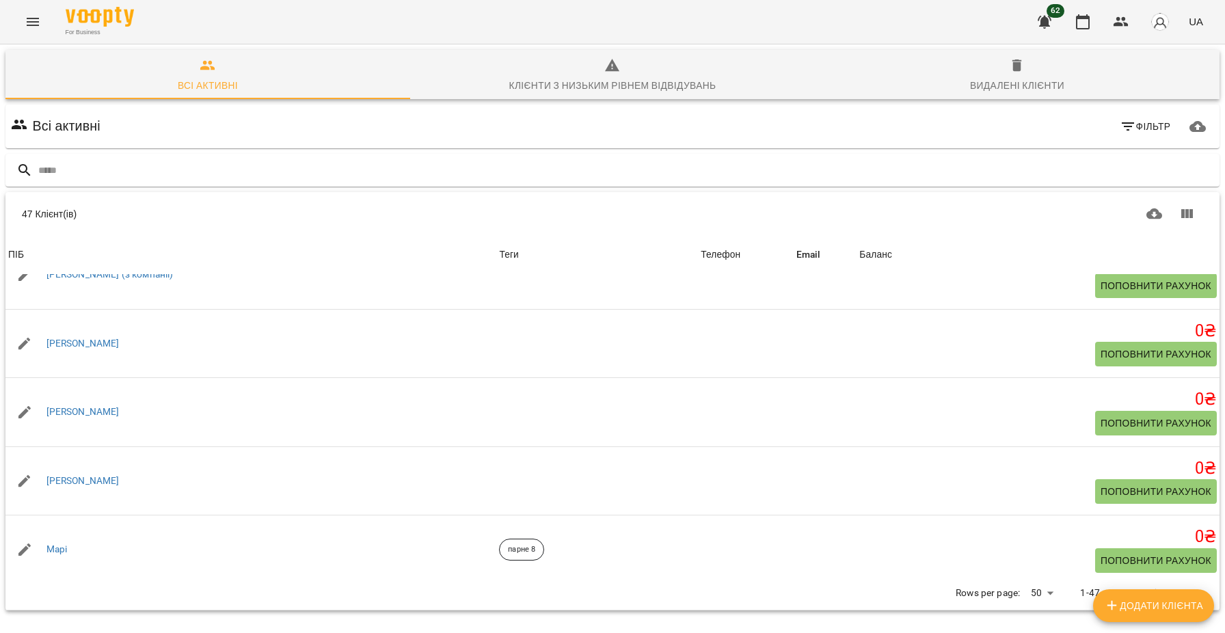
scroll to position [1547, 0]
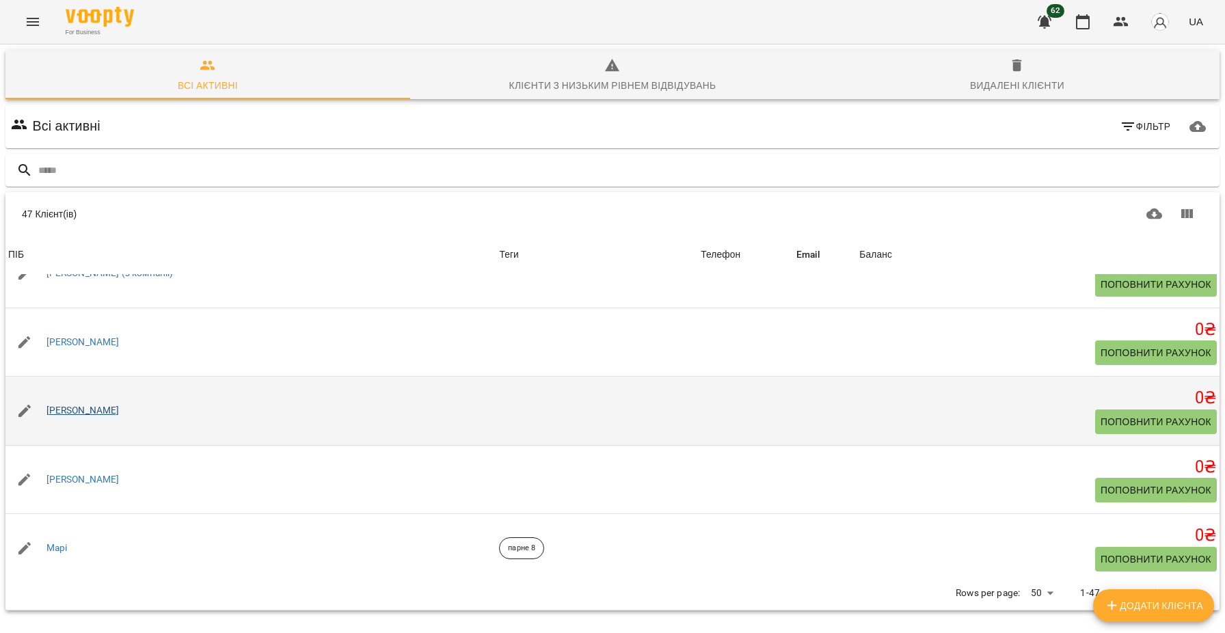
click at [120, 418] on link "[PERSON_NAME]" at bounding box center [82, 411] width 73 height 14
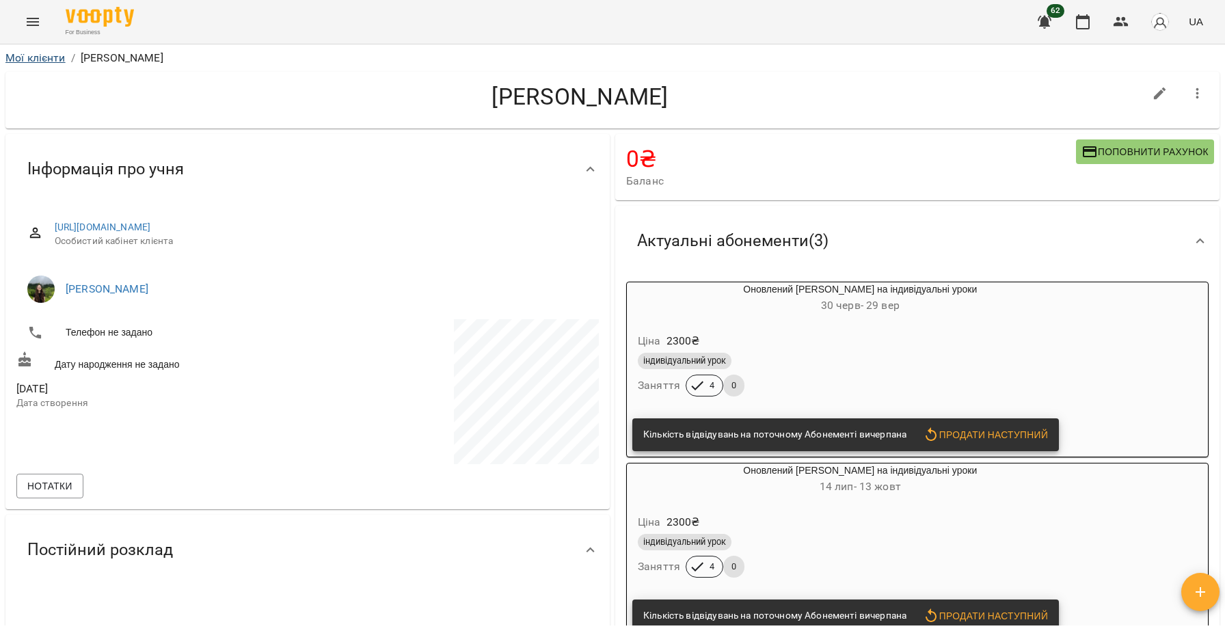
click at [33, 59] on link "Мої клієнти" at bounding box center [35, 57] width 60 height 13
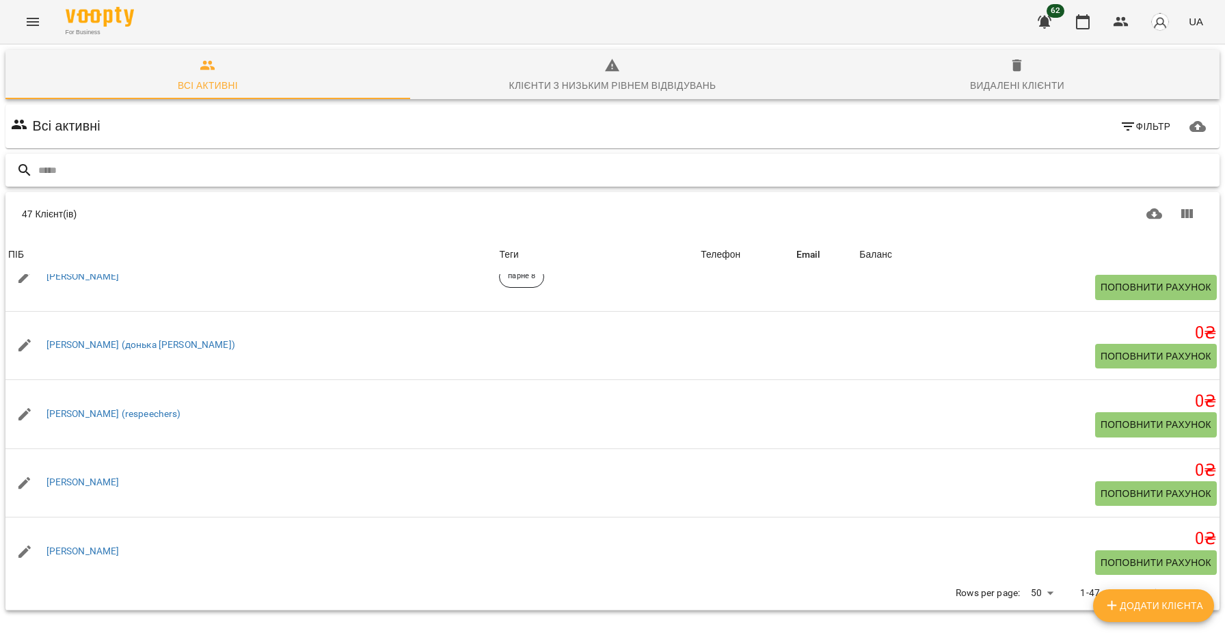
scroll to position [905, 0]
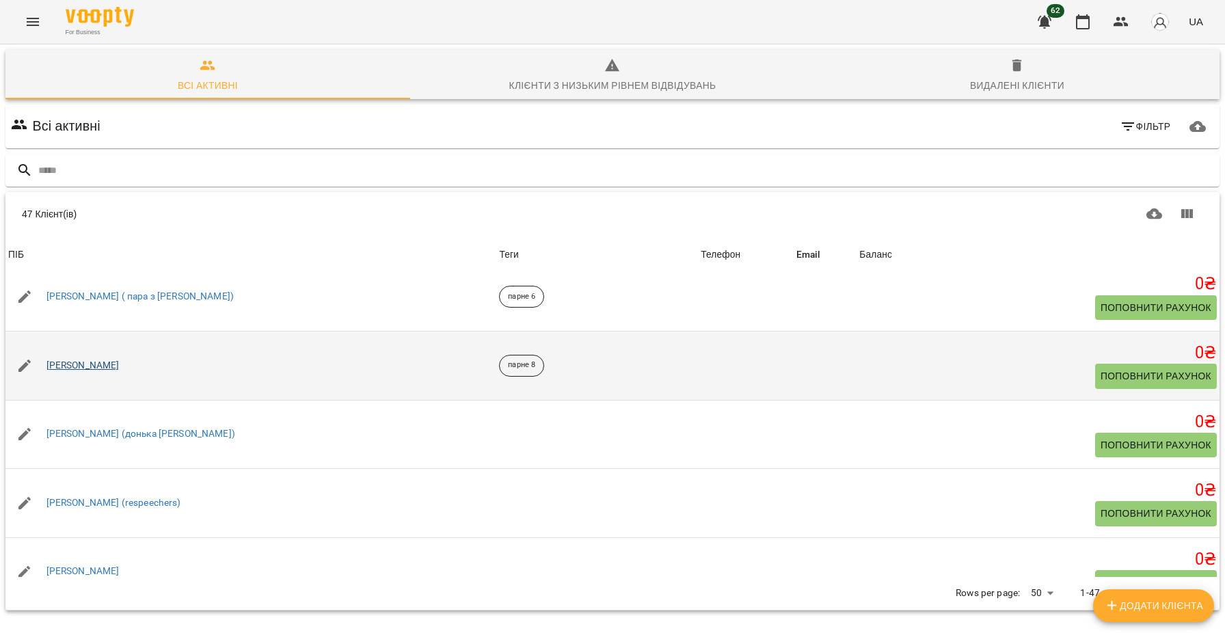
click at [53, 359] on link "[PERSON_NAME]" at bounding box center [82, 366] width 73 height 14
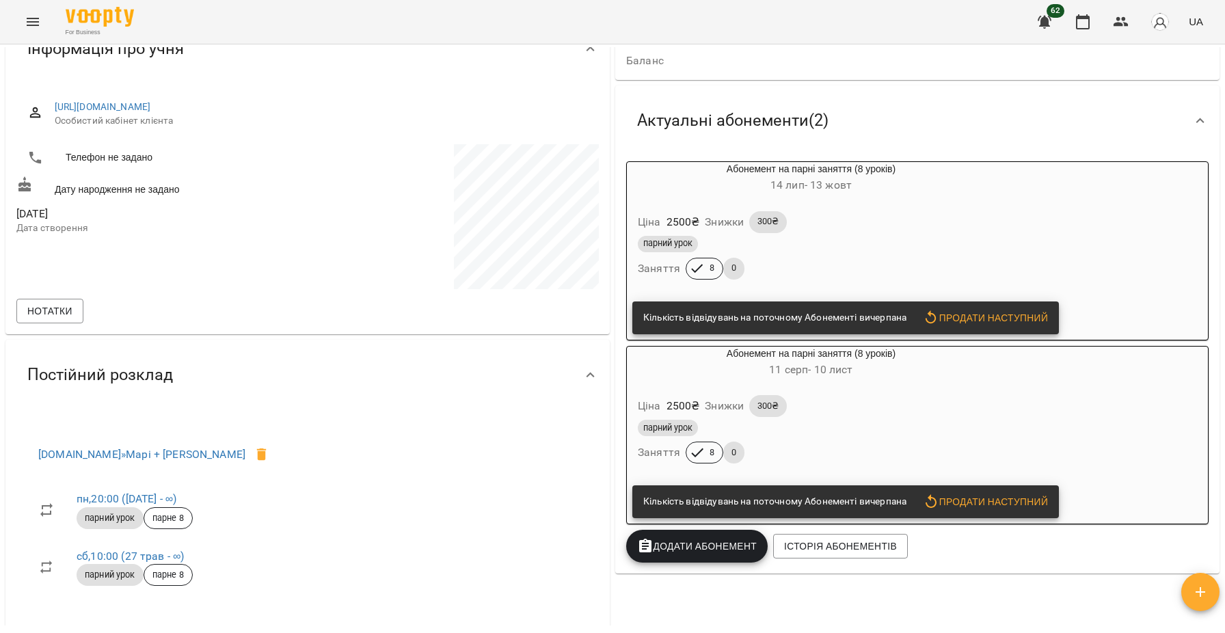
scroll to position [139, 0]
